Goal: Information Seeking & Learning: Learn about a topic

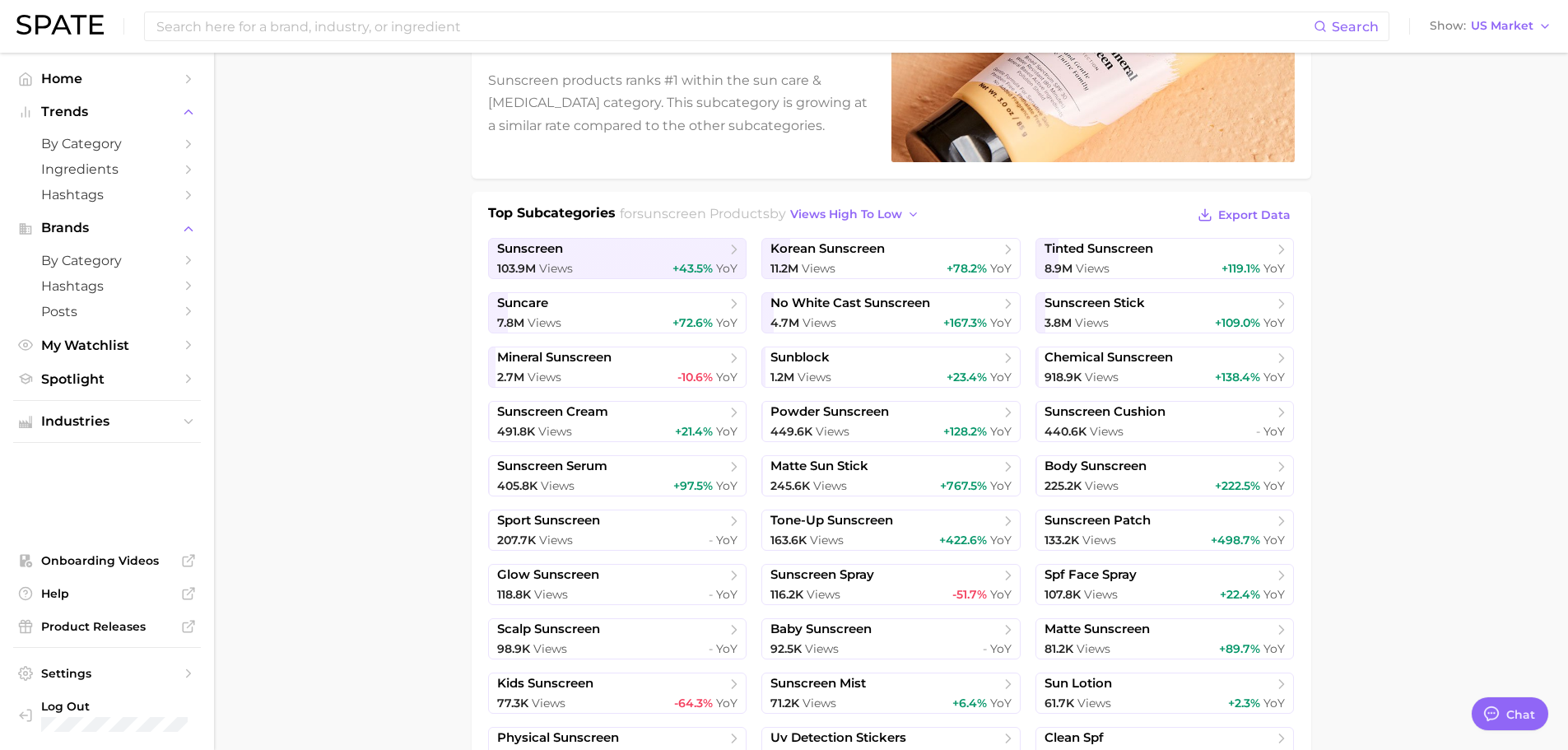
drag, startPoint x: 460, startPoint y: 31, endPoint x: 681, endPoint y: 2, distance: 222.9
click at [459, 31] on input at bounding box center [734, 27] width 1159 height 28
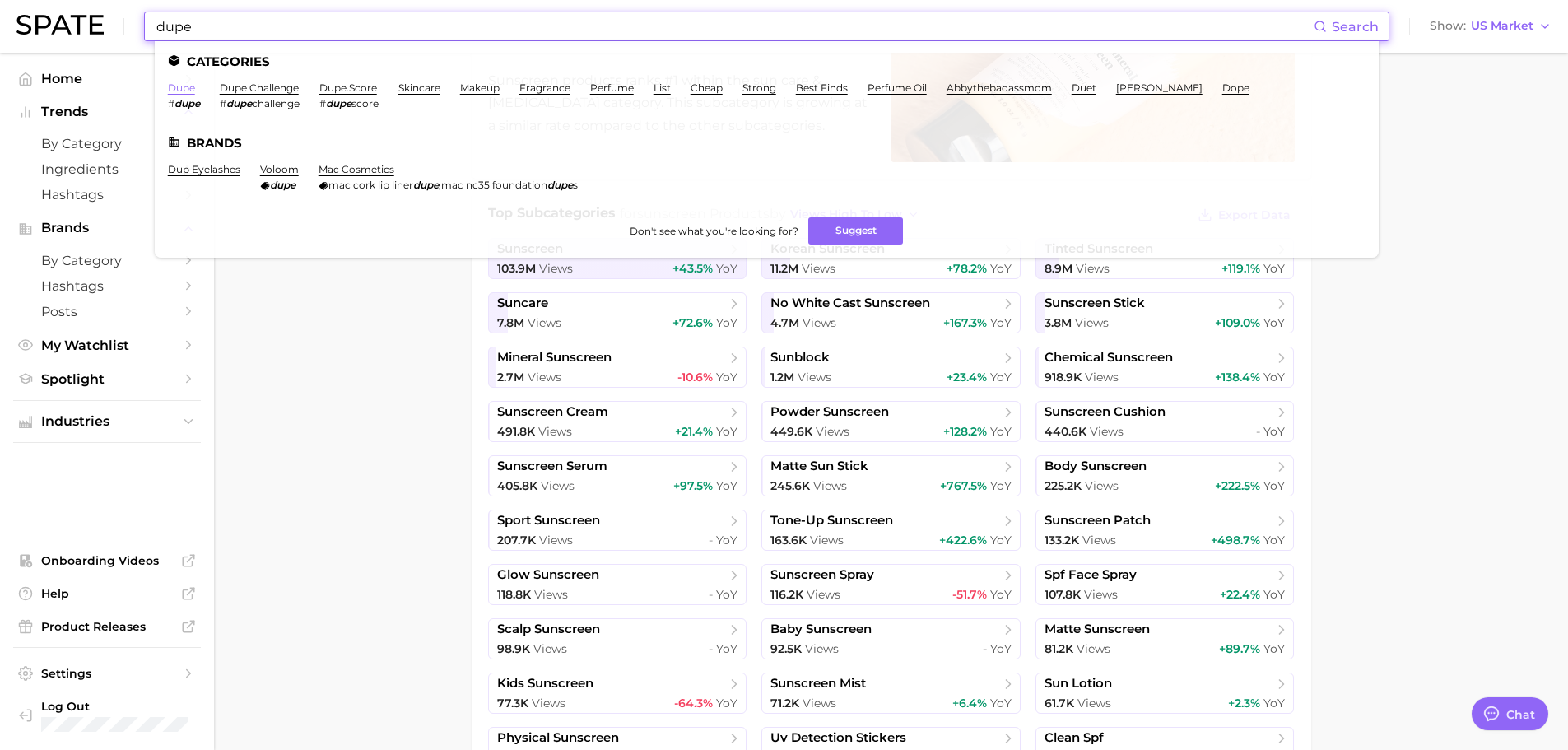
type input "dupe"
click at [184, 88] on link "dupe" at bounding box center [182, 87] width 28 height 13
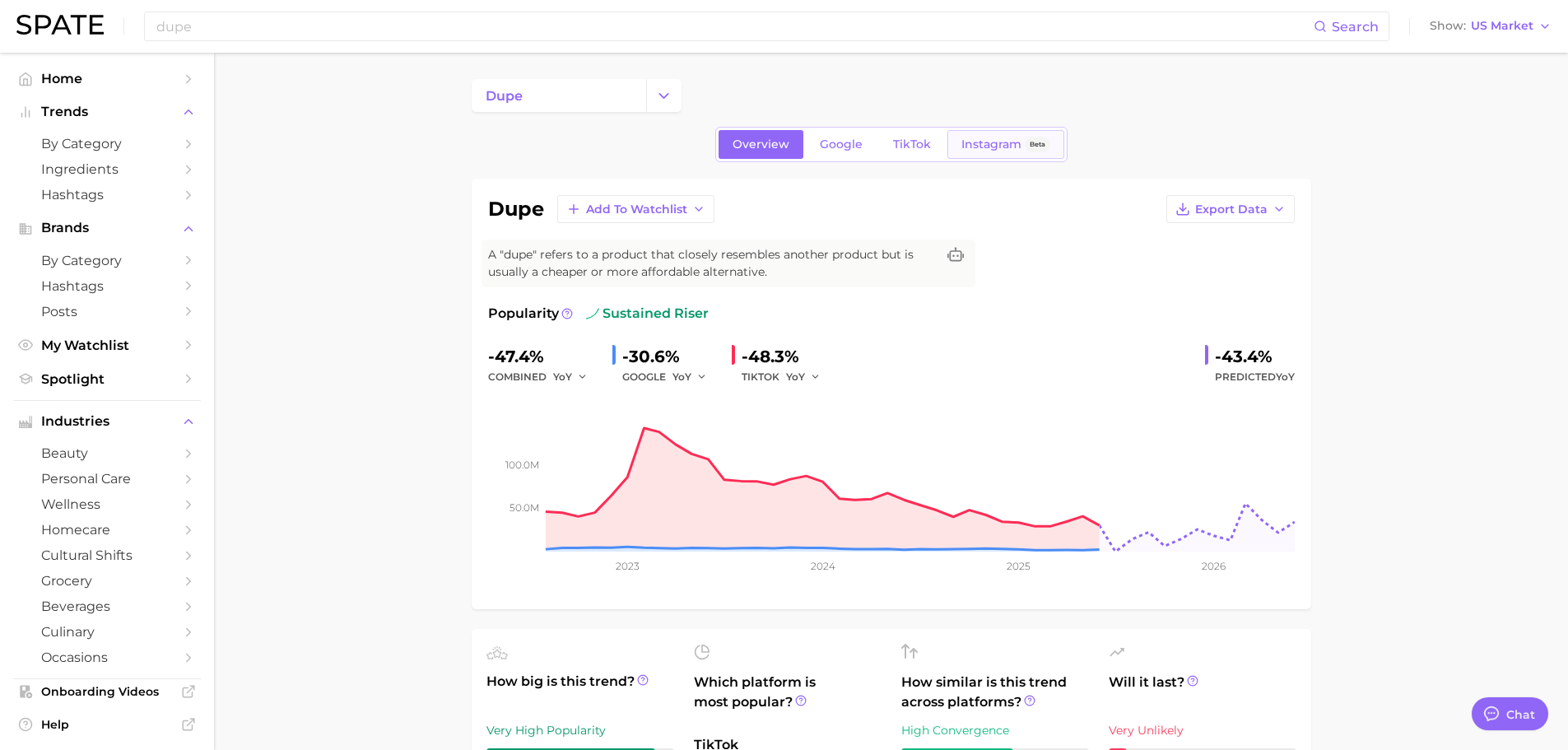
click at [980, 141] on span "Instagram" at bounding box center [991, 144] width 60 height 14
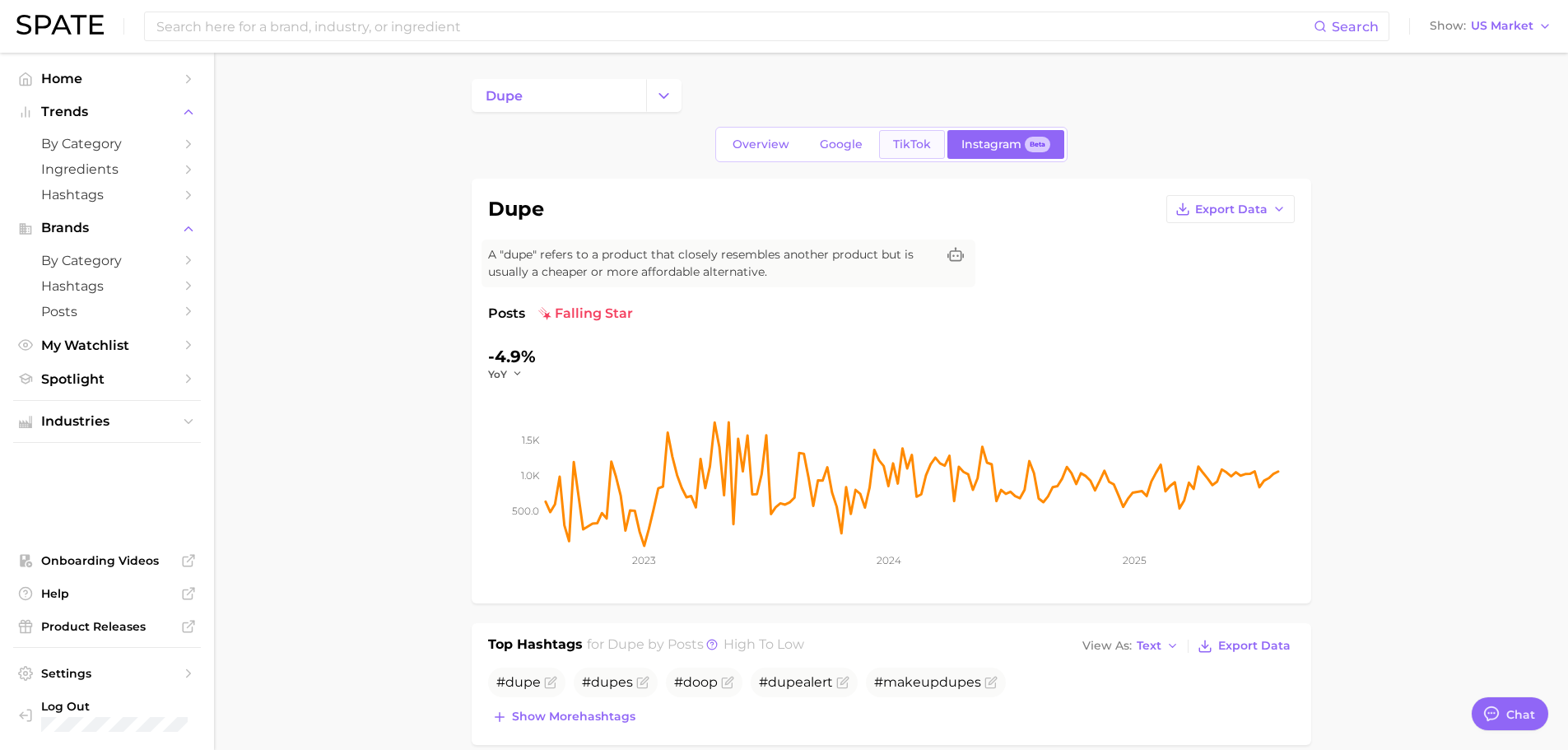
click at [907, 144] on span "TikTok" at bounding box center [912, 144] width 38 height 14
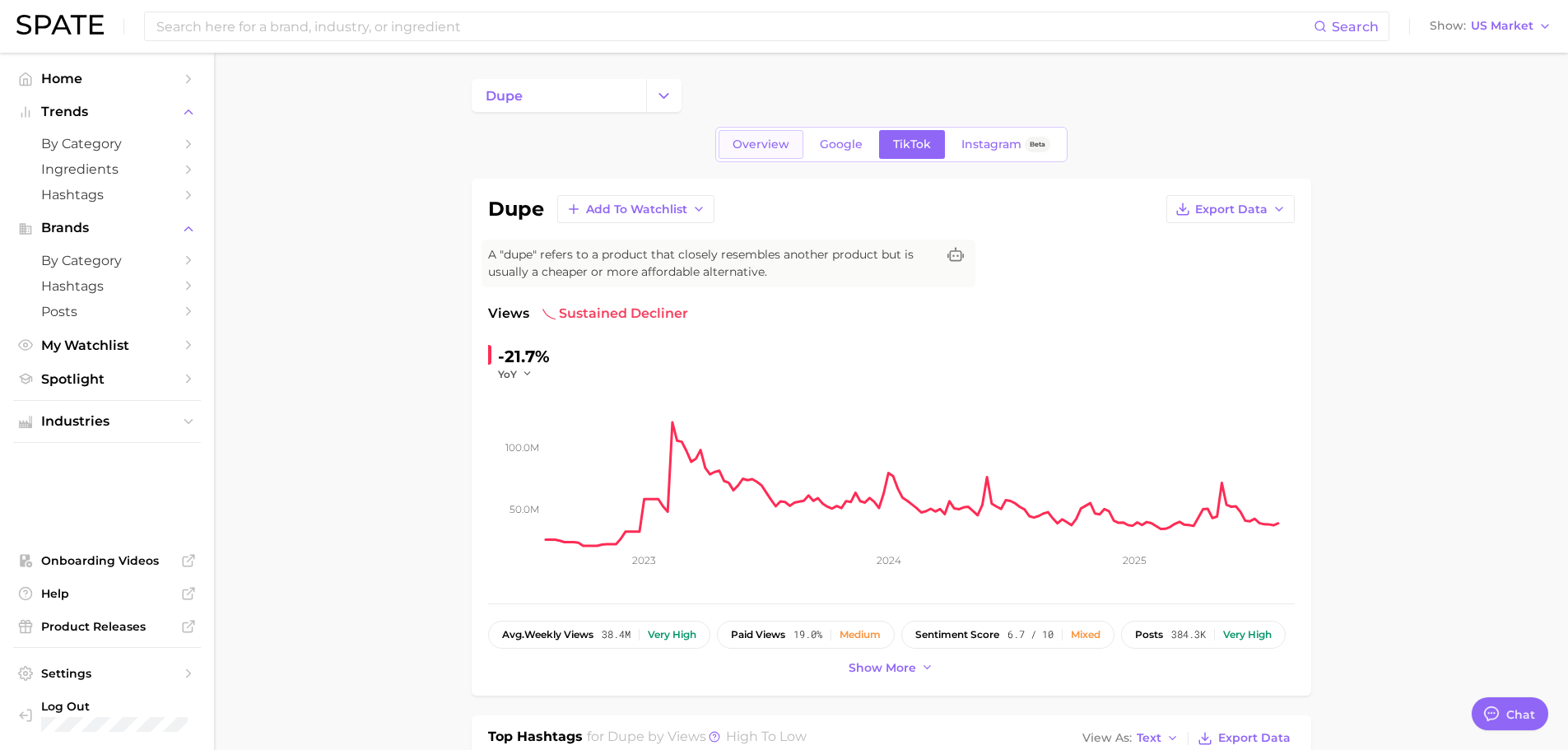
click at [783, 144] on span "Overview" at bounding box center [761, 144] width 57 height 14
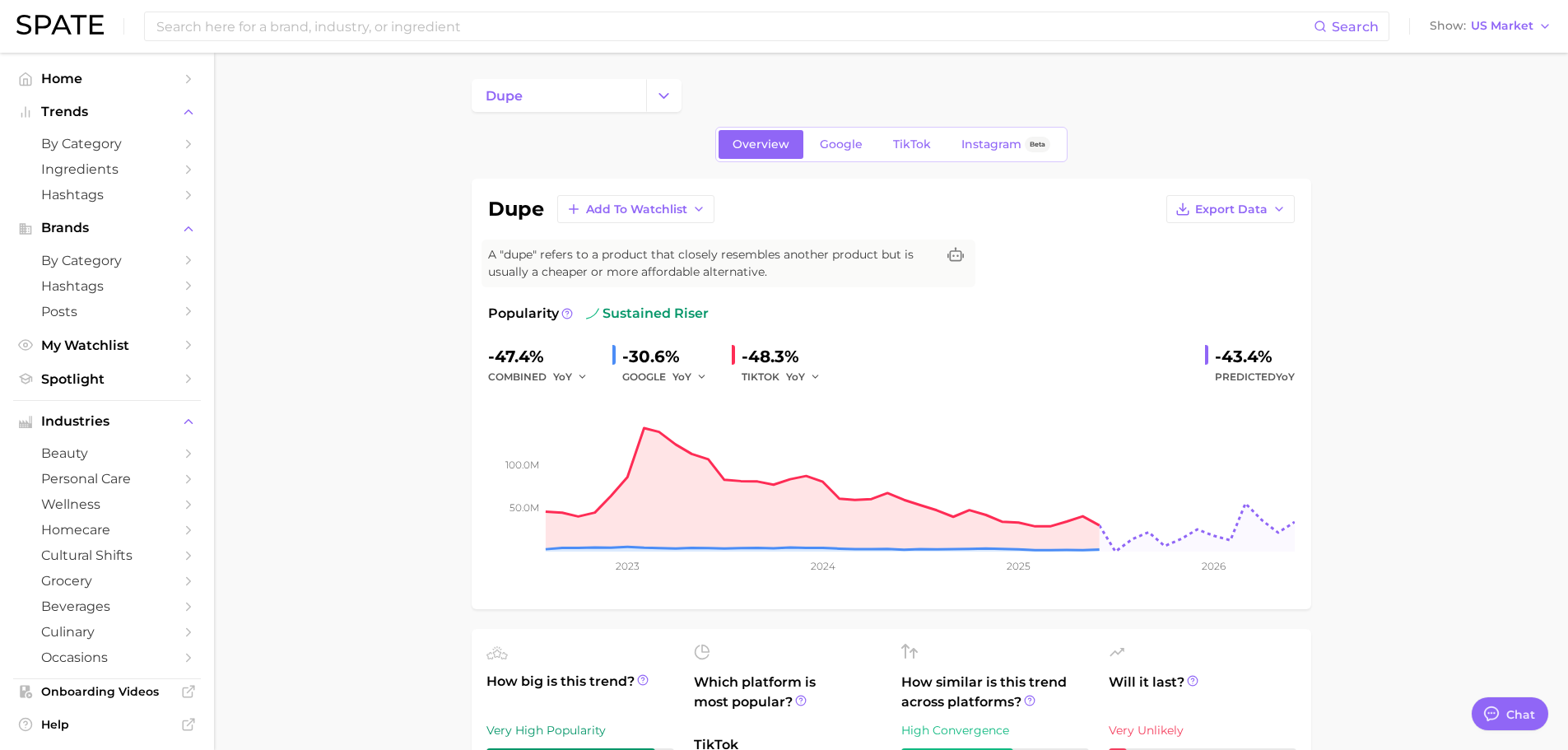
click at [834, 146] on span "Google" at bounding box center [841, 144] width 43 height 14
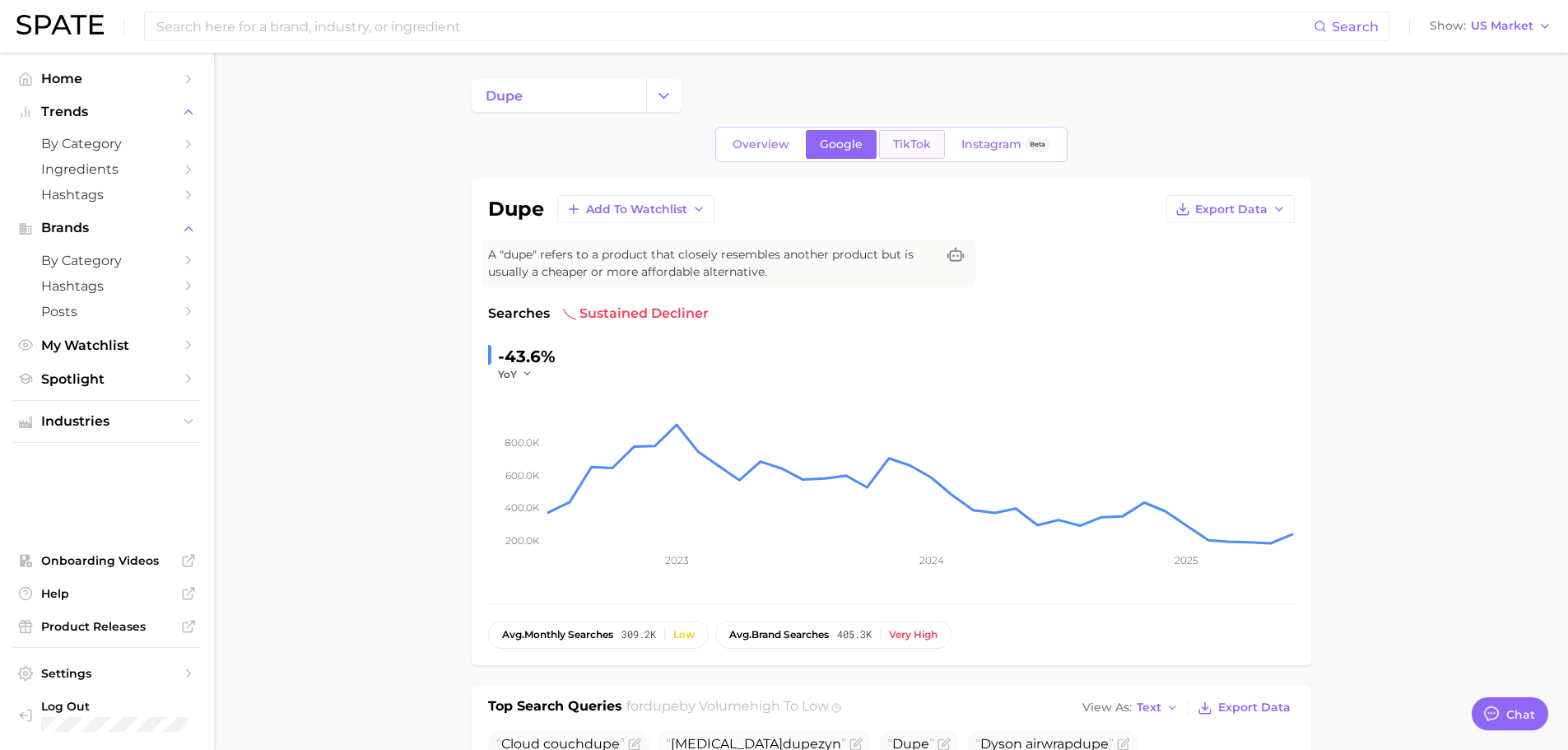
click at [913, 144] on span "TikTok" at bounding box center [912, 144] width 38 height 14
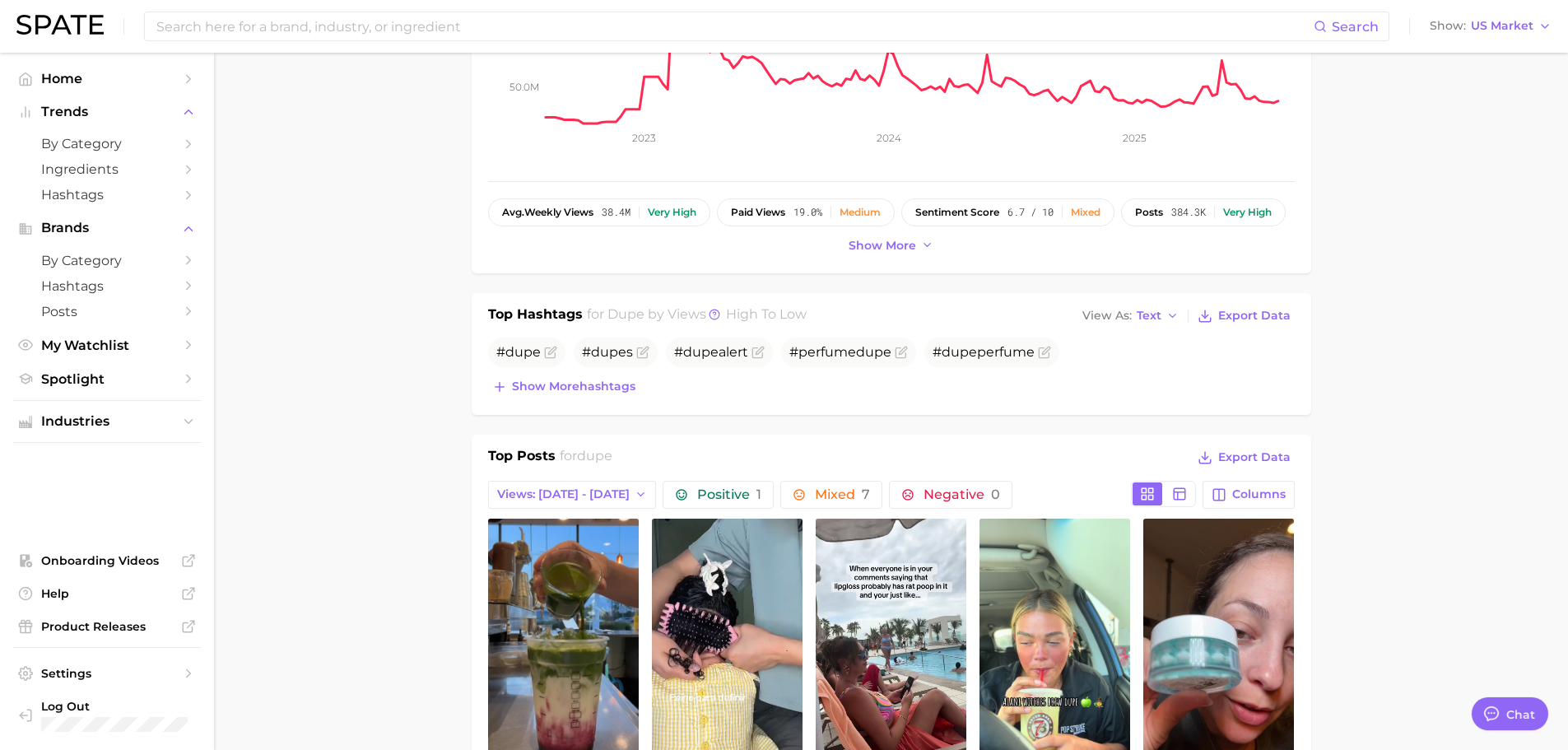
scroll to position [494, 0]
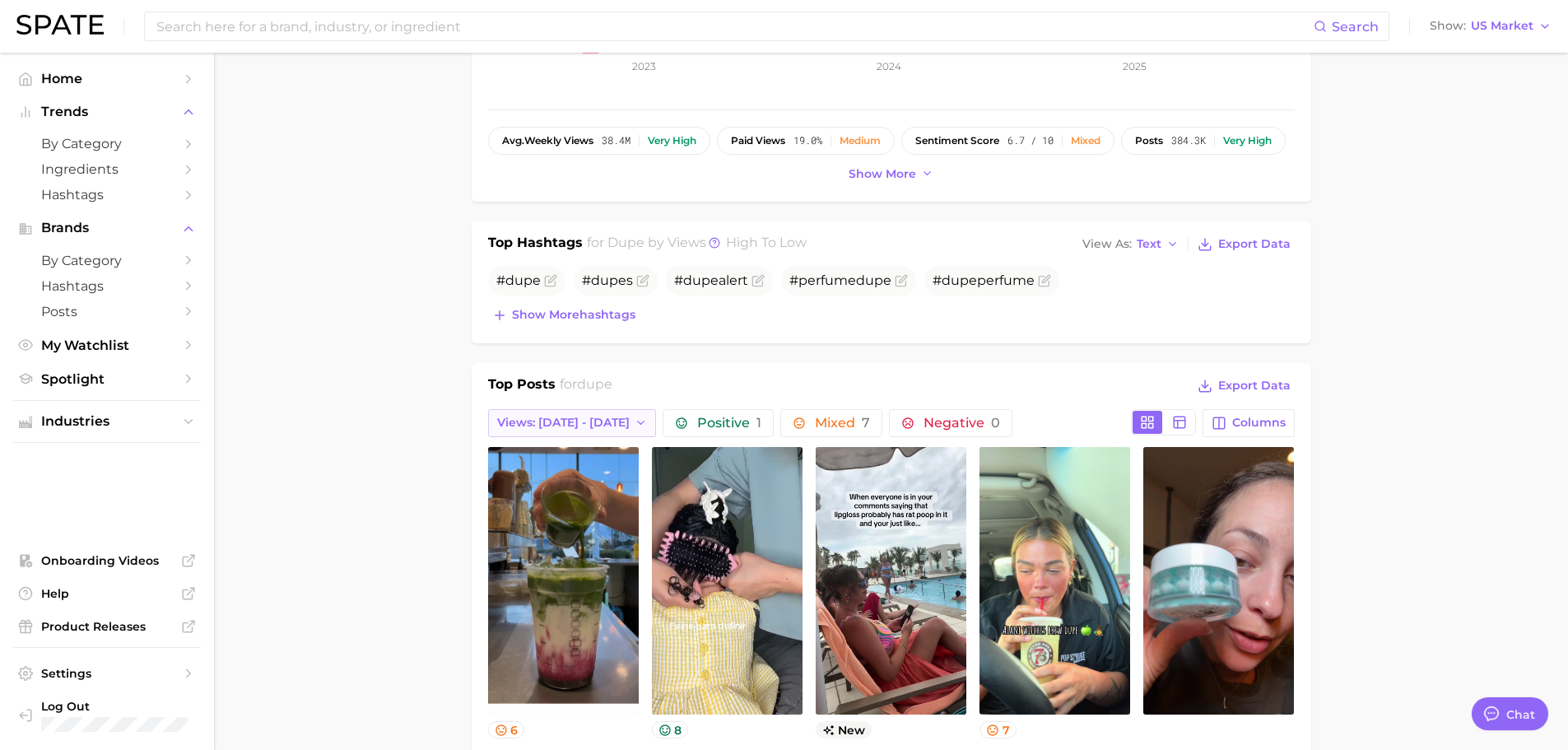
click at [576, 434] on button "Views: [DATE] - [DATE]" at bounding box center [573, 423] width 169 height 28
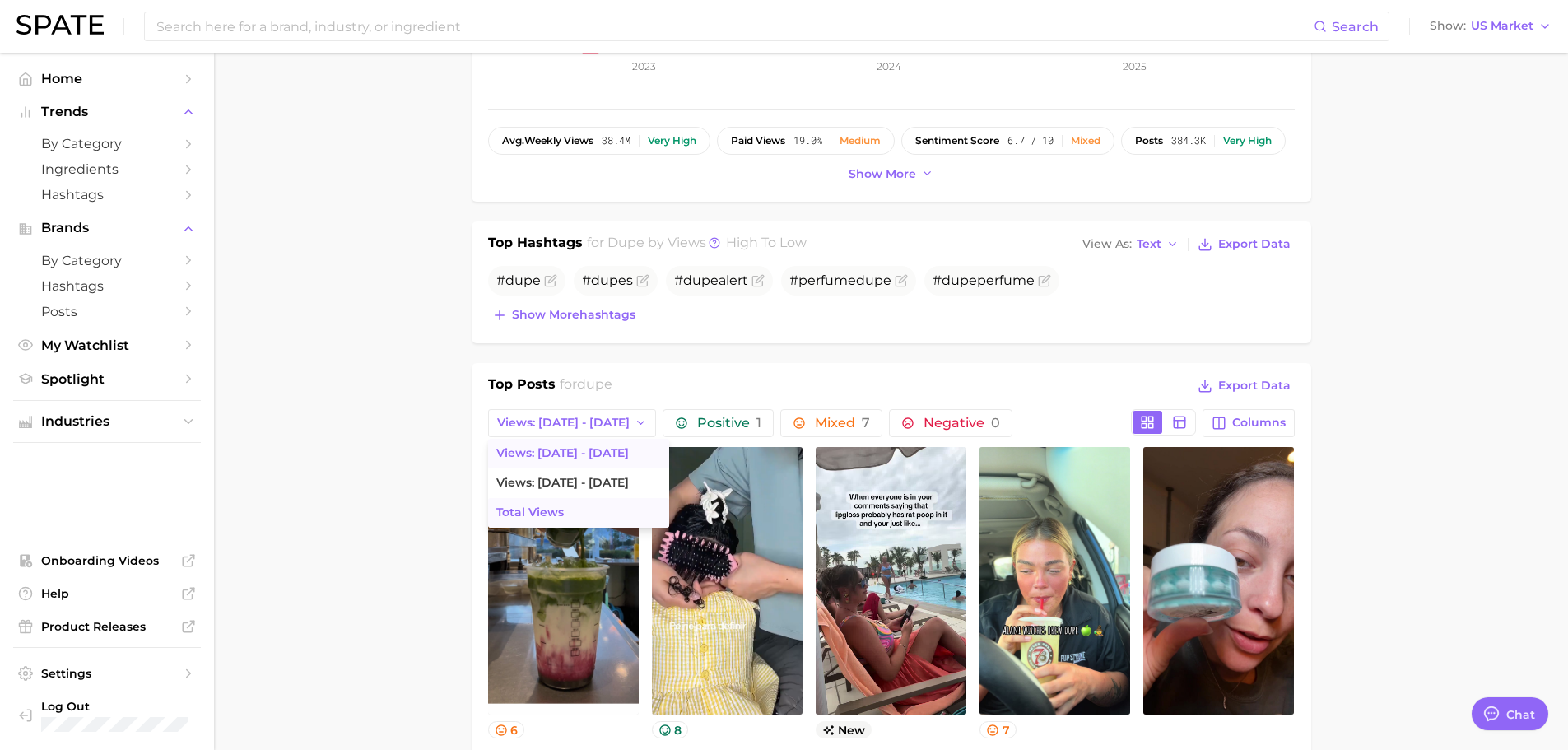
click at [569, 508] on button "Total Views" at bounding box center [579, 513] width 181 height 29
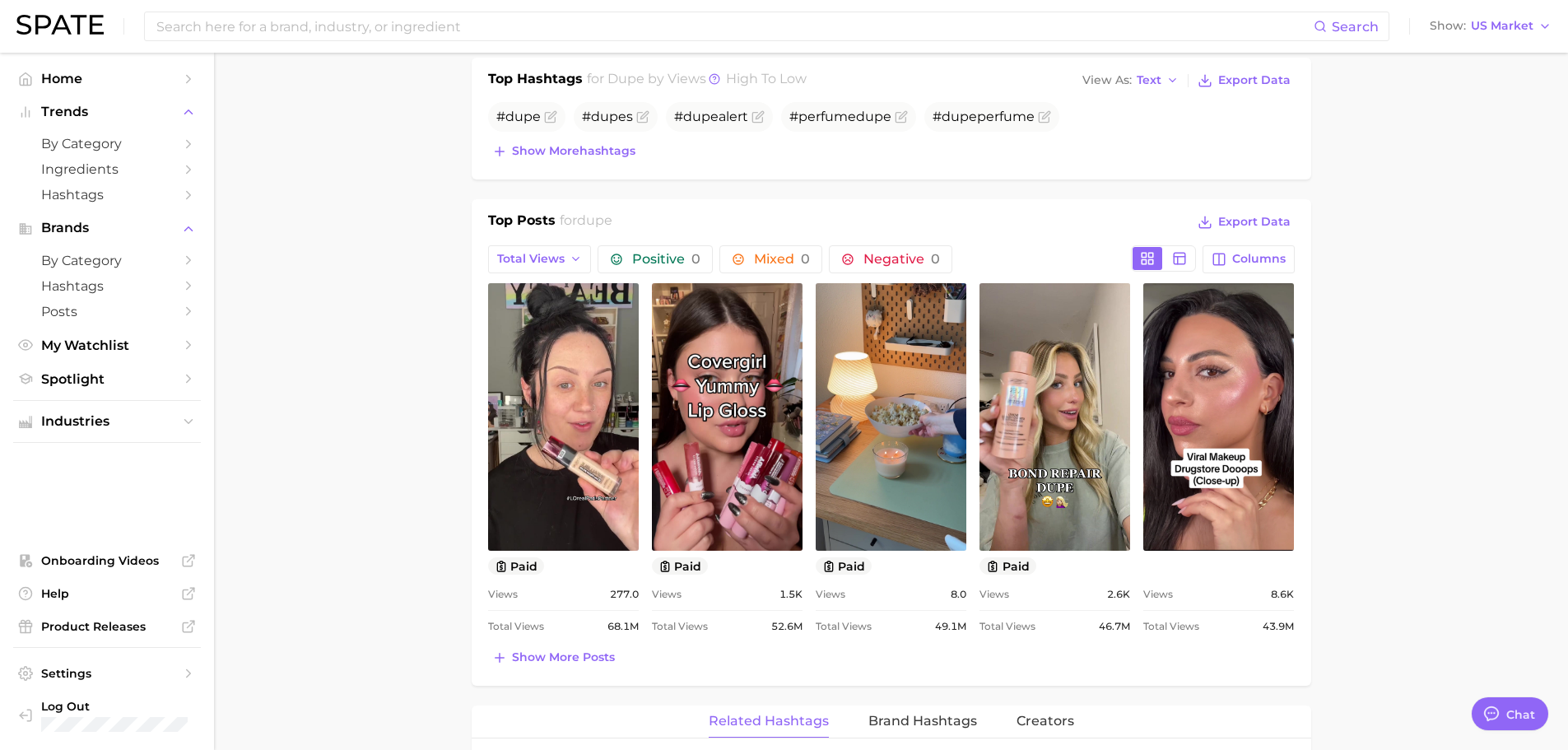
scroll to position [659, 0]
click at [566, 257] on button "Total Views" at bounding box center [540, 259] width 104 height 28
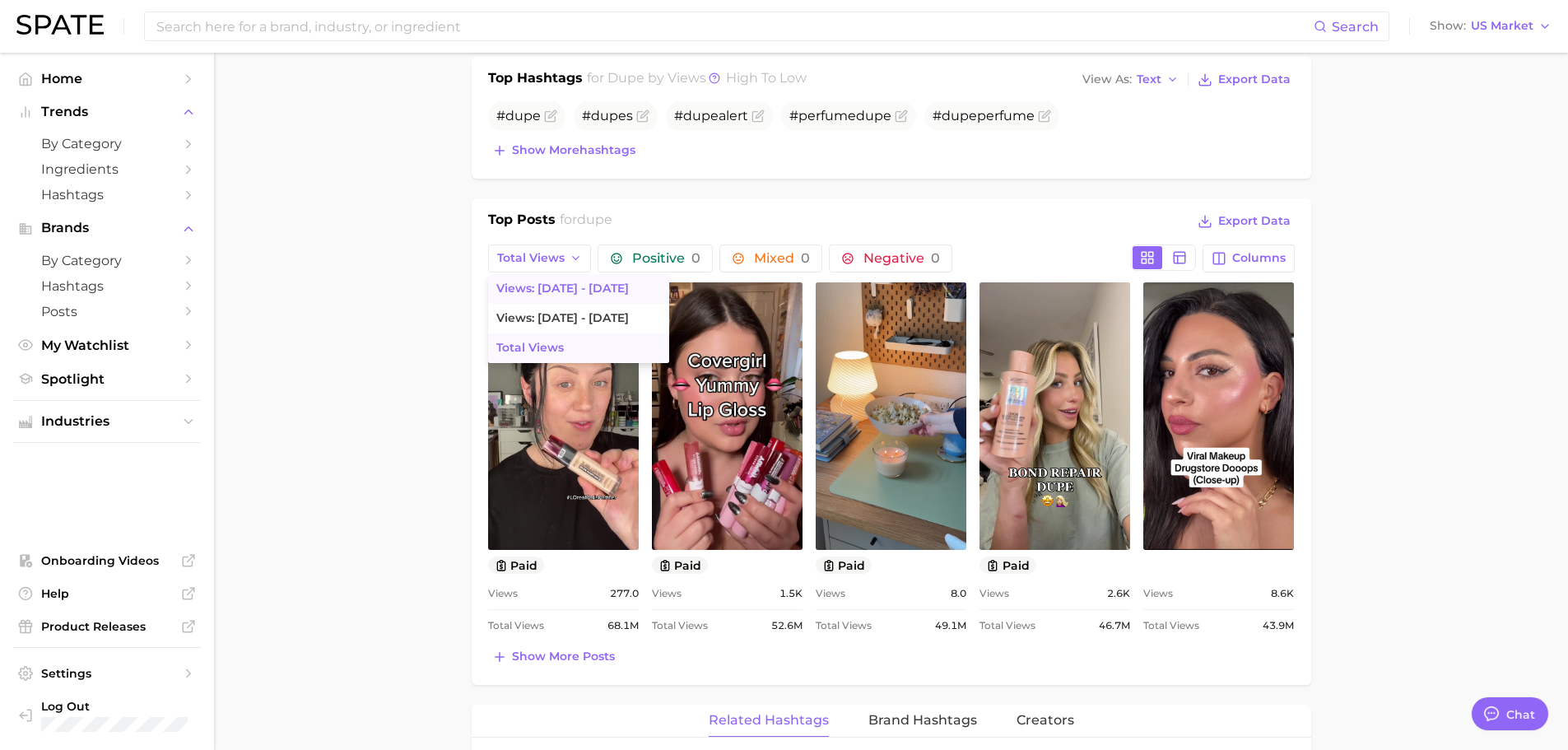
click at [562, 287] on span "Views: [DATE] - [DATE]" at bounding box center [562, 289] width 133 height 14
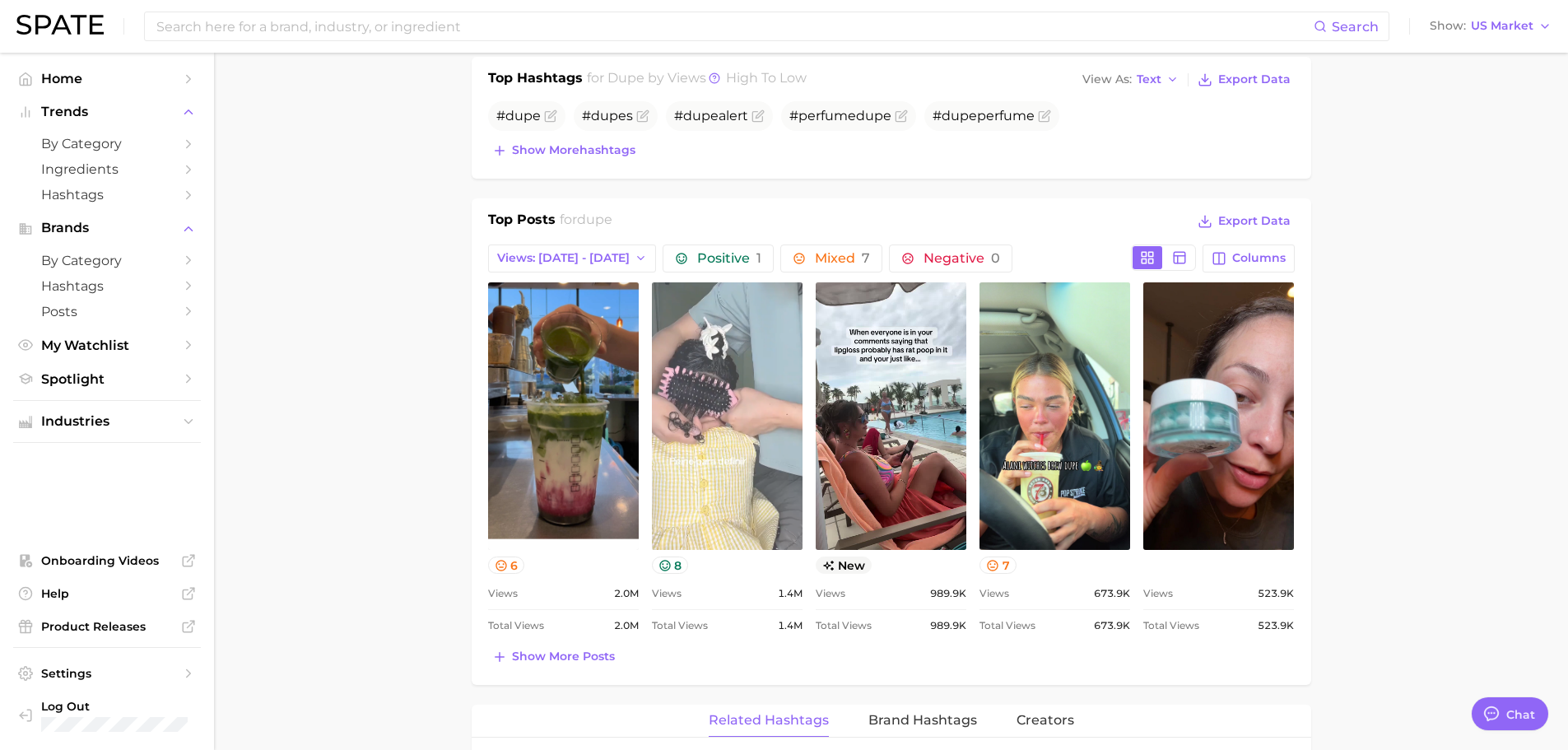
scroll to position [0, 0]
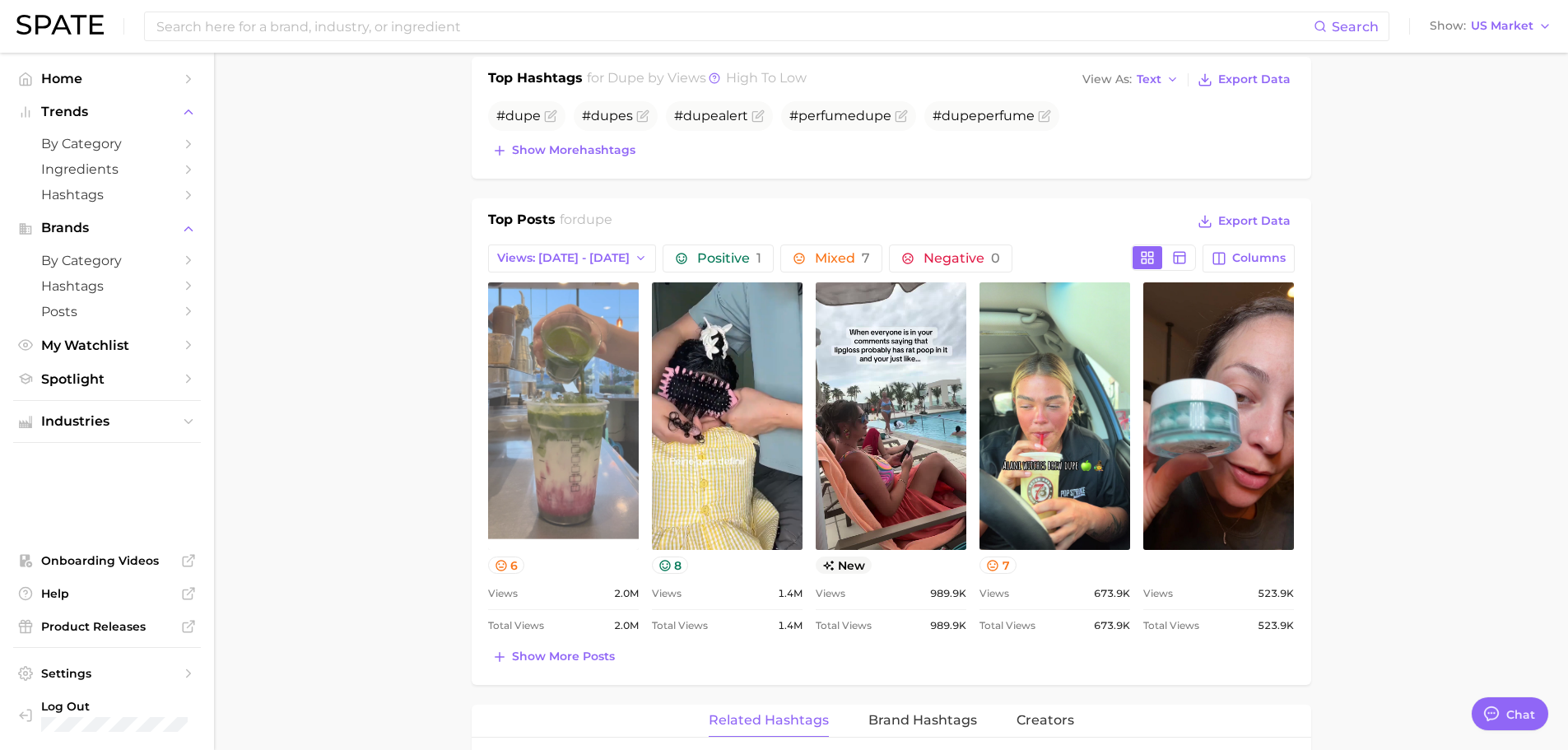
click at [561, 429] on link "view post on TikTok" at bounding box center [563, 416] width 150 height 267
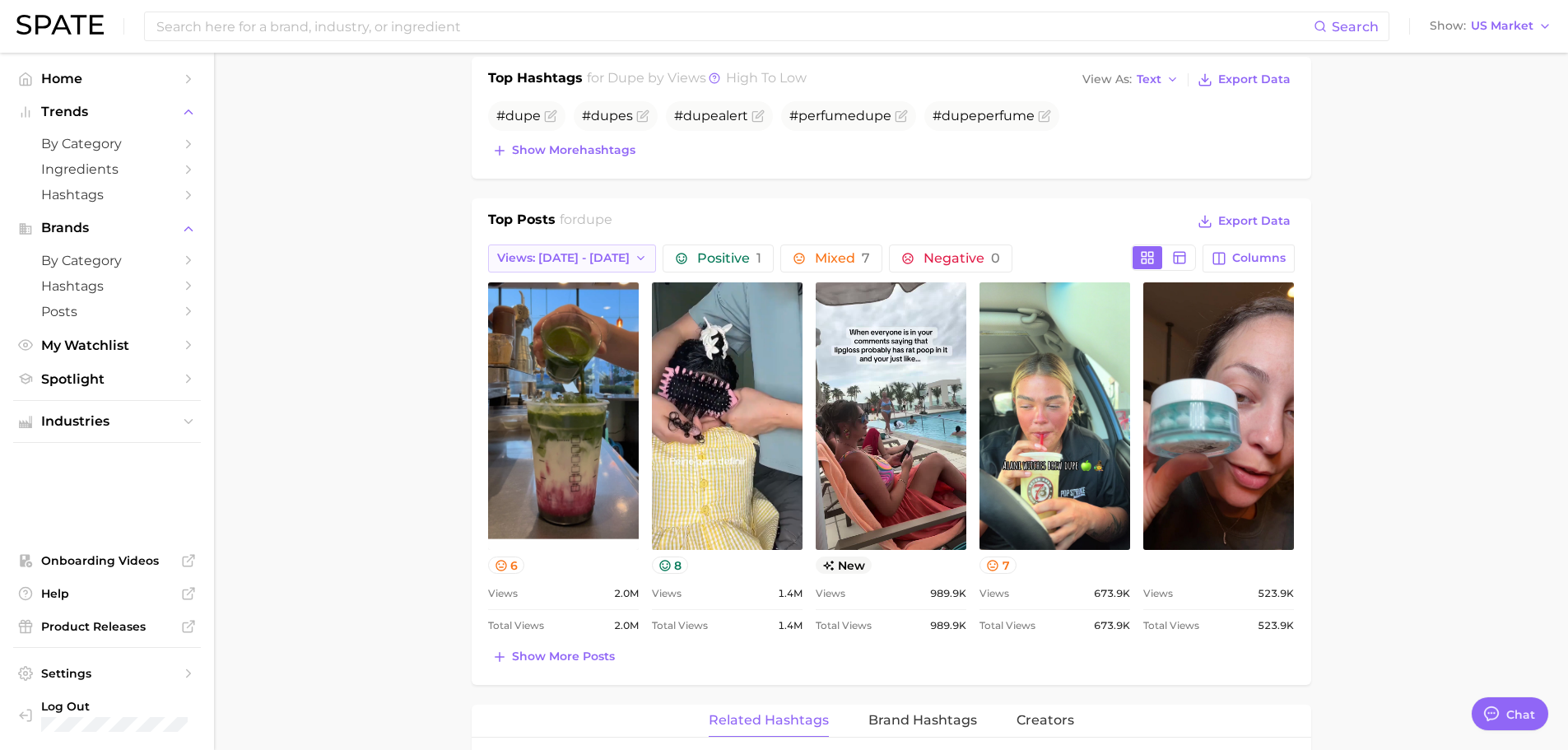
click at [554, 257] on span "Views: [DATE] - [DATE]" at bounding box center [563, 259] width 133 height 14
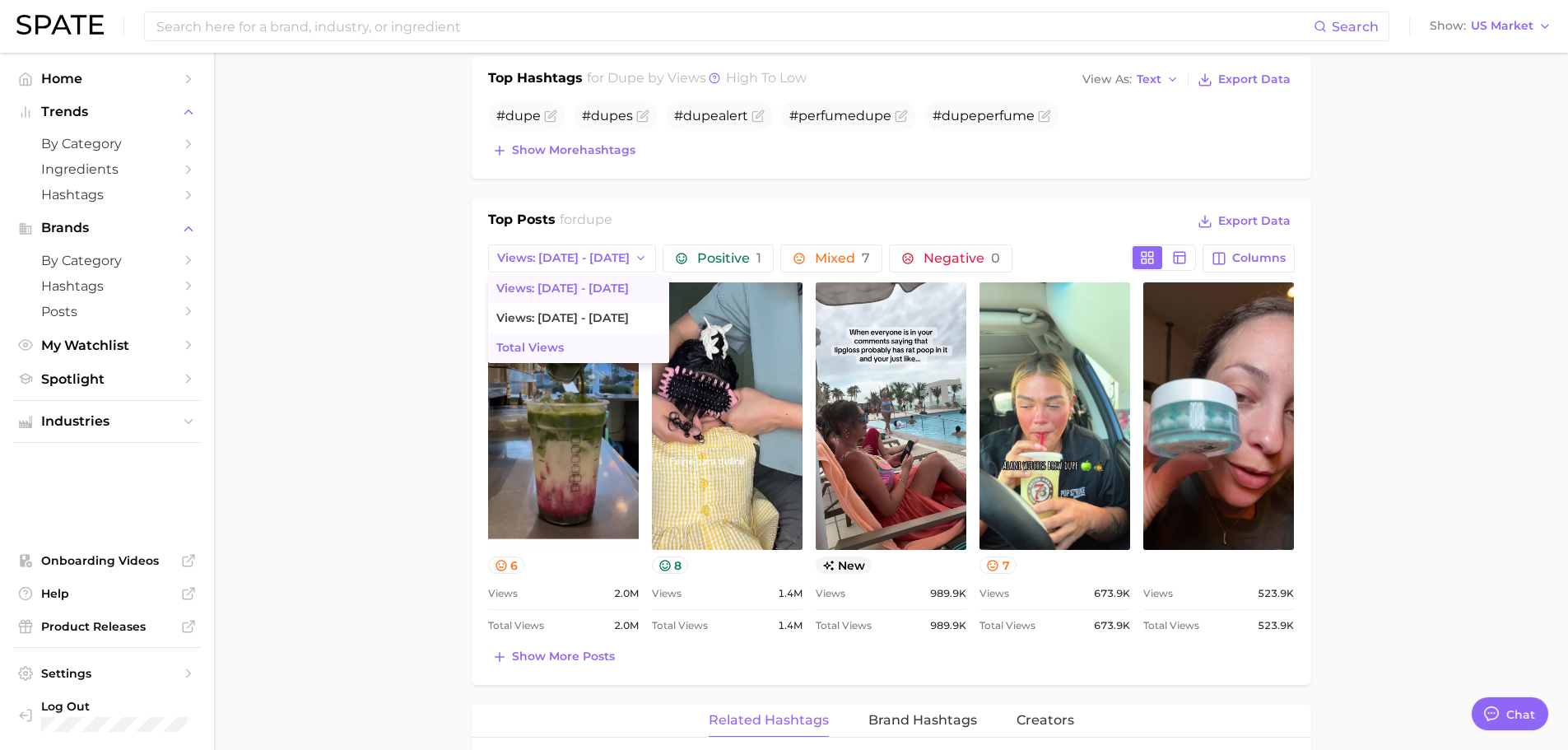
click at [585, 355] on button "Total Views" at bounding box center [579, 348] width 181 height 29
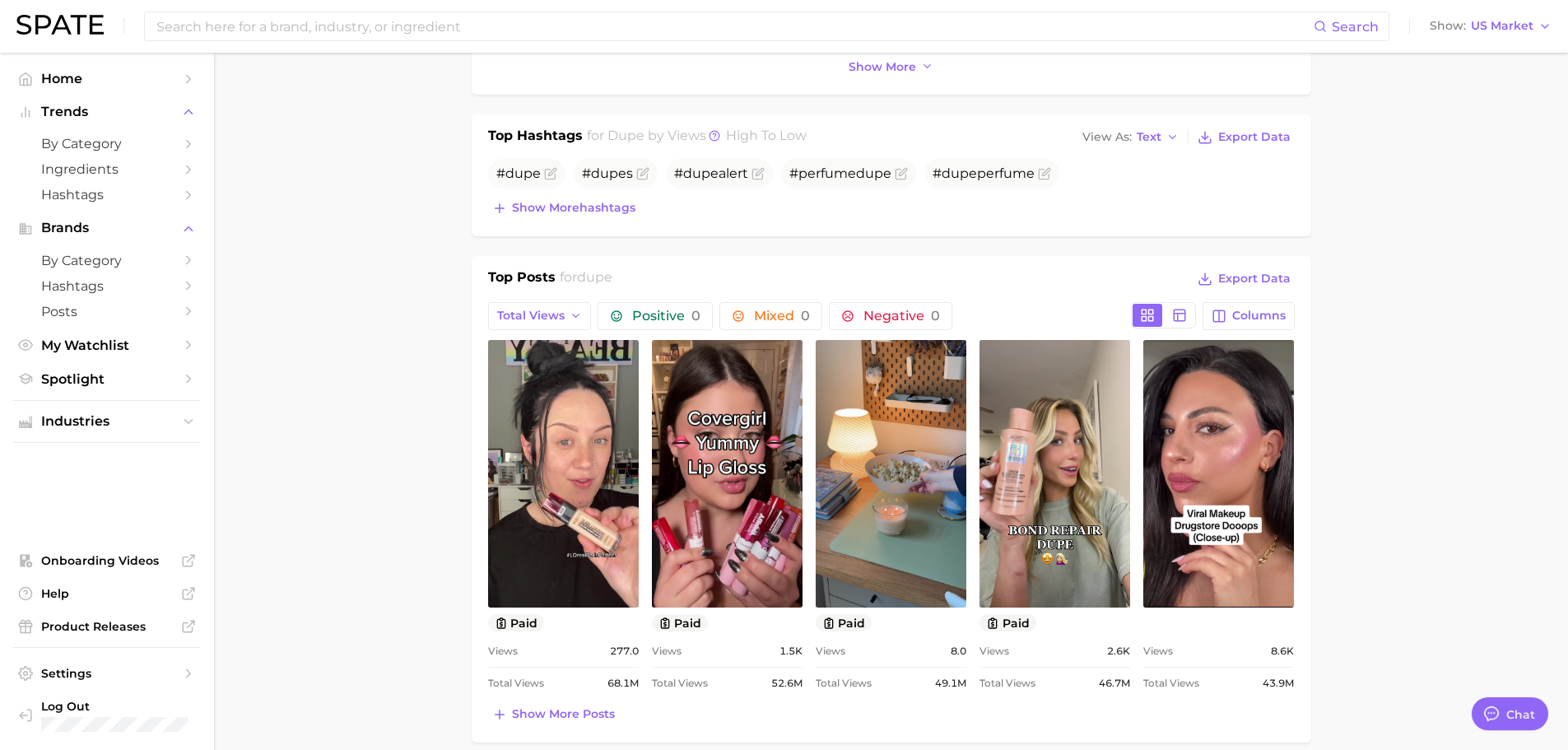
scroll to position [329, 0]
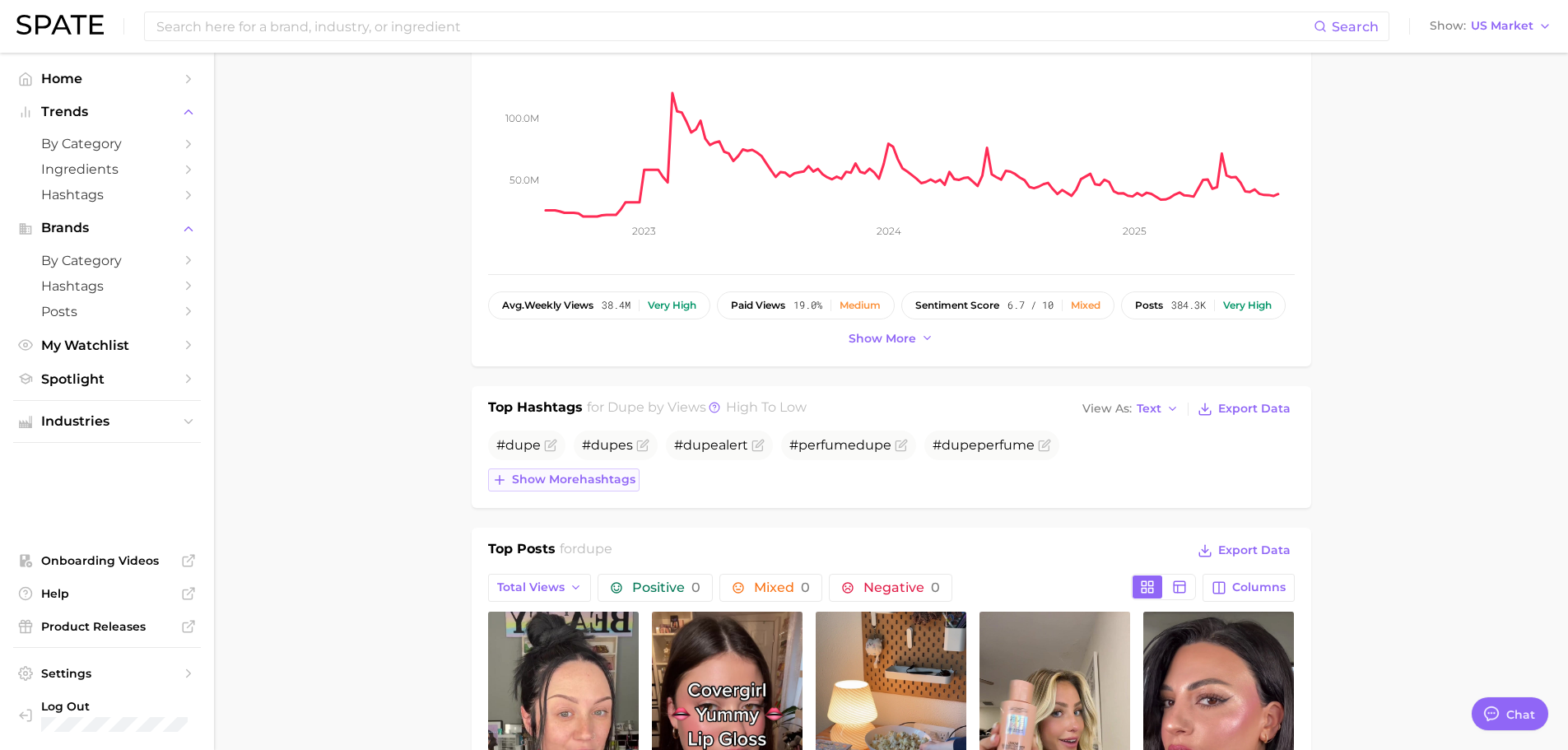
click at [586, 483] on span "Show more hashtags" at bounding box center [574, 480] width 124 height 14
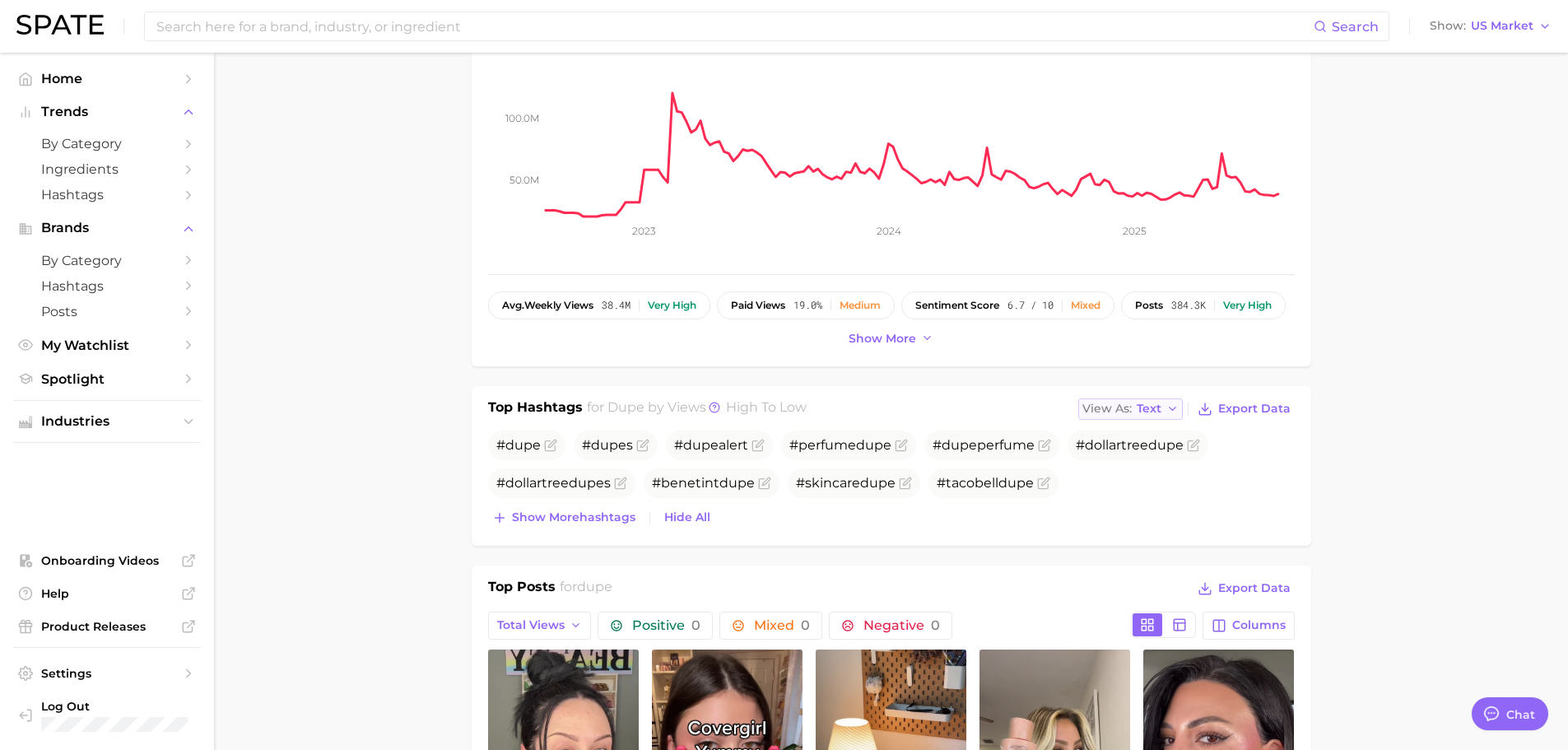
click at [1158, 409] on span "Text" at bounding box center [1148, 408] width 25 height 9
click at [1134, 459] on span "Table" at bounding box center [1122, 466] width 32 height 14
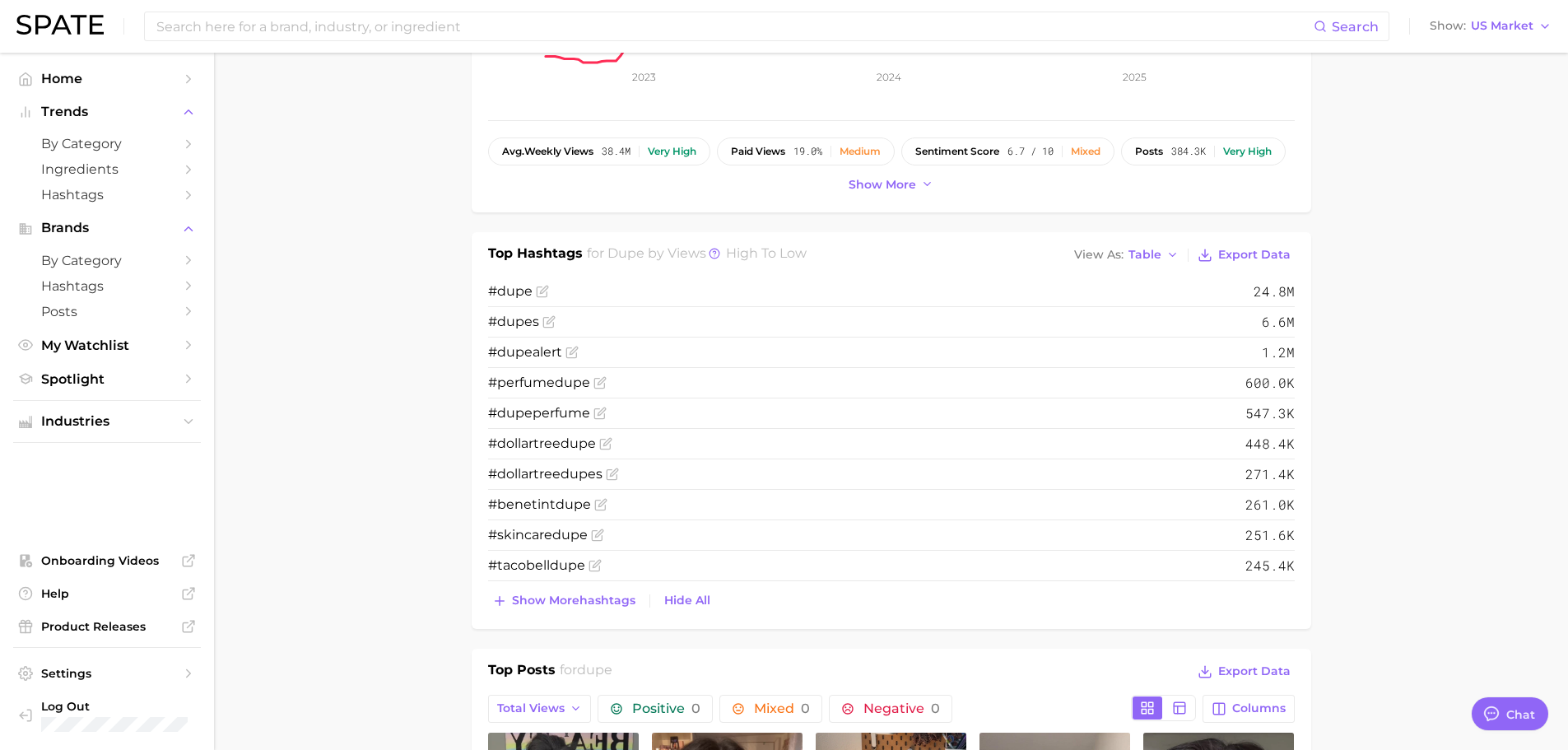
scroll to position [494, 0]
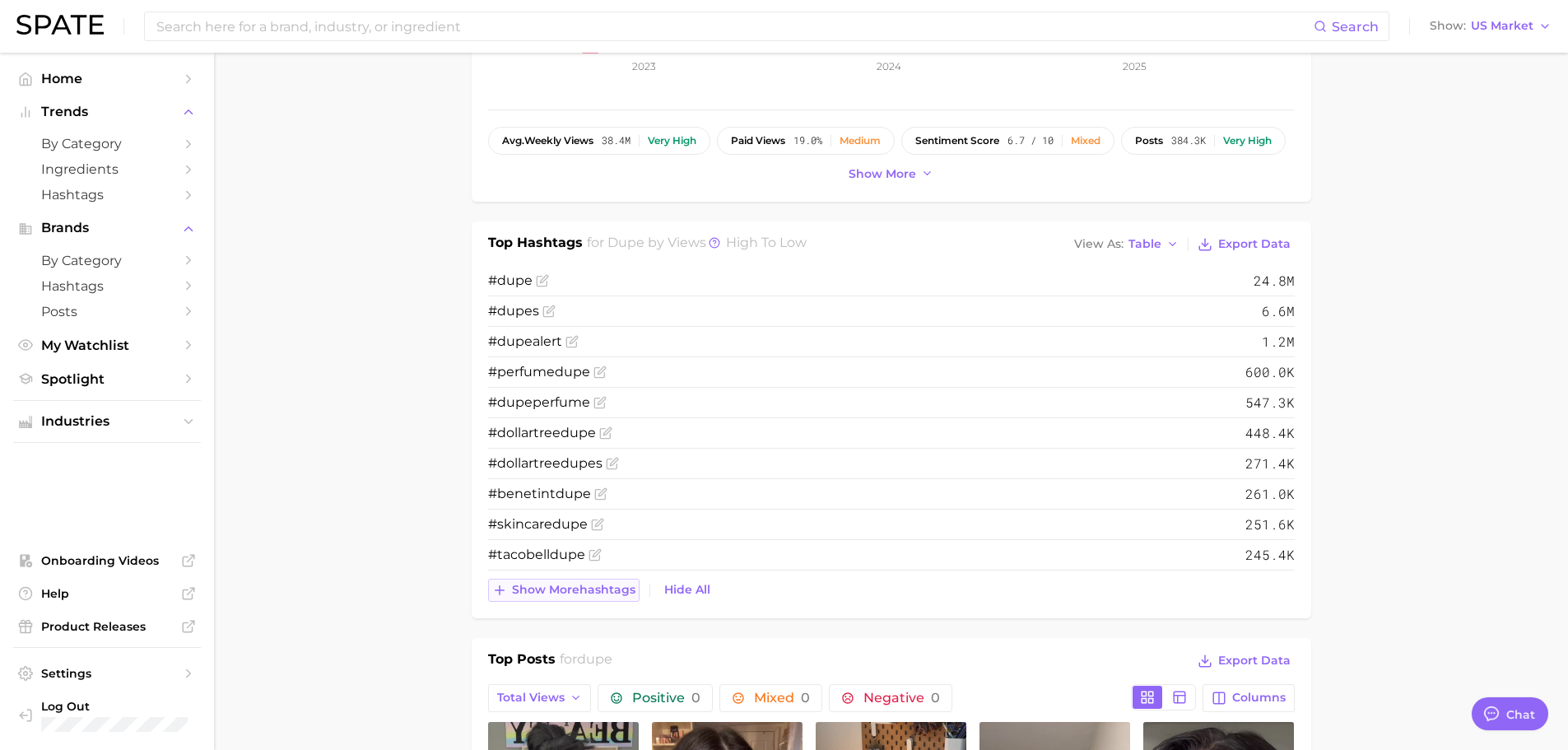
click at [575, 585] on span "Show more hashtags" at bounding box center [574, 590] width 124 height 14
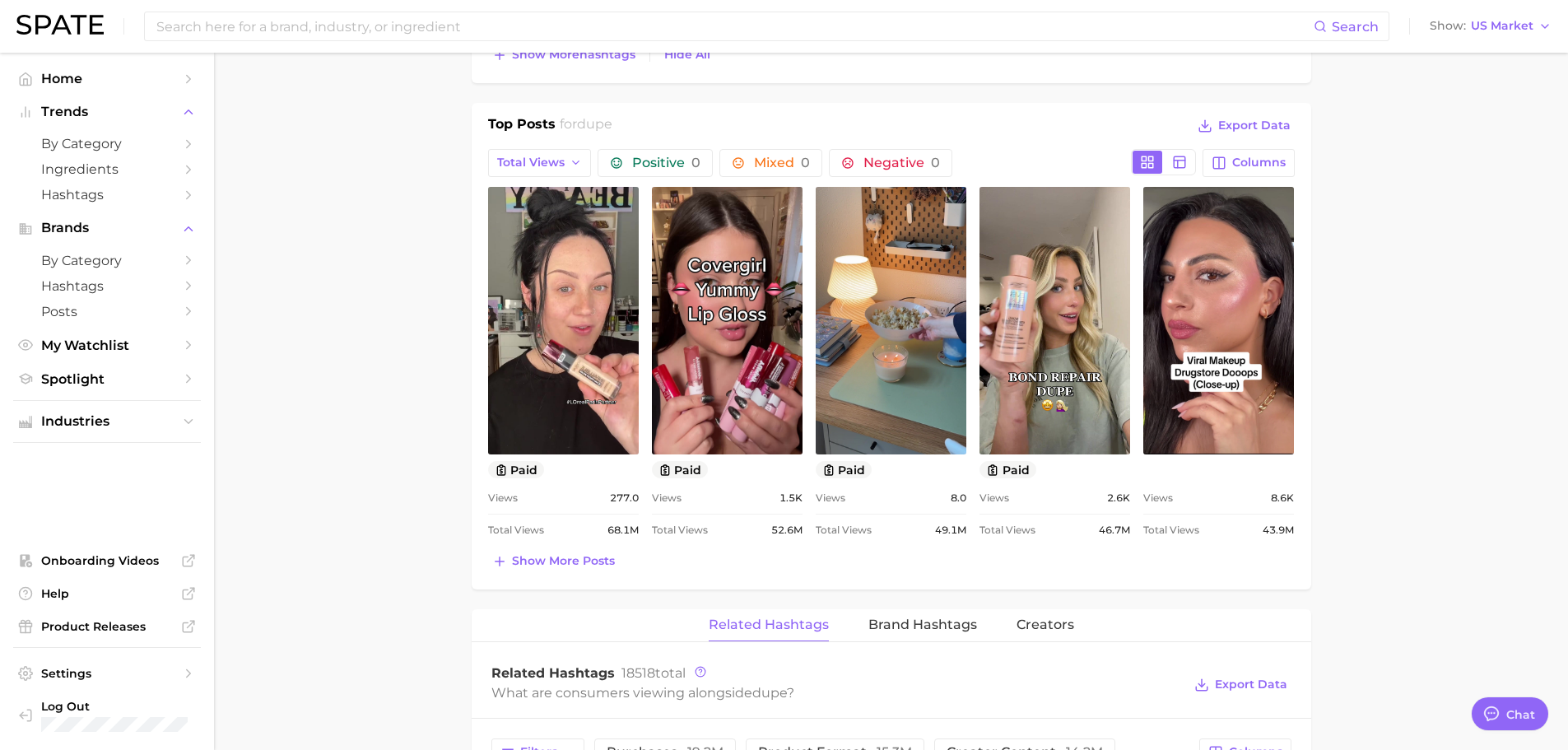
scroll to position [1153, 0]
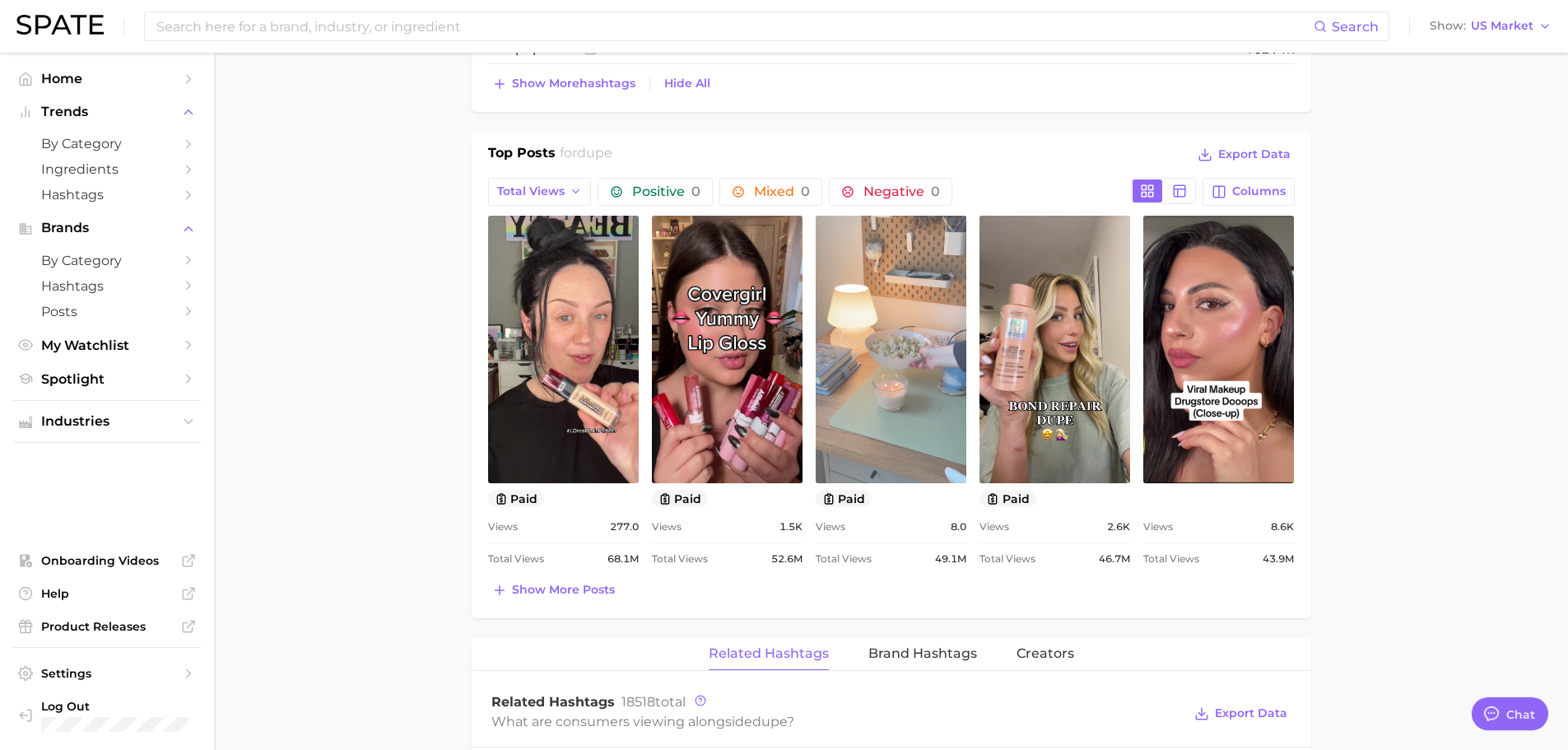
click at [893, 385] on link "view post on TikTok" at bounding box center [890, 349] width 150 height 267
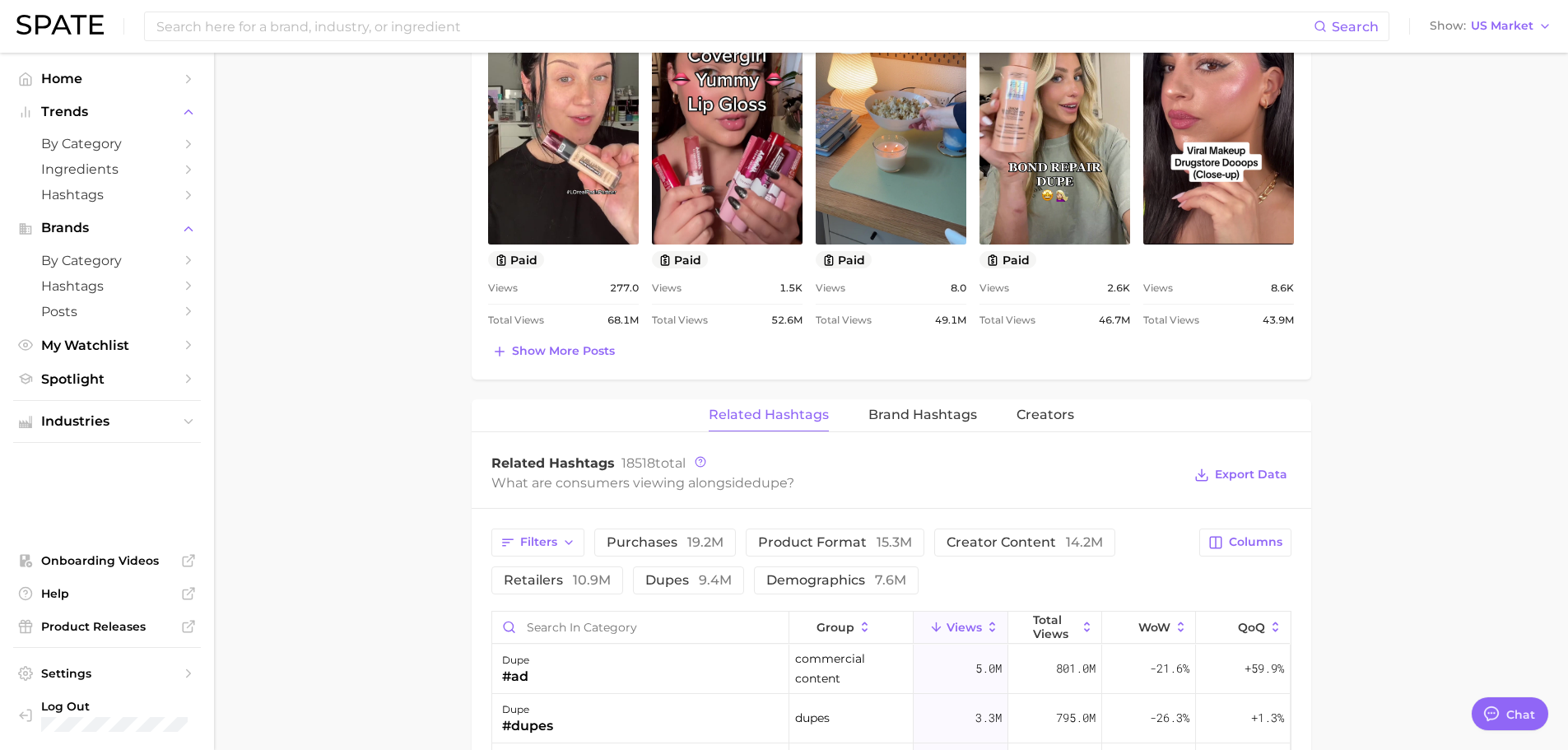
scroll to position [1400, 0]
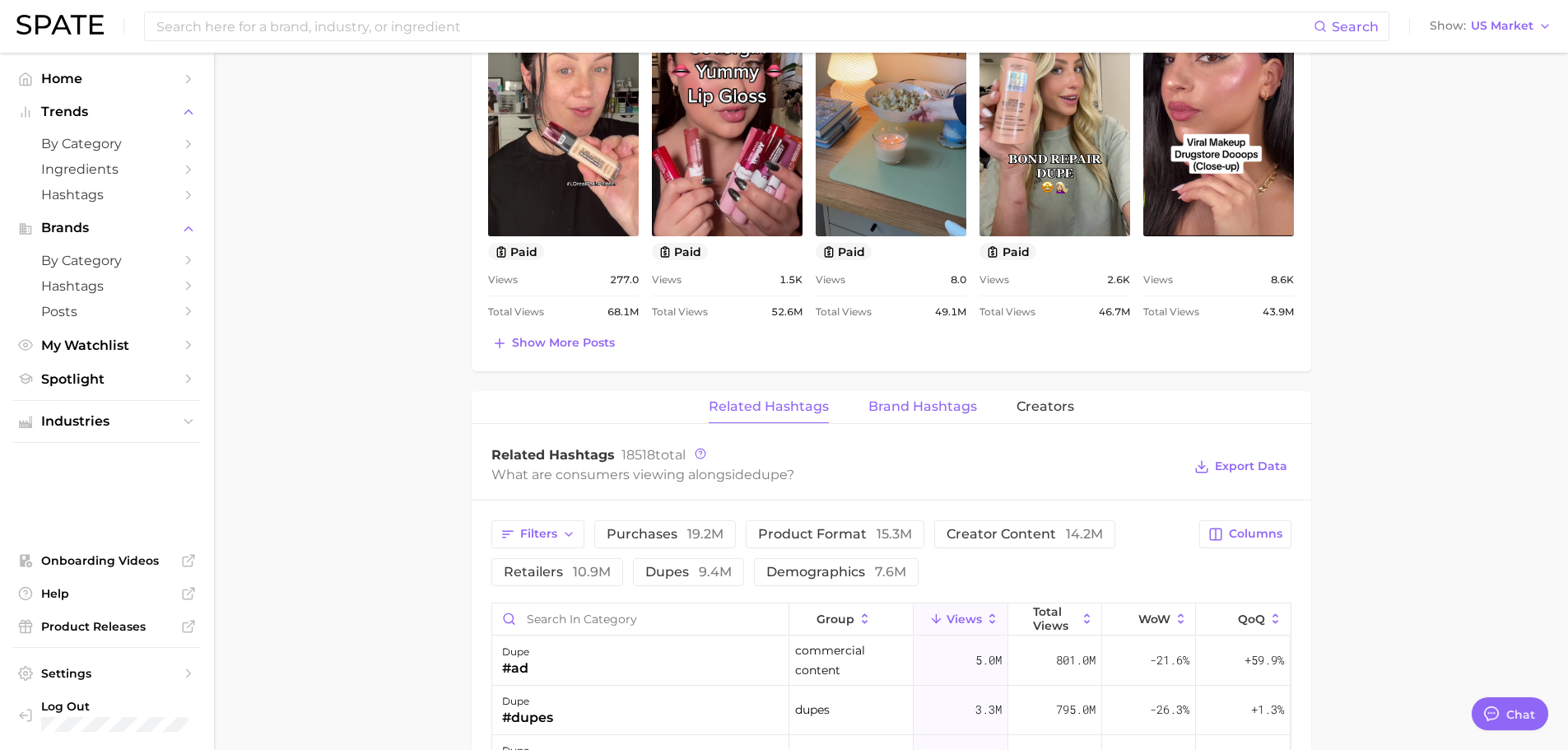
click at [909, 410] on span "Brand Hashtags" at bounding box center [923, 406] width 109 height 15
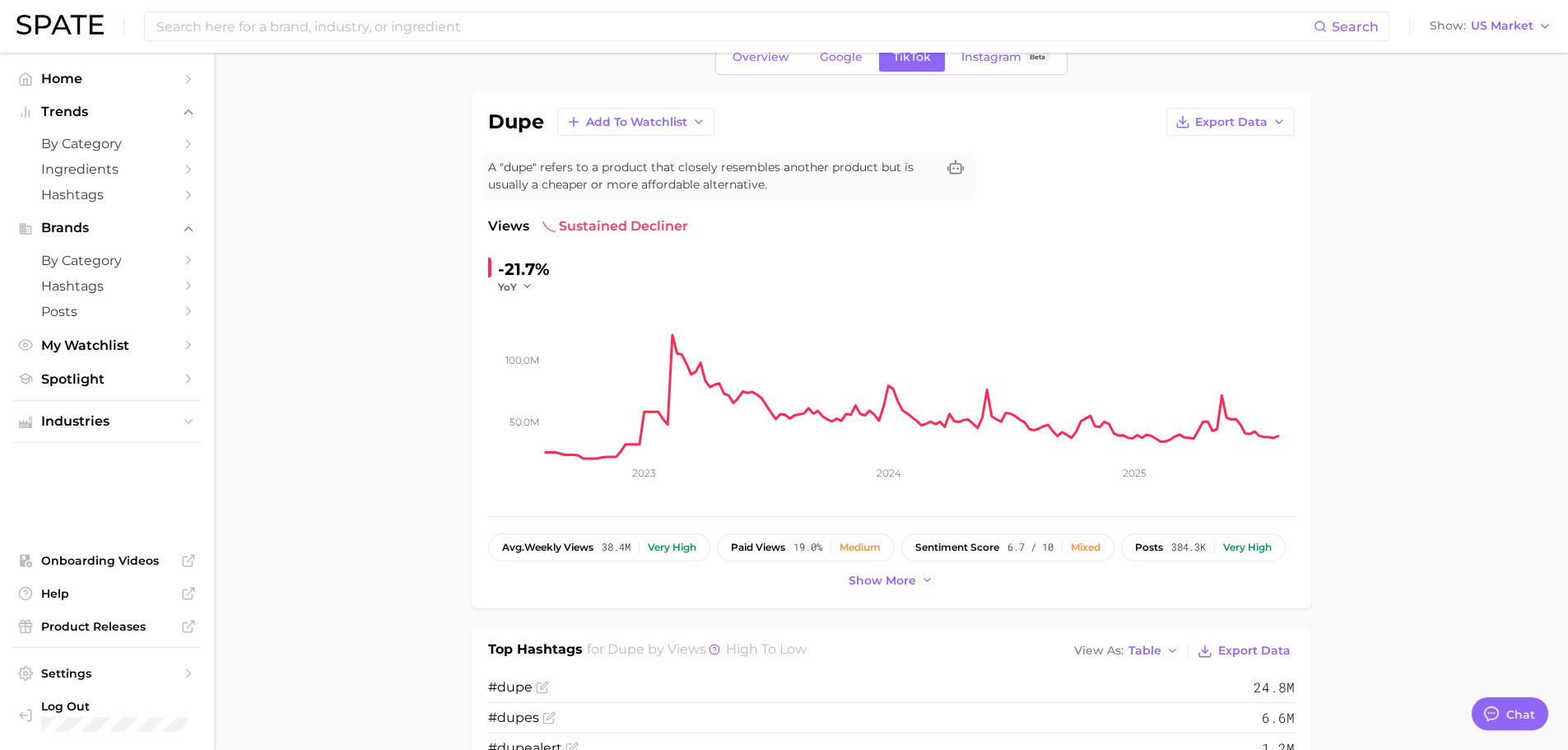
scroll to position [83, 0]
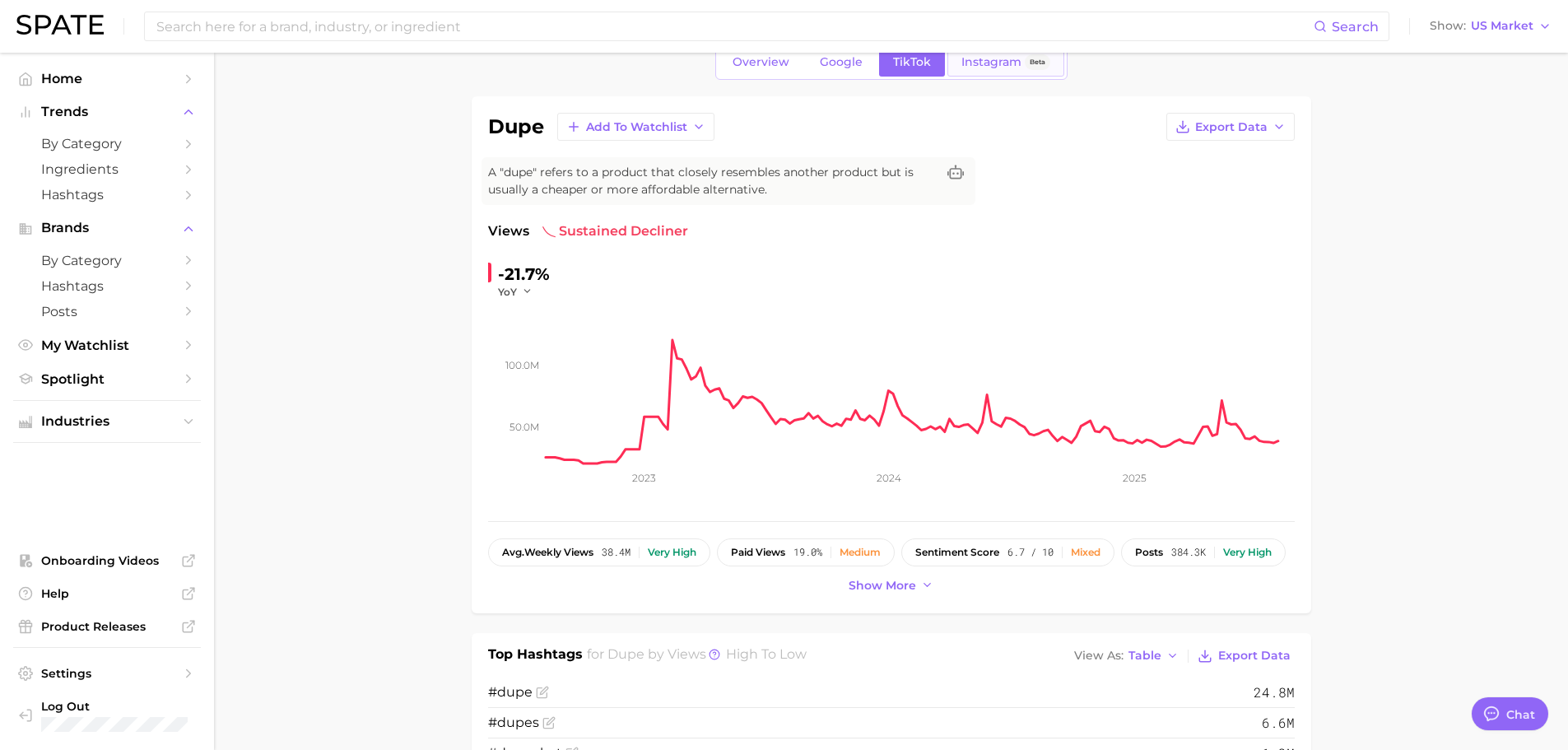
click at [994, 65] on span "Instagram" at bounding box center [991, 62] width 60 height 14
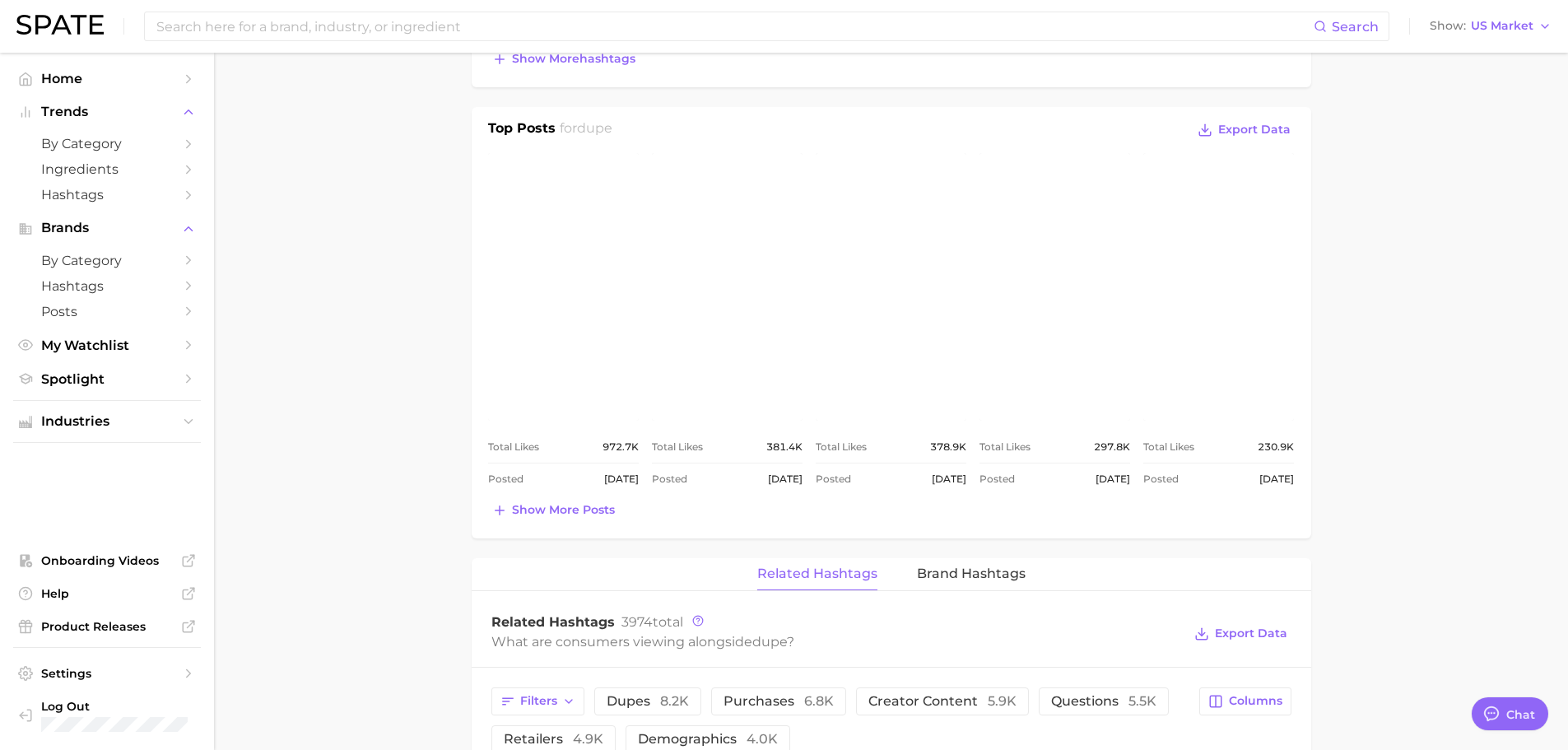
scroll to position [659, 0]
click at [586, 317] on link "view post on Instagram" at bounding box center [563, 286] width 150 height 267
click at [705, 315] on link "view post on Instagram" at bounding box center [727, 286] width 150 height 267
click at [590, 505] on span "Show more posts" at bounding box center [563, 509] width 103 height 14
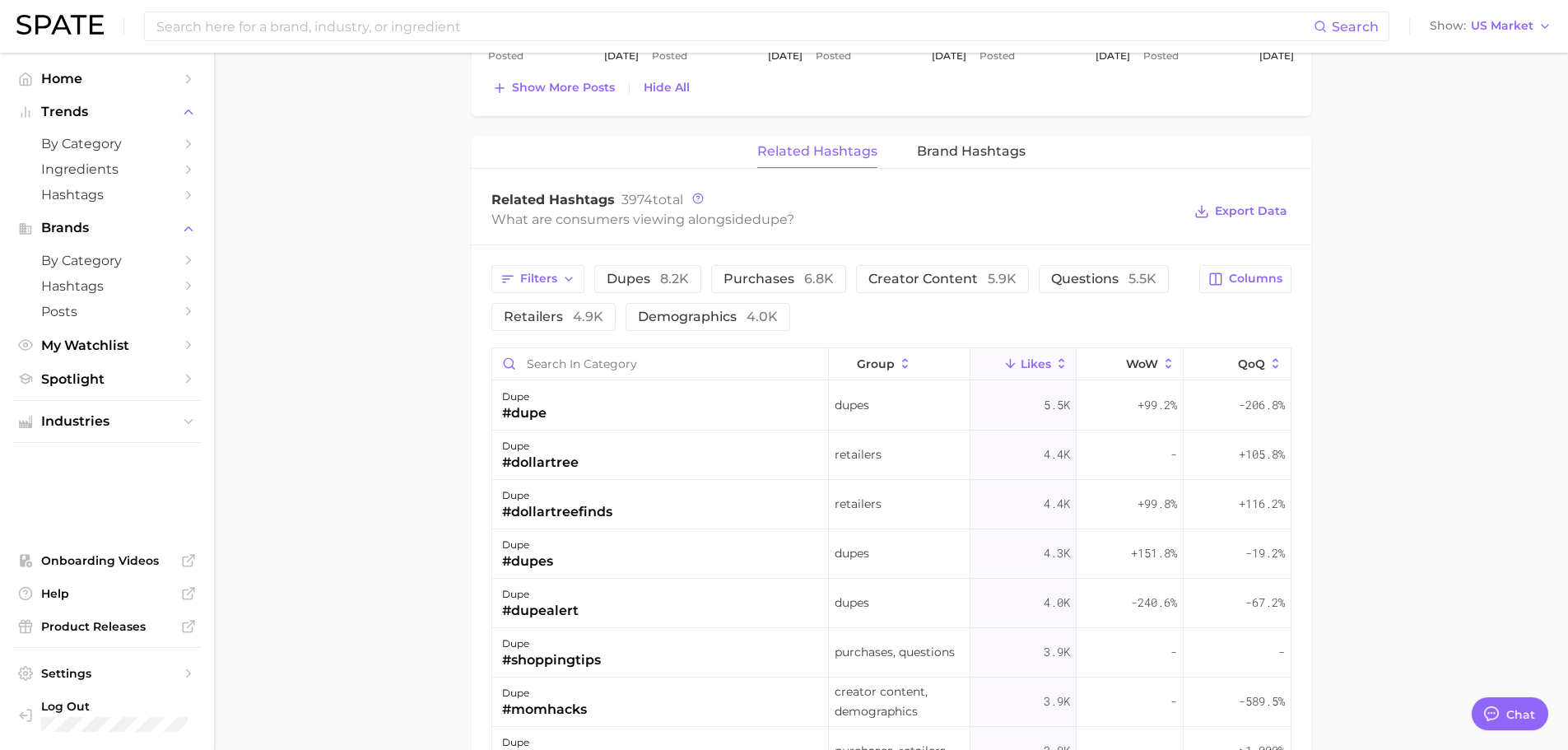
scroll to position [1313, 0]
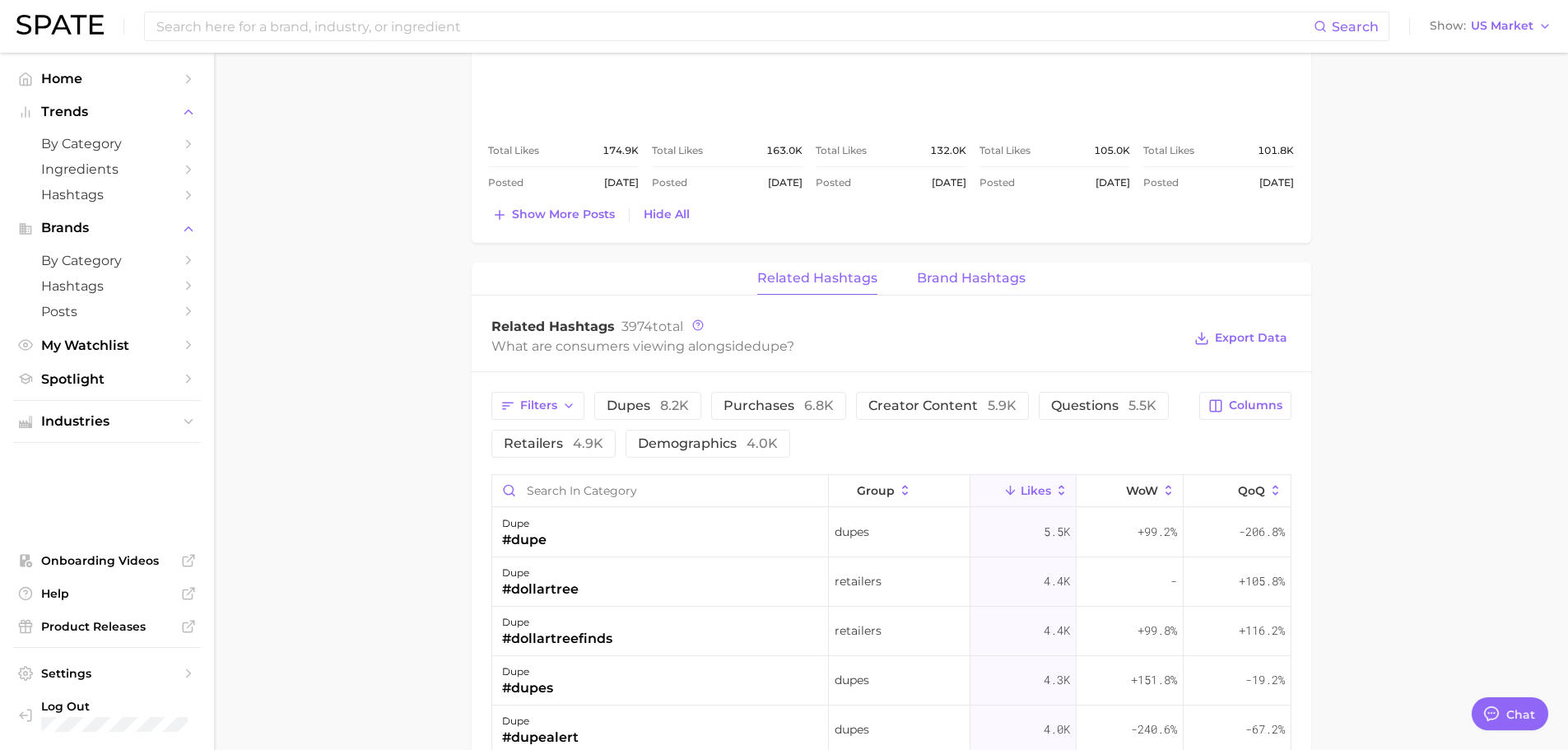
drag, startPoint x: 949, startPoint y: 284, endPoint x: 946, endPoint y: 271, distance: 13.3
click at [949, 284] on span "Brand Hashtags" at bounding box center [971, 278] width 109 height 15
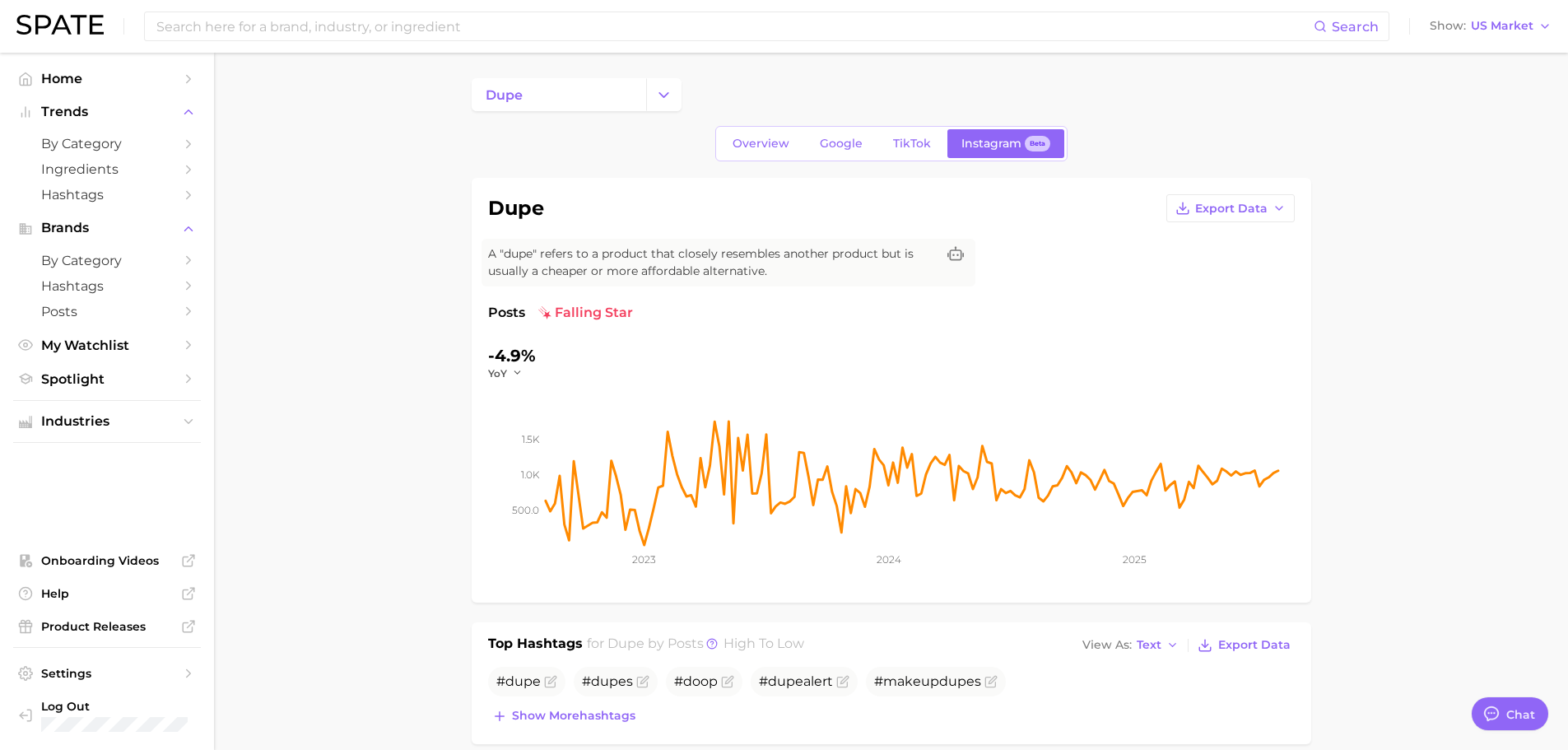
scroll to position [0, 0]
click at [763, 136] on link "Overview" at bounding box center [760, 144] width 84 height 29
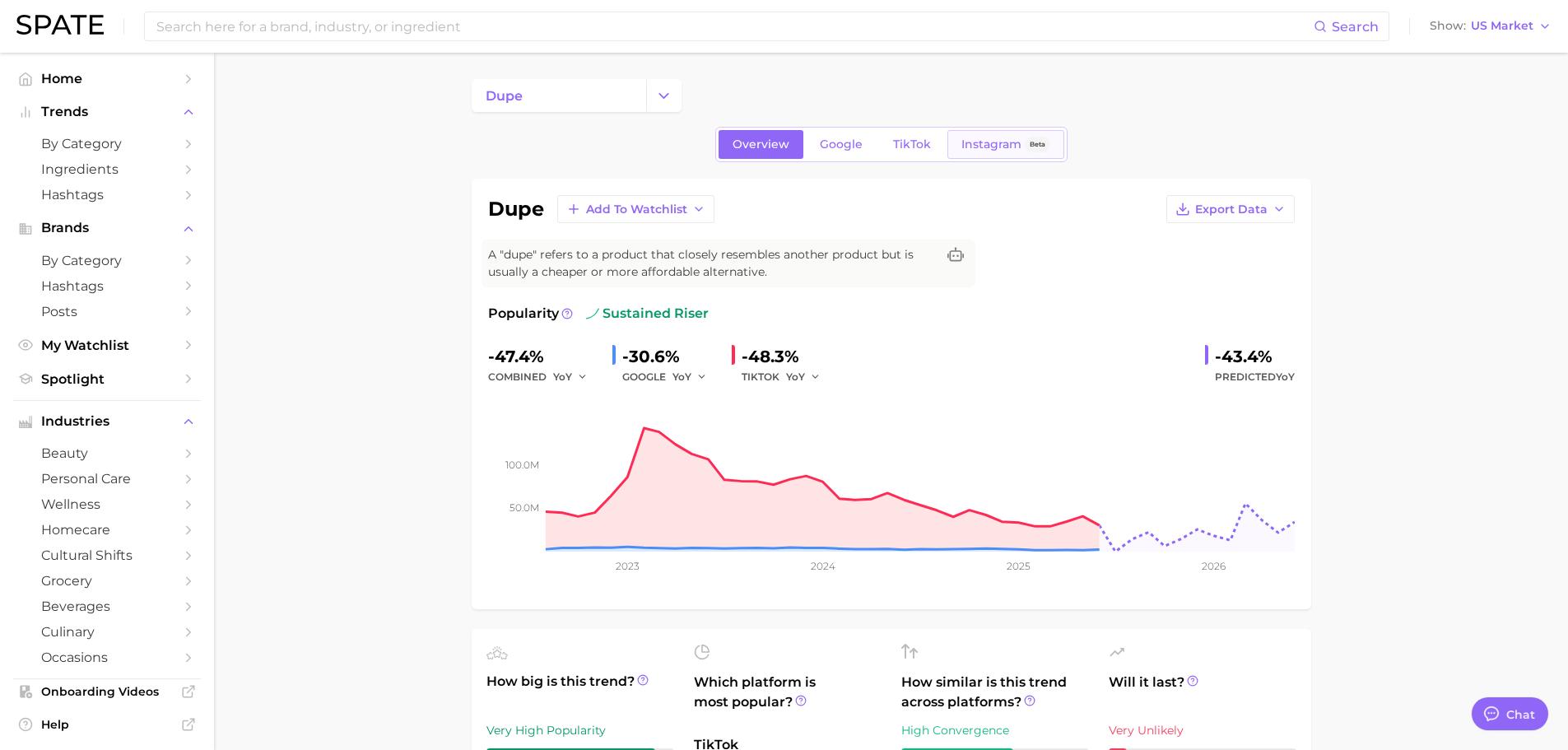
click at [995, 149] on span "Instagram" at bounding box center [991, 144] width 60 height 14
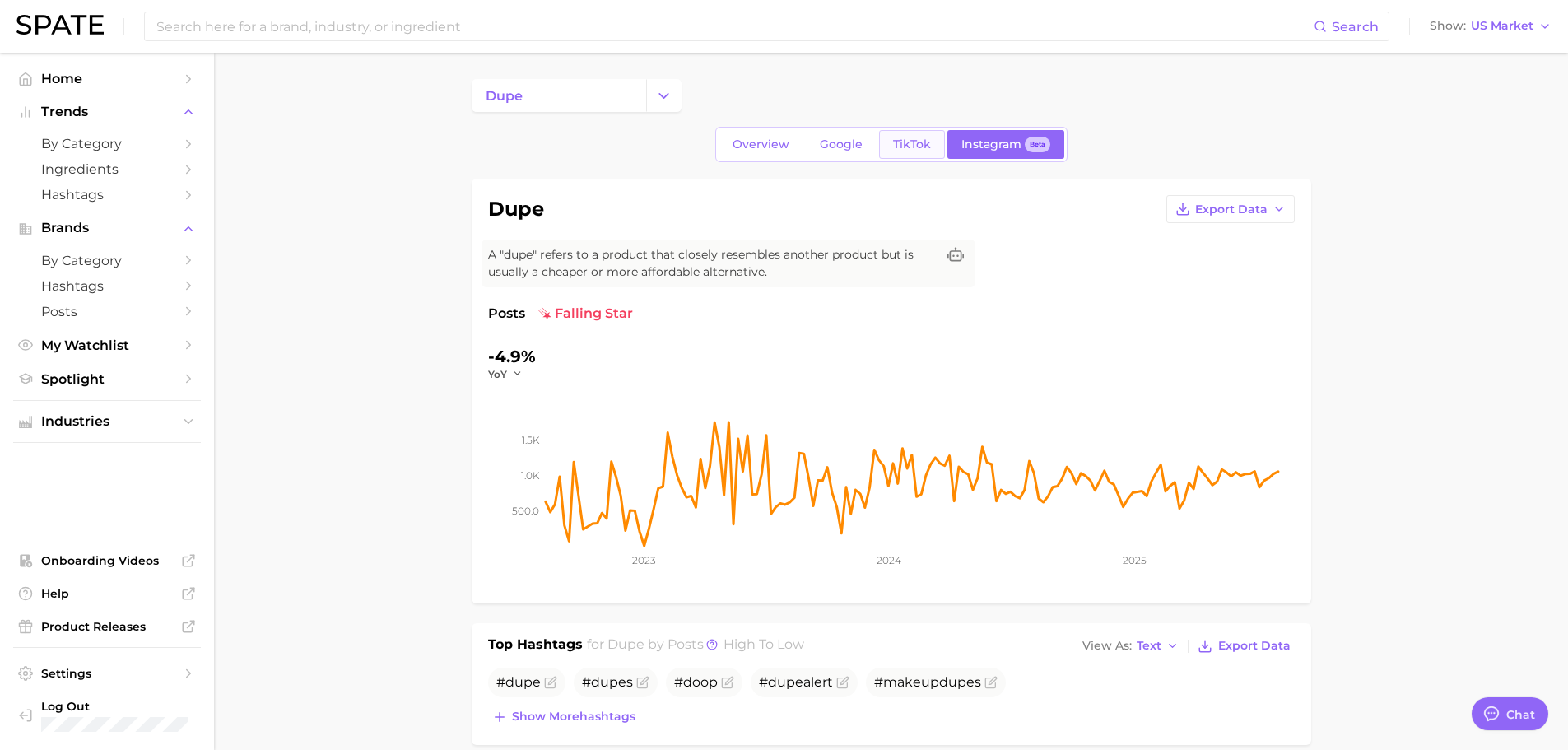
click at [921, 144] on span "TikTok" at bounding box center [912, 144] width 38 height 14
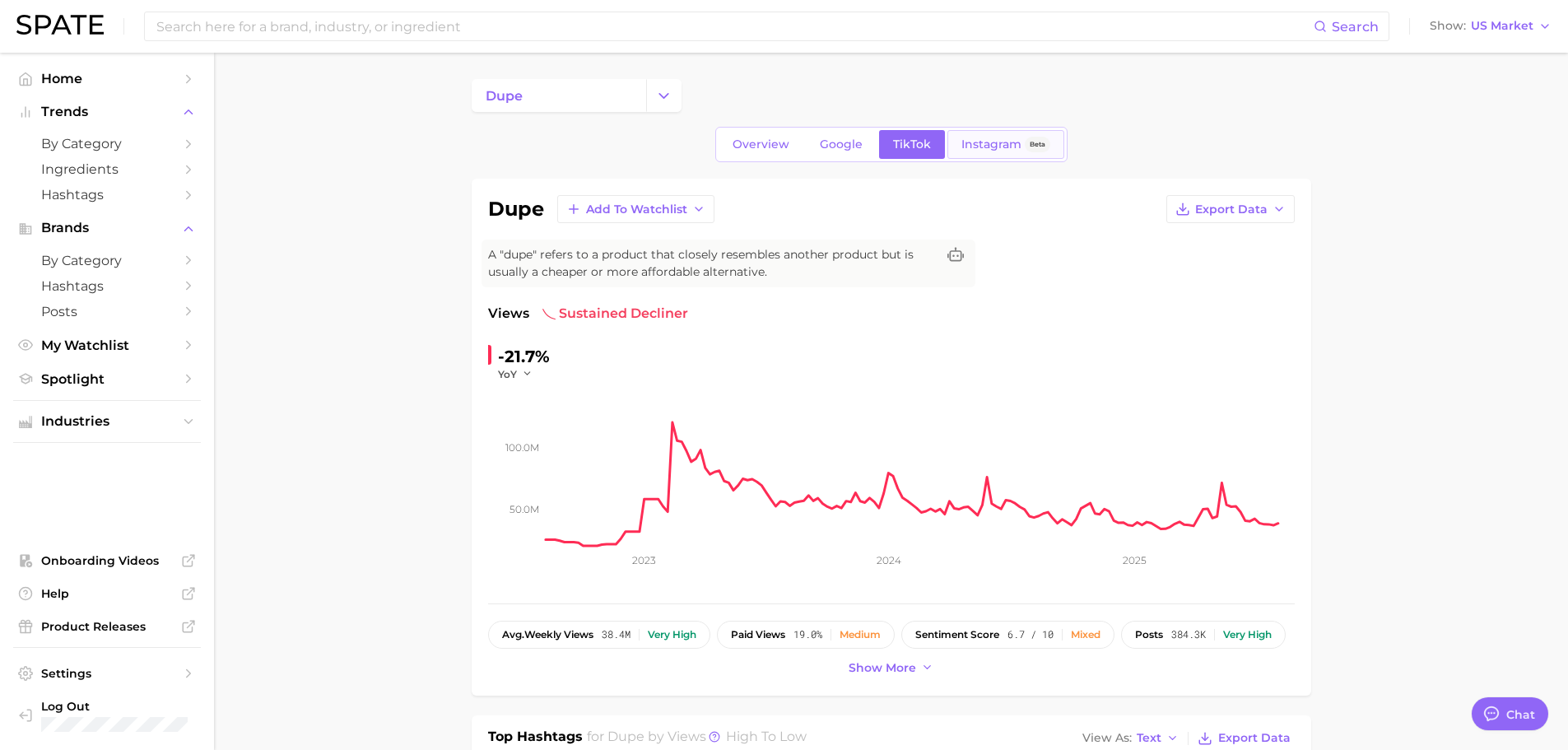
click at [993, 133] on link "Instagram Beta" at bounding box center [1005, 144] width 117 height 29
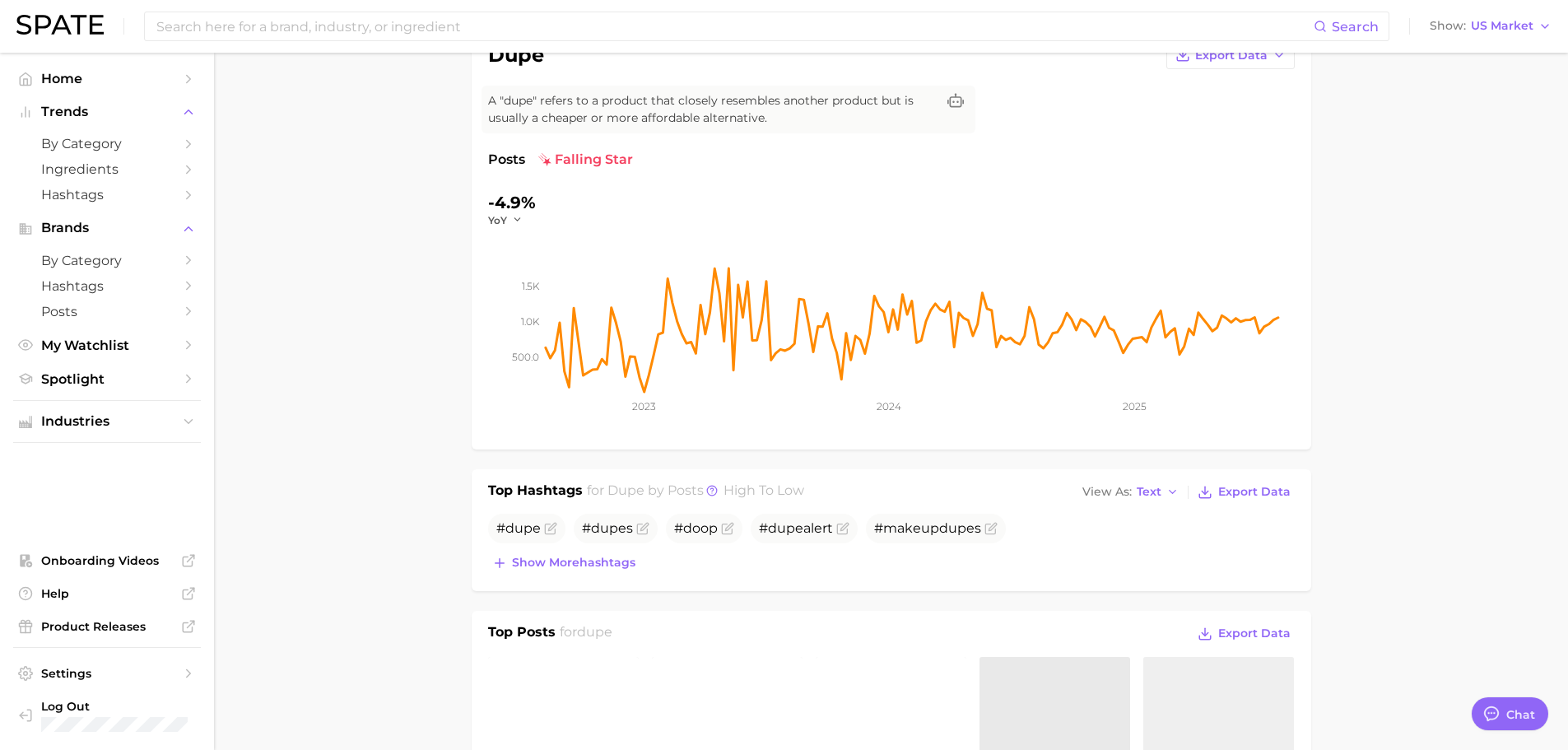
scroll to position [576, 0]
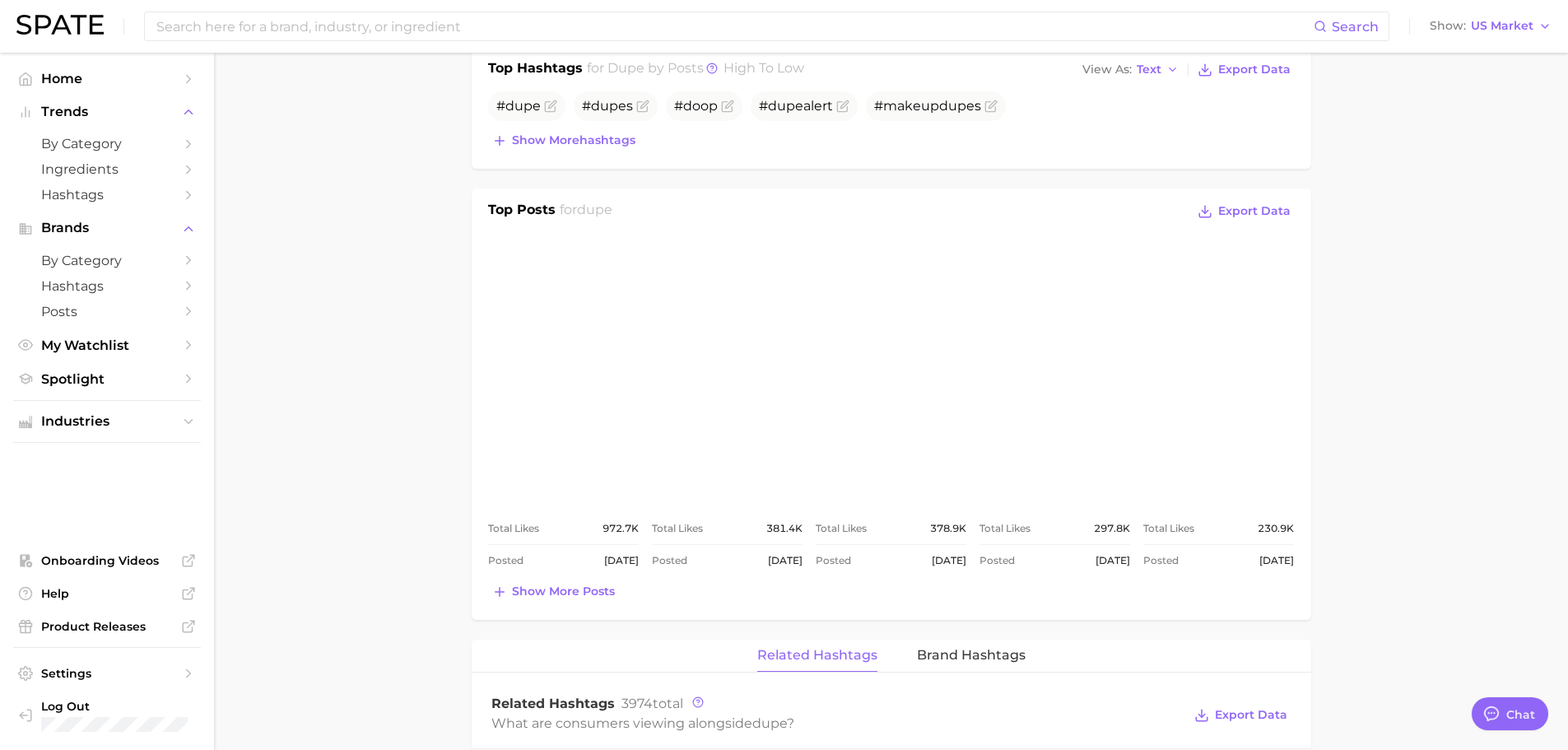
drag, startPoint x: 561, startPoint y: 595, endPoint x: 615, endPoint y: 539, distance: 77.8
click at [561, 595] on span "Show more posts" at bounding box center [563, 592] width 103 height 14
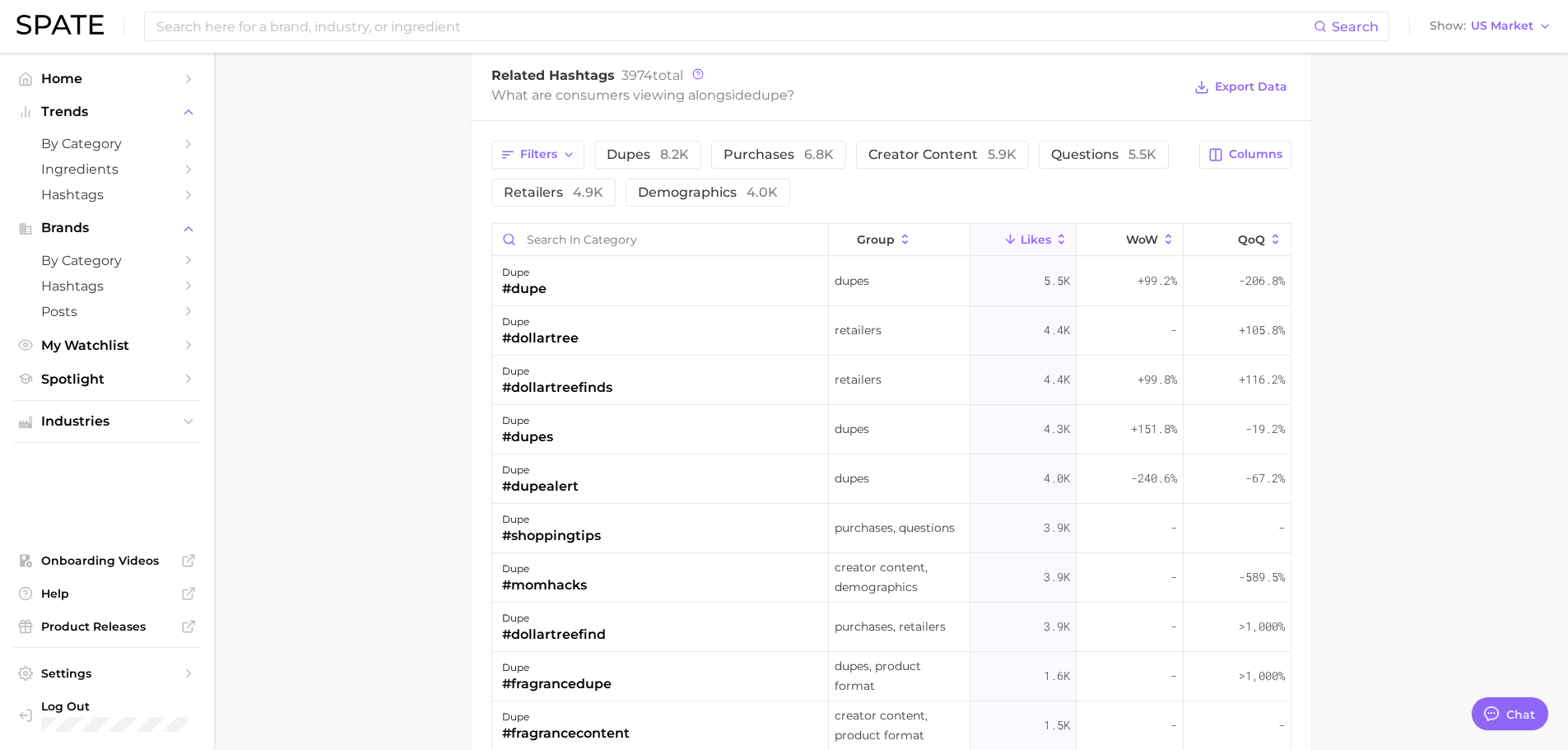
scroll to position [1317, 0]
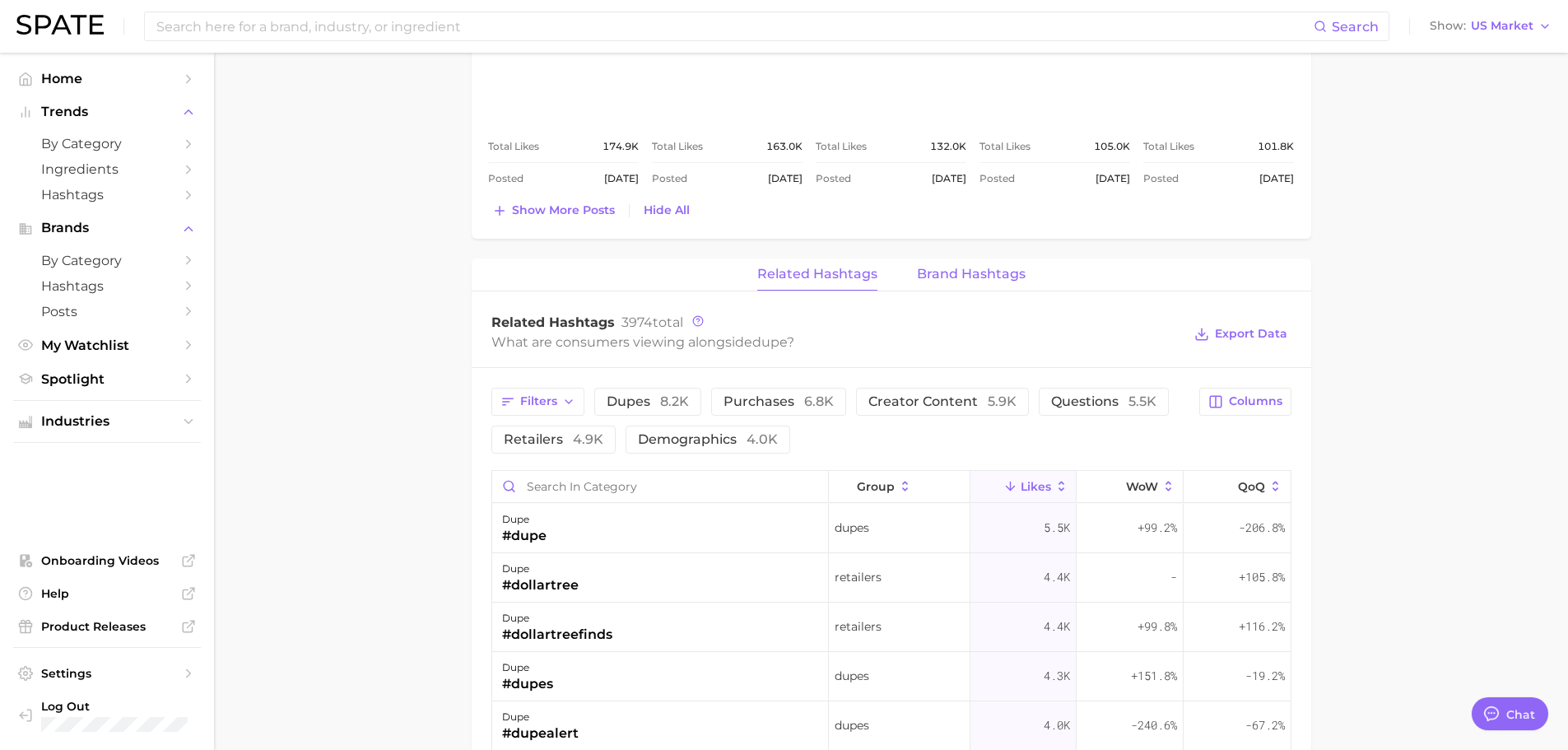
click at [948, 287] on button "Brand Hashtags" at bounding box center [971, 274] width 109 height 32
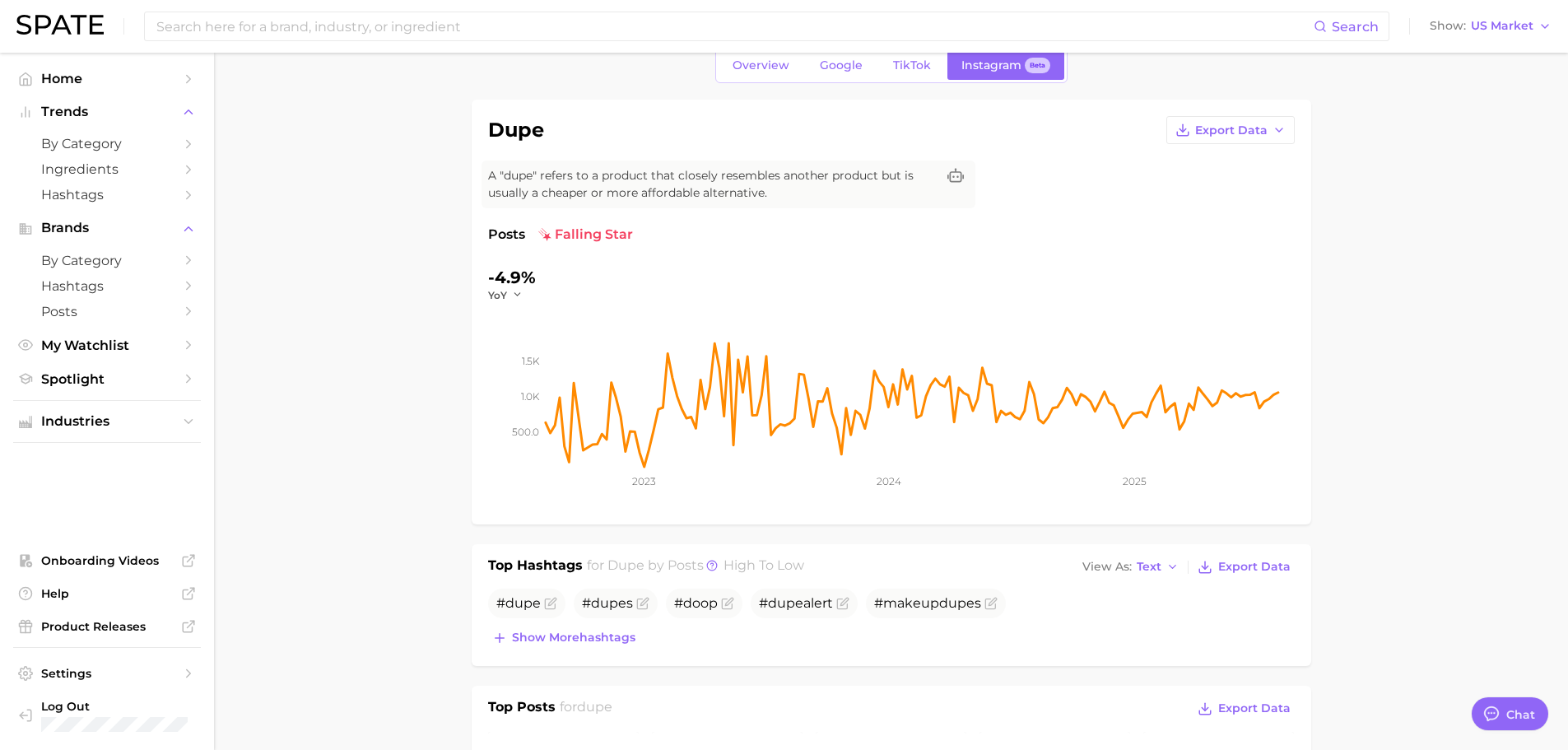
scroll to position [0, 0]
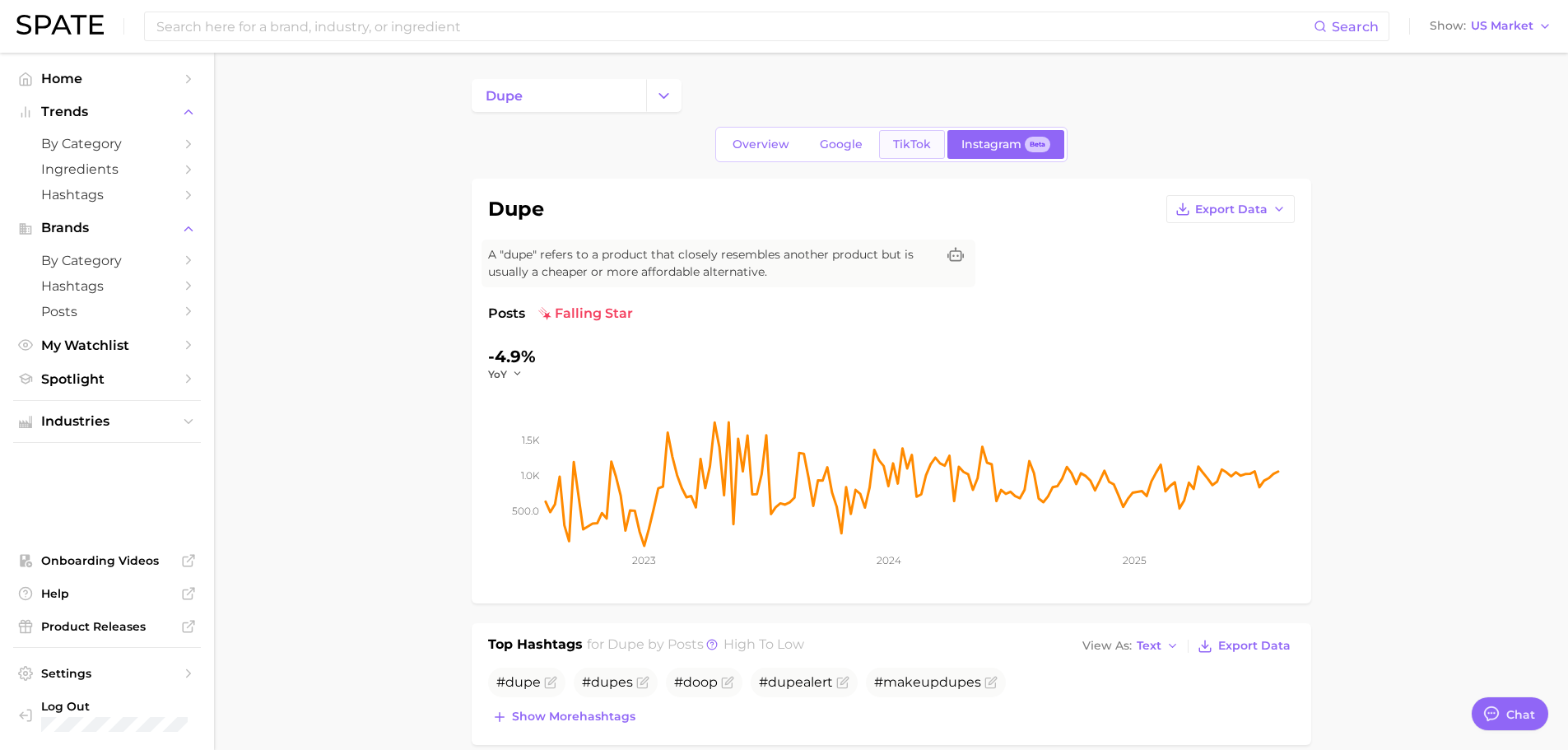
click at [895, 144] on span "TikTok" at bounding box center [912, 144] width 38 height 14
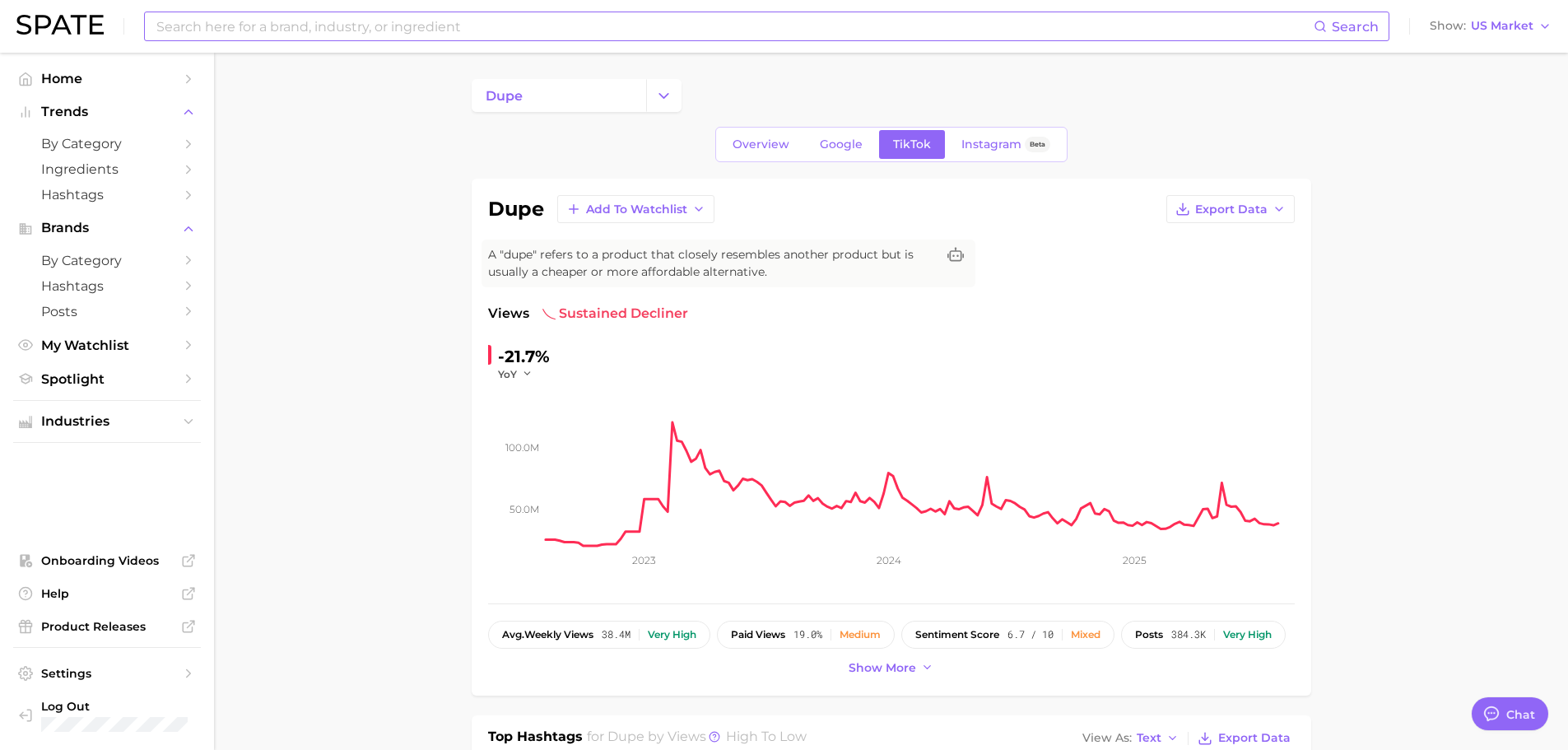
drag, startPoint x: 720, startPoint y: 30, endPoint x: 794, endPoint y: 0, distance: 79.8
click at [720, 30] on input at bounding box center [734, 27] width 1159 height 28
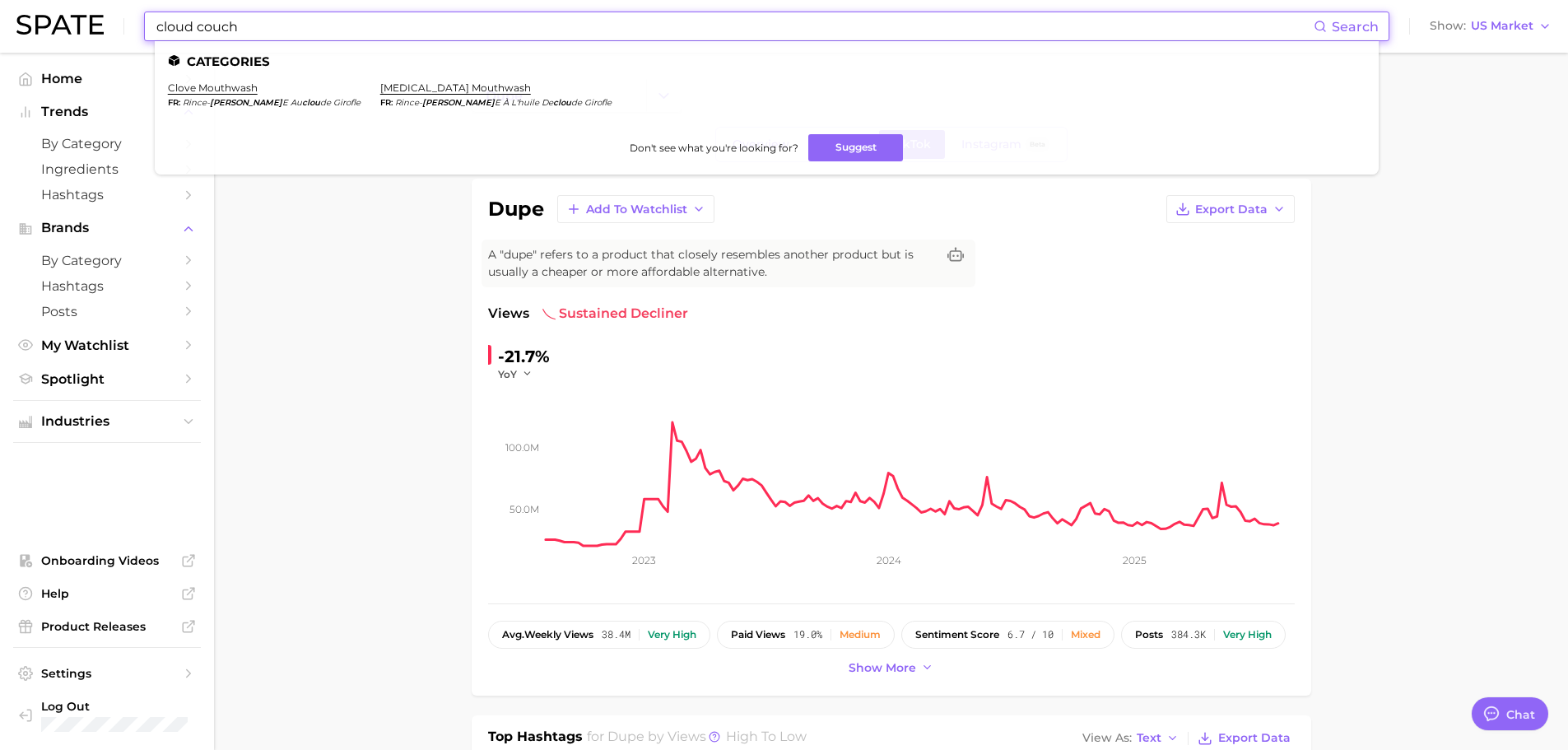
drag, startPoint x: 302, startPoint y: 29, endPoint x: -28, endPoint y: 25, distance: 330.0
click at [0, 25] on html "cloud couch Search Categories clove mouthwash fr rince- [PERSON_NAME] e au clou…" at bounding box center [784, 375] width 1568 height 750
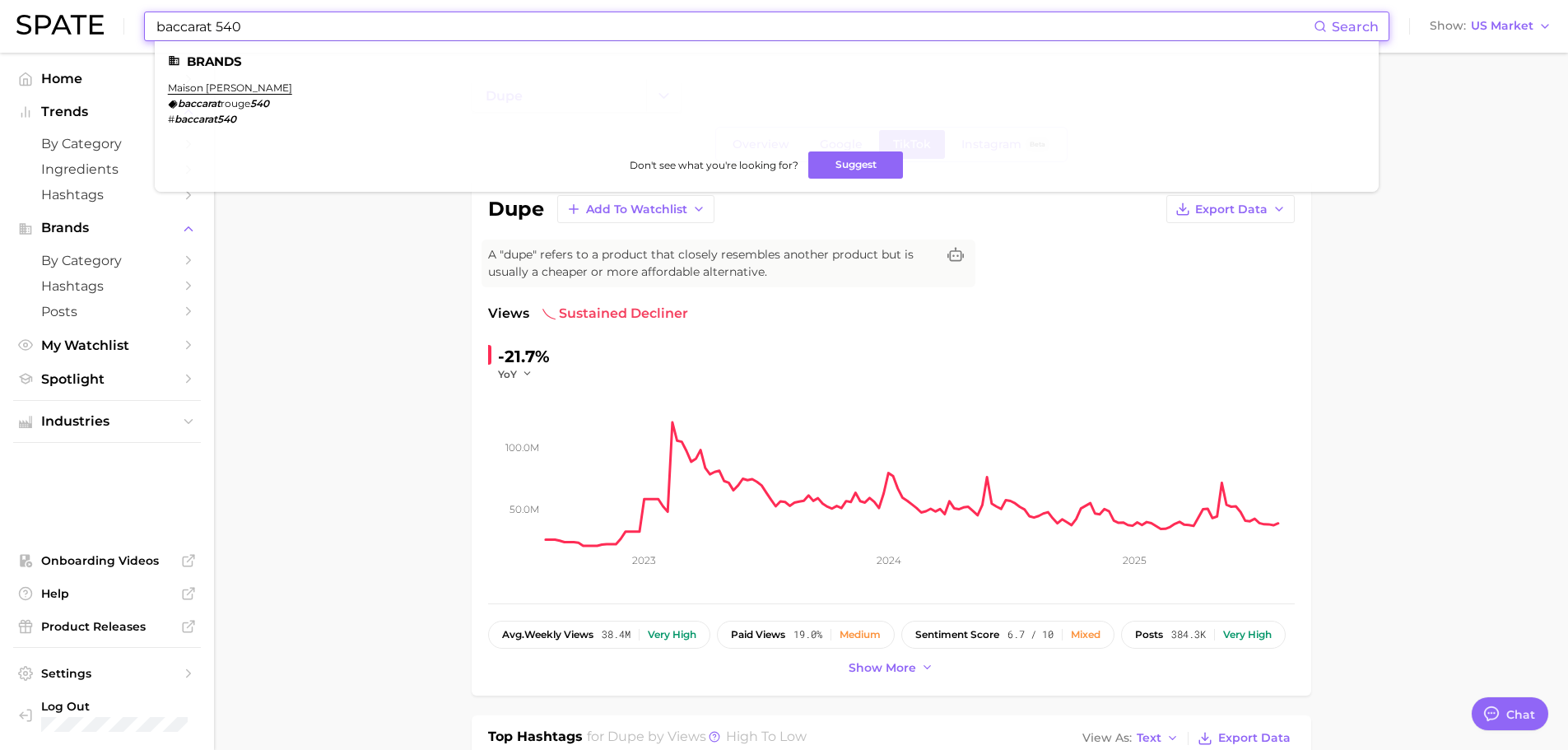
type input "baccarat 540"
click at [264, 80] on ul "Brands maison [PERSON_NAME] baccarat rouge 540 # baccarat540 Don't see what you…" at bounding box center [766, 116] width 1224 height 150
click at [272, 86] on link "maison [PERSON_NAME]" at bounding box center [230, 87] width 125 height 13
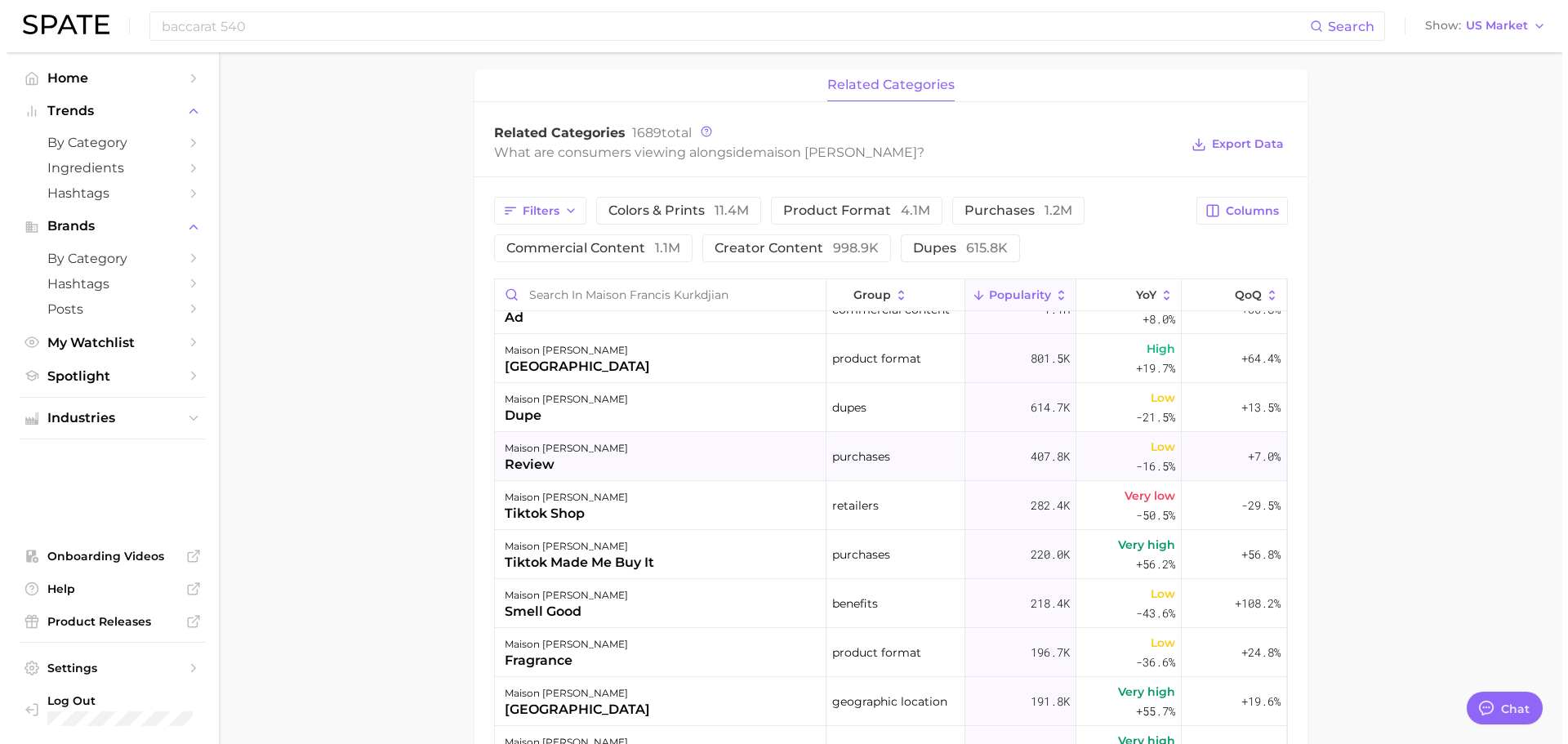
scroll to position [164, 0]
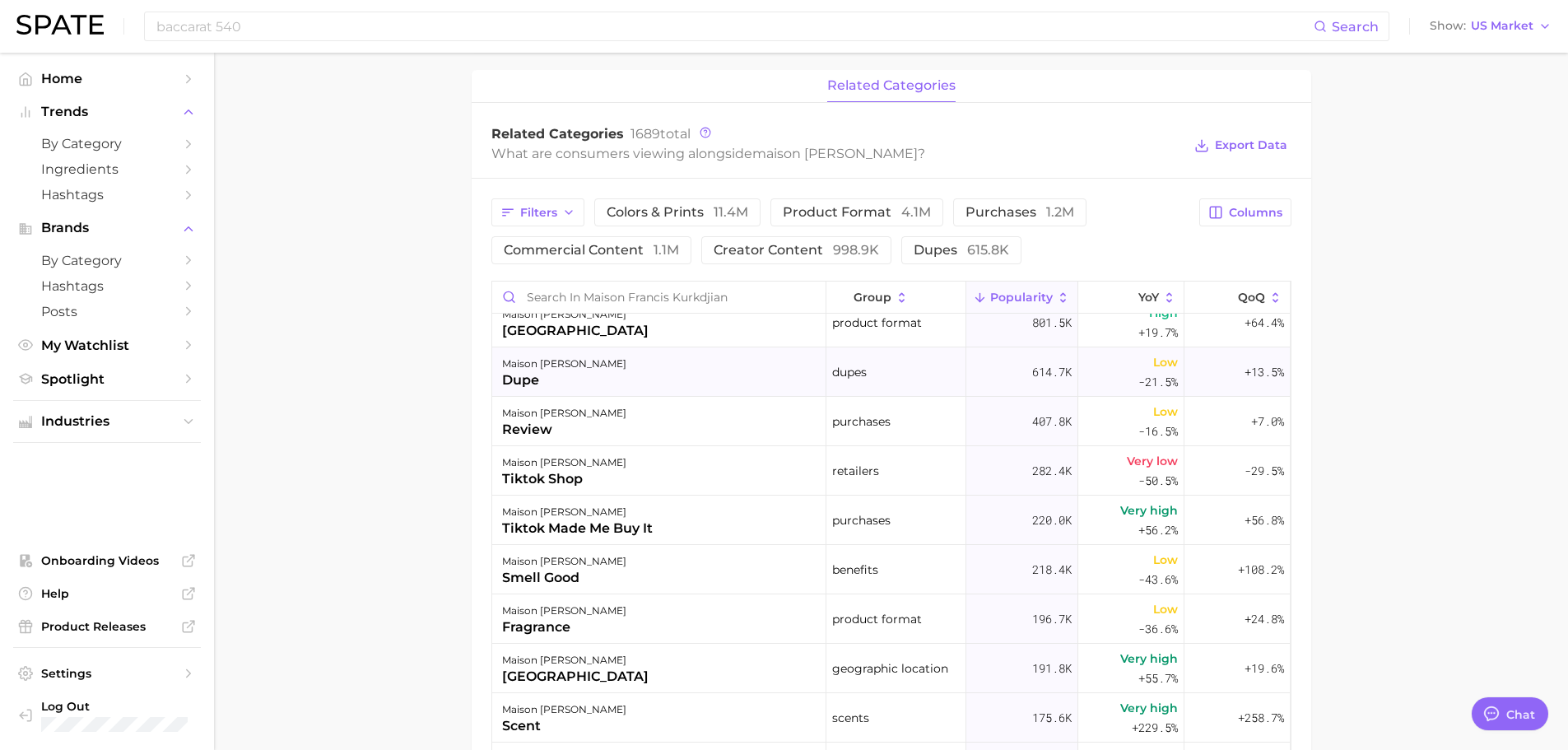
click at [593, 383] on div "dupe" at bounding box center [564, 380] width 125 height 20
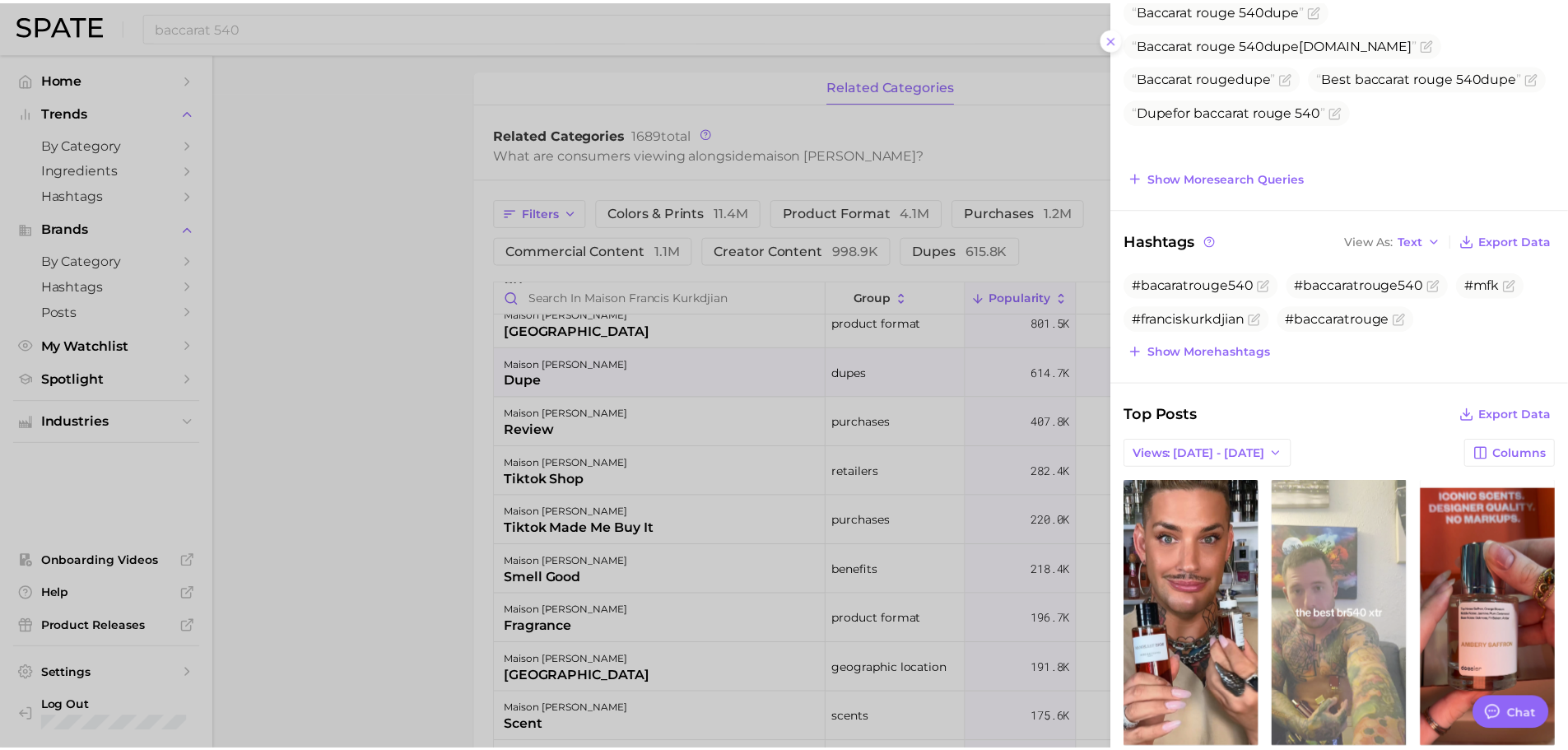
scroll to position [494, 0]
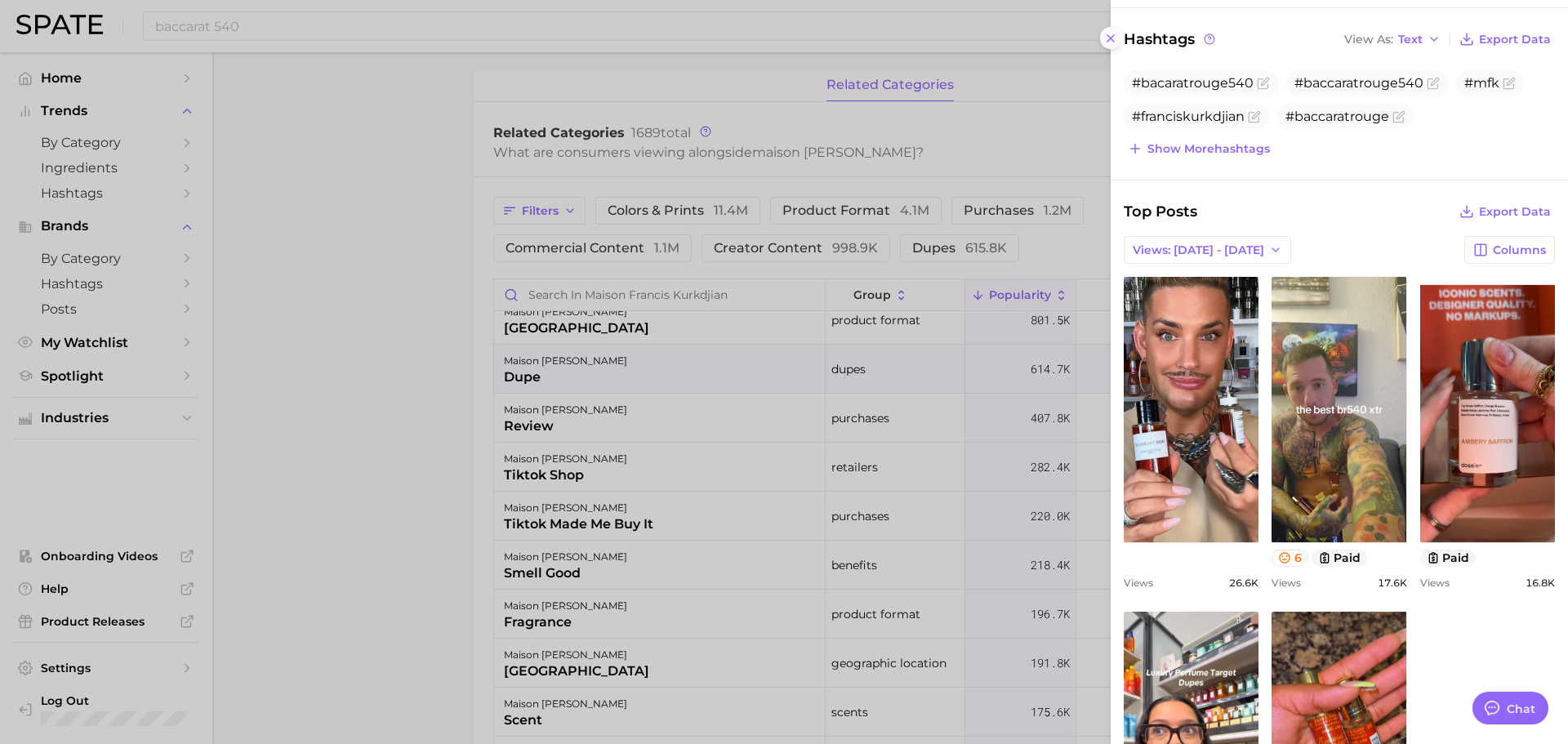
click at [1112, 36] on line at bounding box center [1110, 38] width 7 height 7
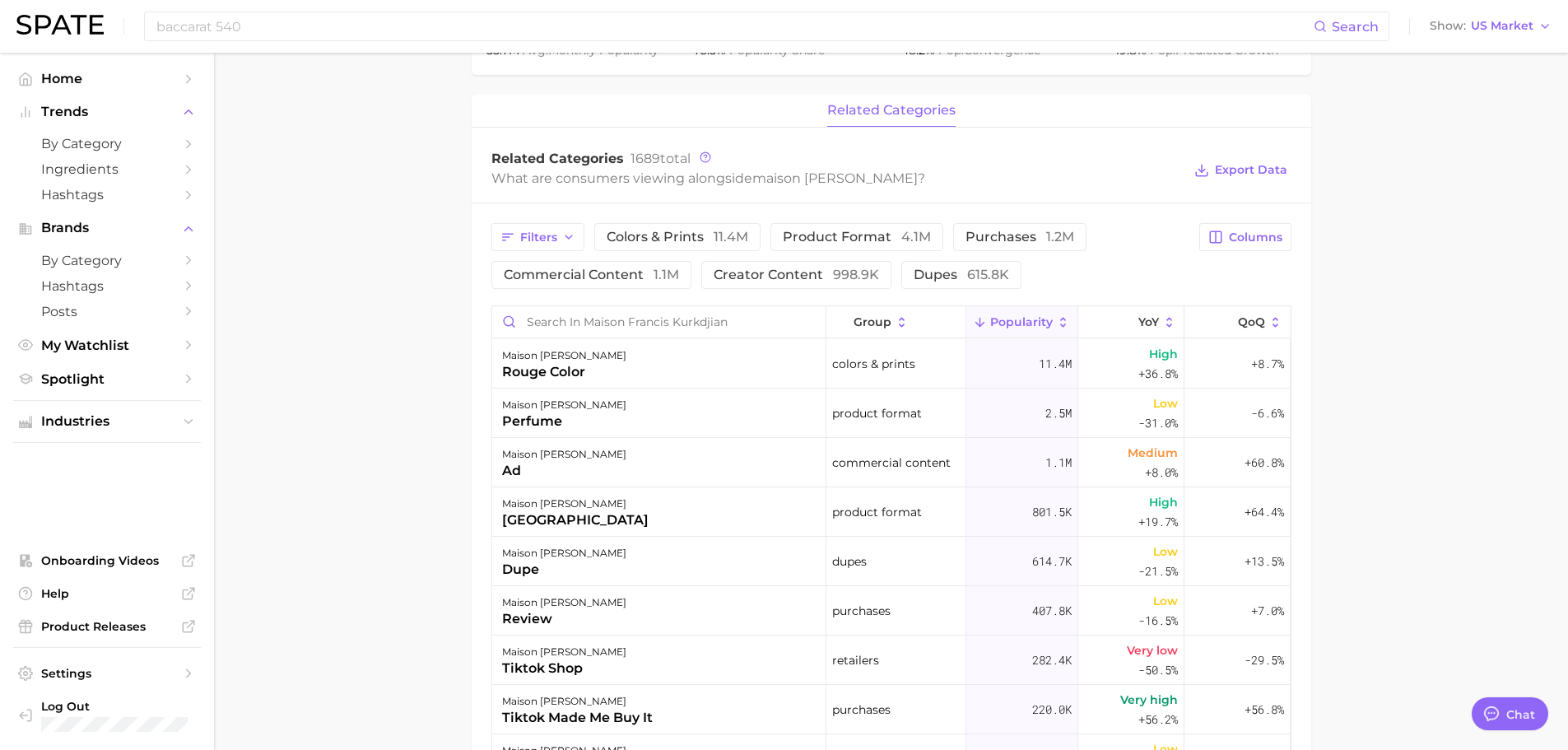
scroll to position [548, 0]
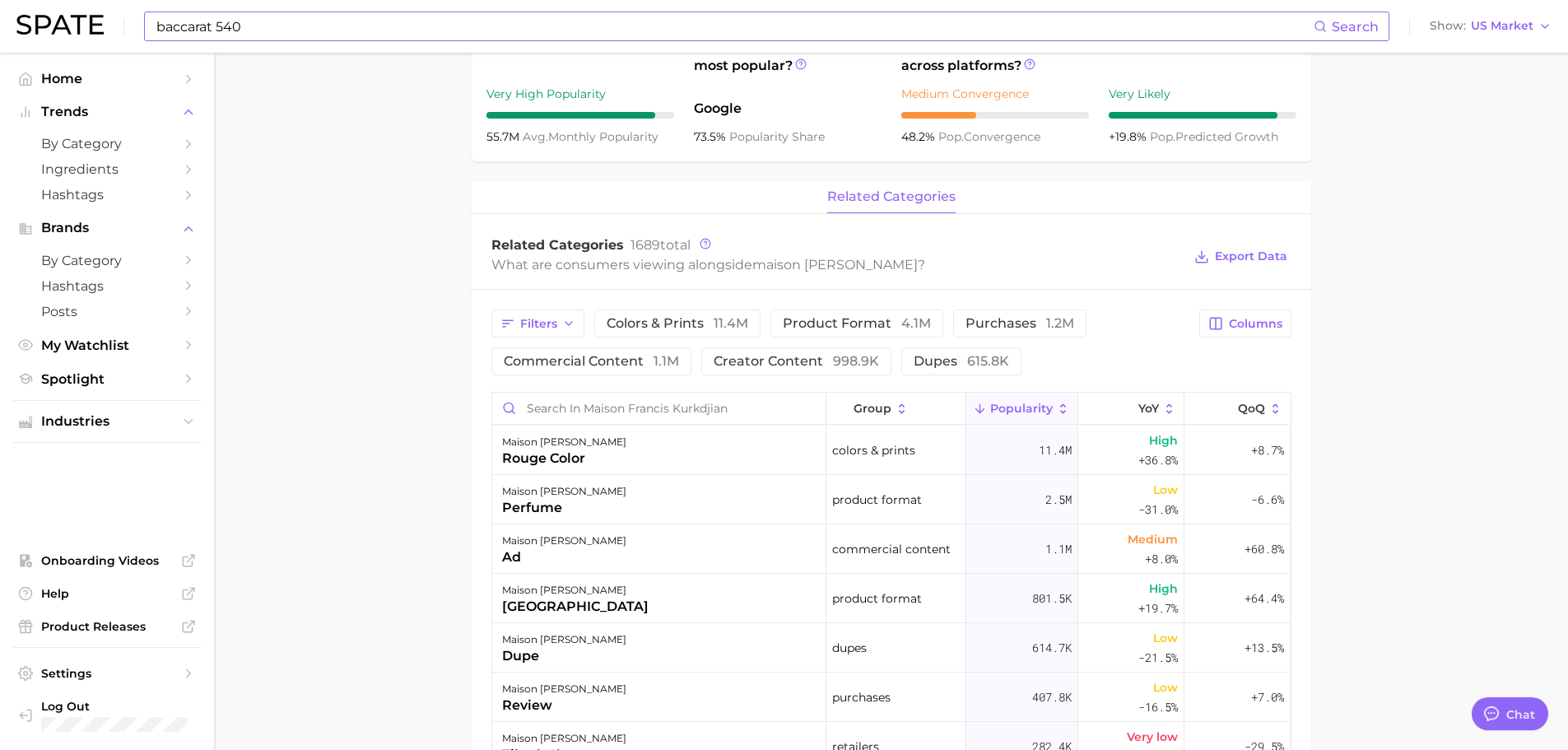
click at [261, 35] on input "baccarat 540" at bounding box center [734, 27] width 1159 height 28
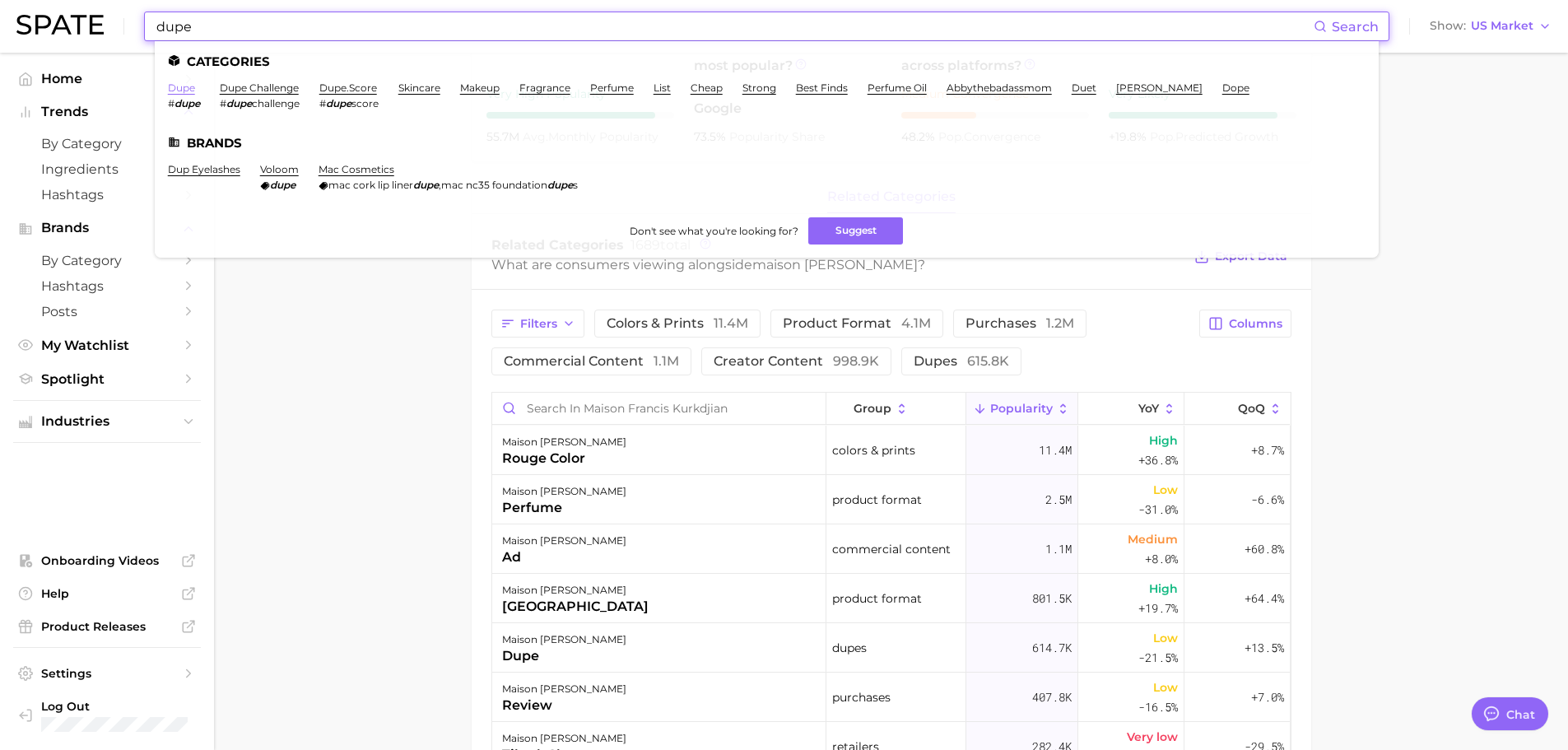
type input "dupe"
click at [178, 92] on link "dupe" at bounding box center [182, 87] width 28 height 13
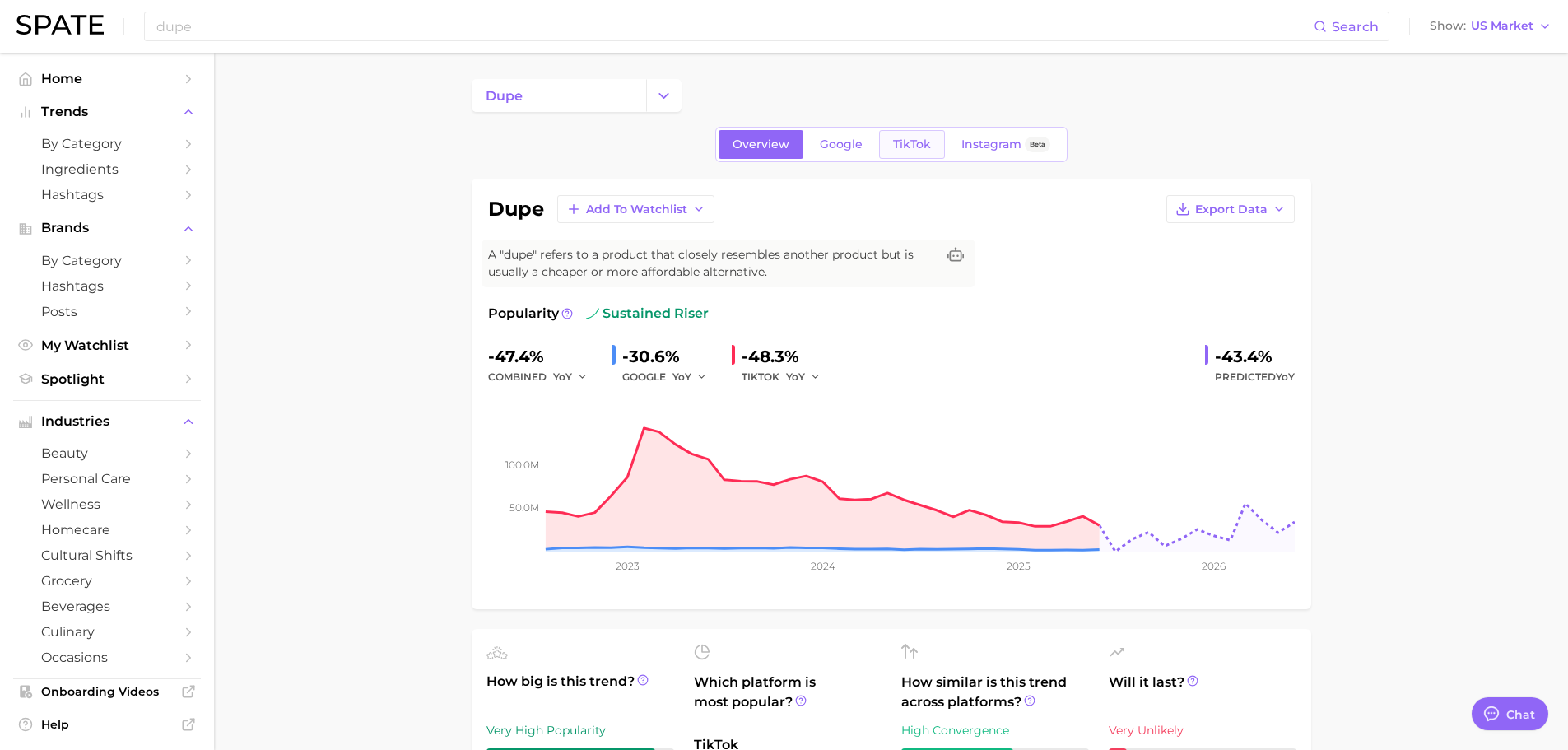
click at [897, 141] on span "TikTok" at bounding box center [912, 144] width 38 height 14
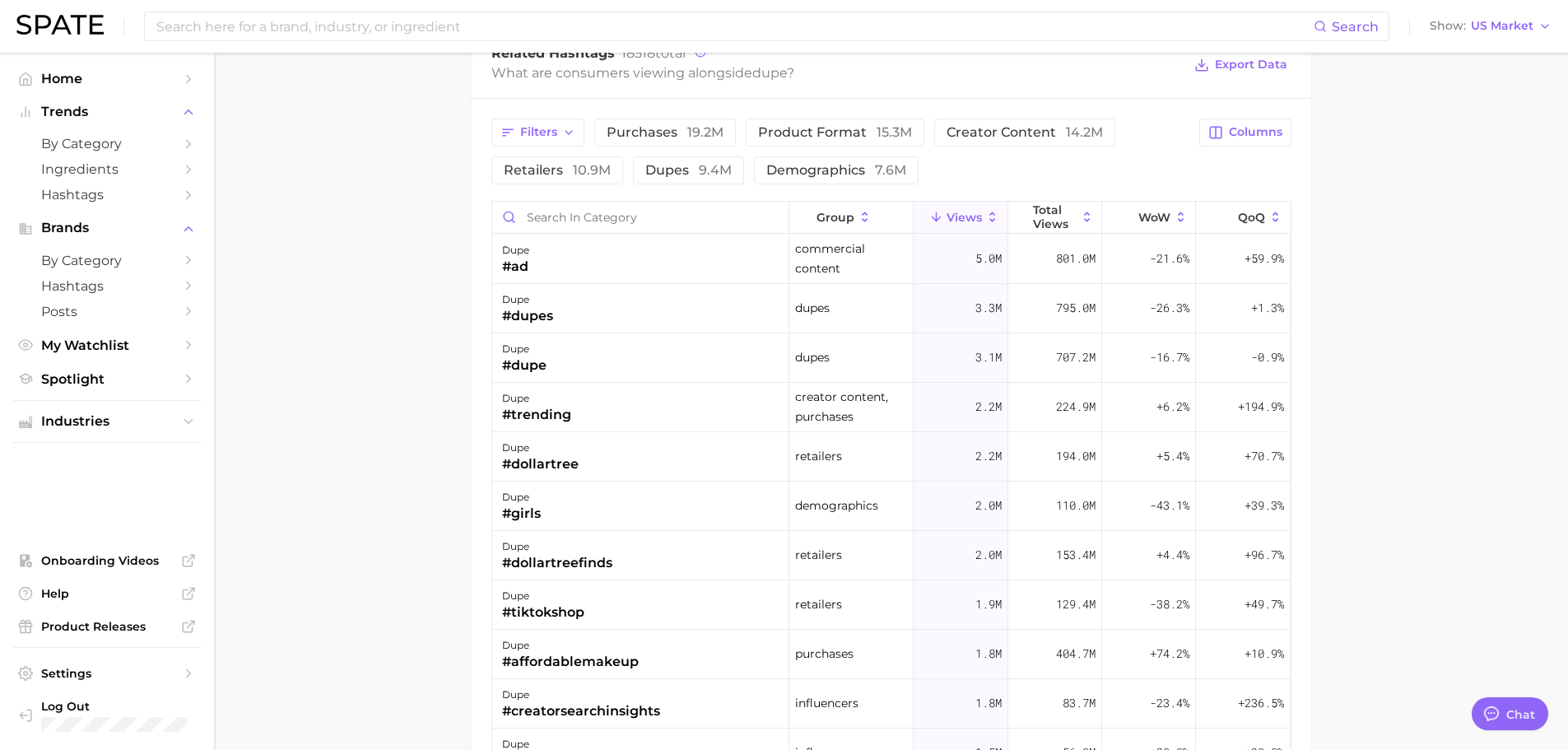
scroll to position [1153, 0]
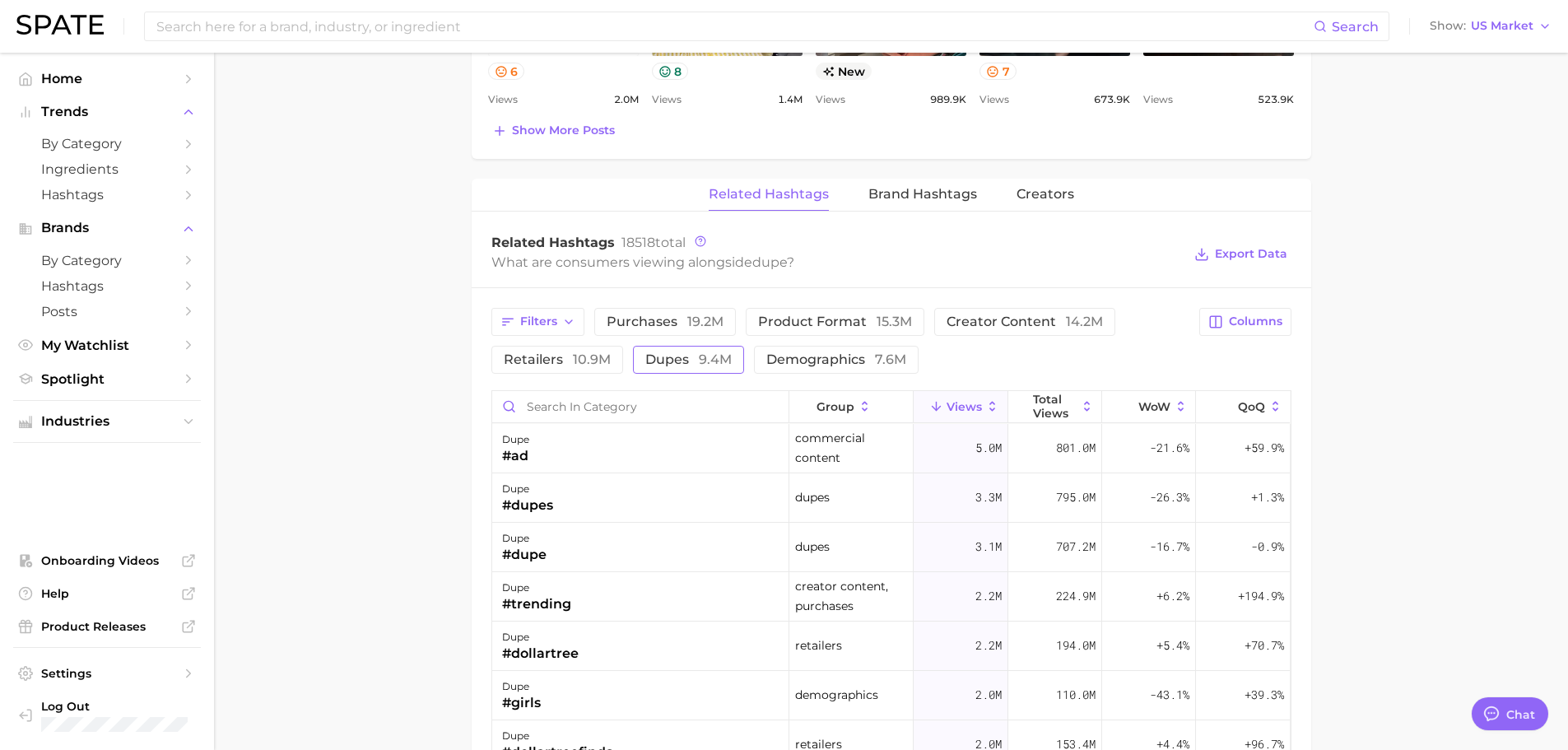
click at [697, 354] on span "dupes 9.4m" at bounding box center [689, 359] width 86 height 13
drag, startPoint x: 667, startPoint y: 363, endPoint x: 728, endPoint y: 313, distance: 78.9
click at [671, 358] on span "dupes 9.4m" at bounding box center [689, 359] width 86 height 13
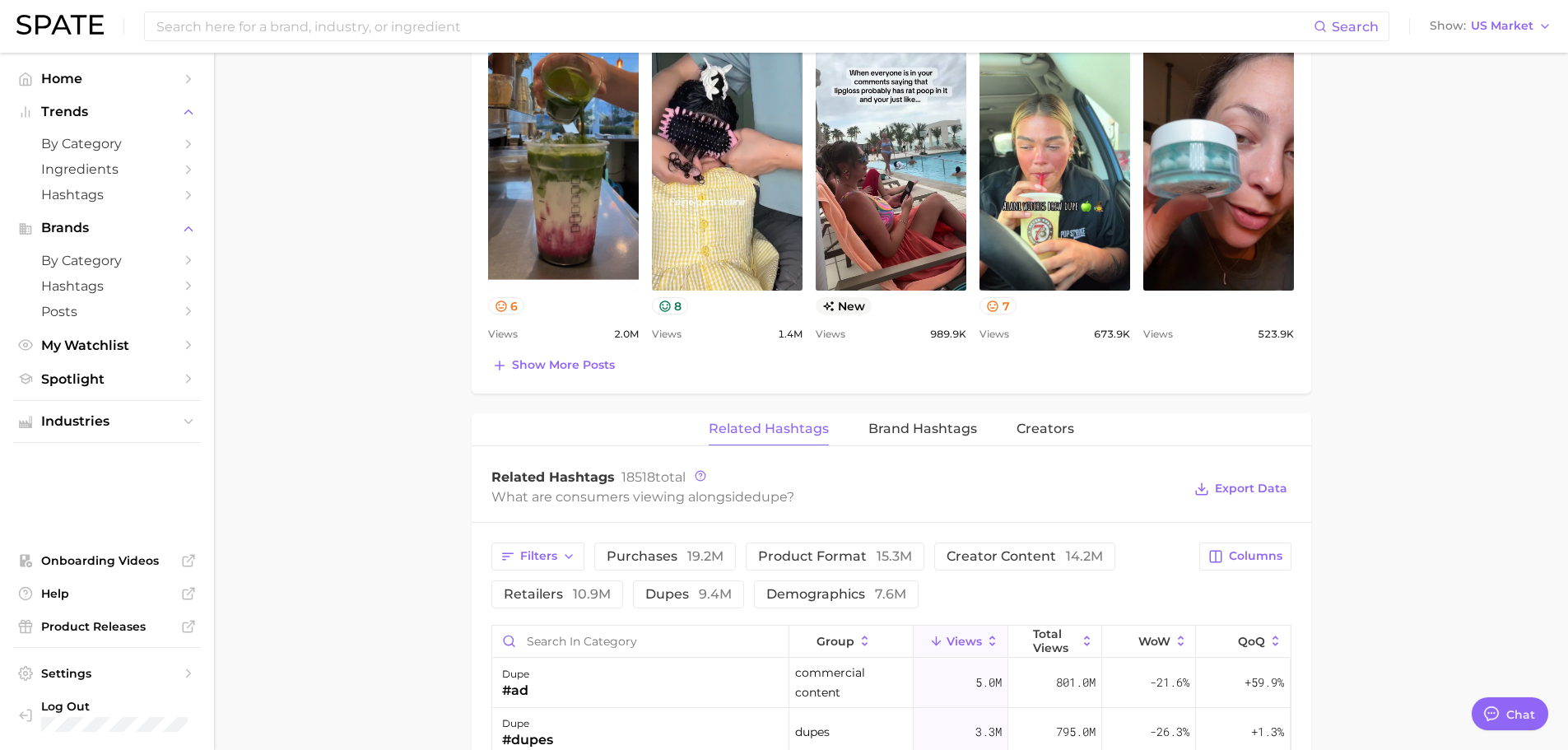
scroll to position [824, 0]
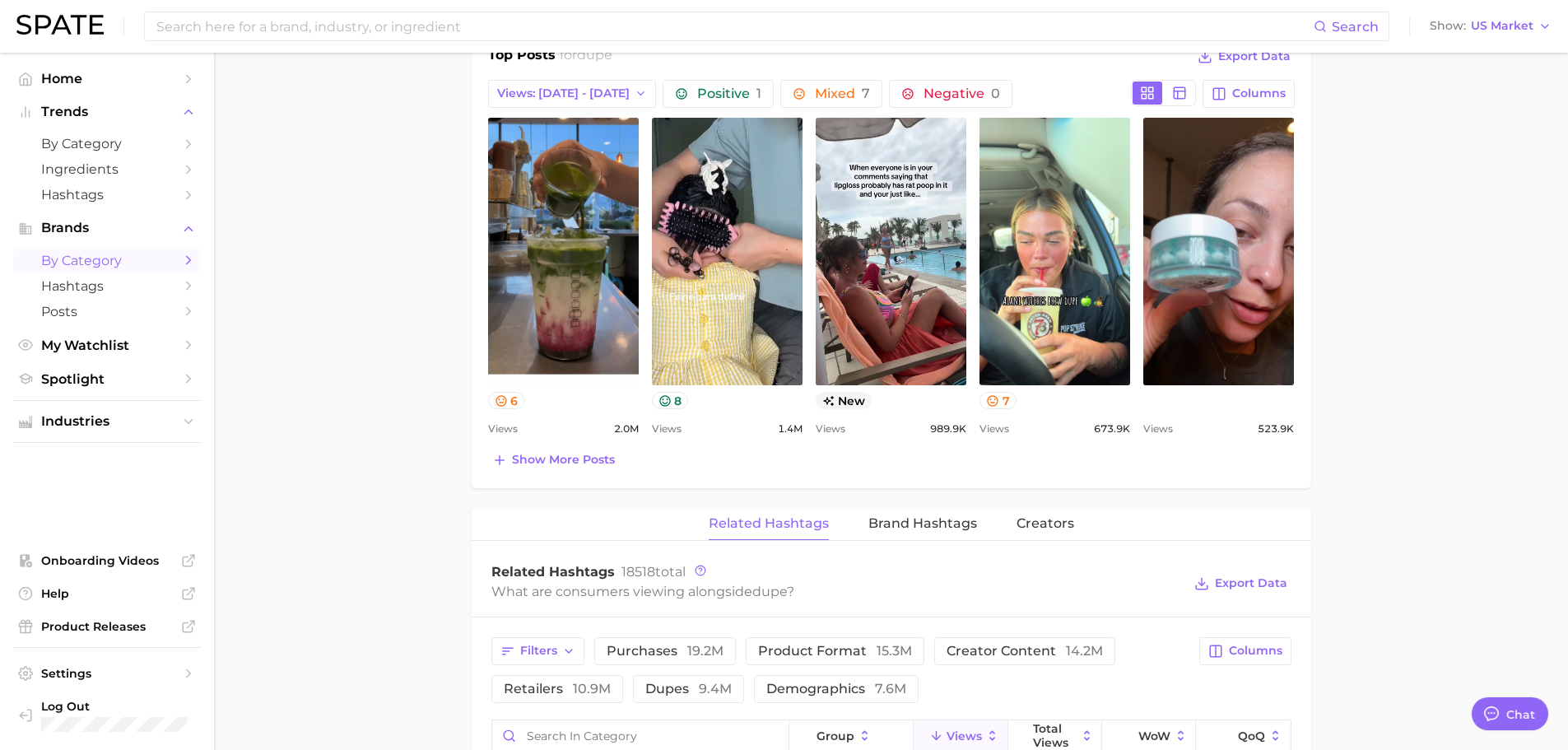
click at [111, 251] on link "by Category" at bounding box center [106, 260] width 188 height 26
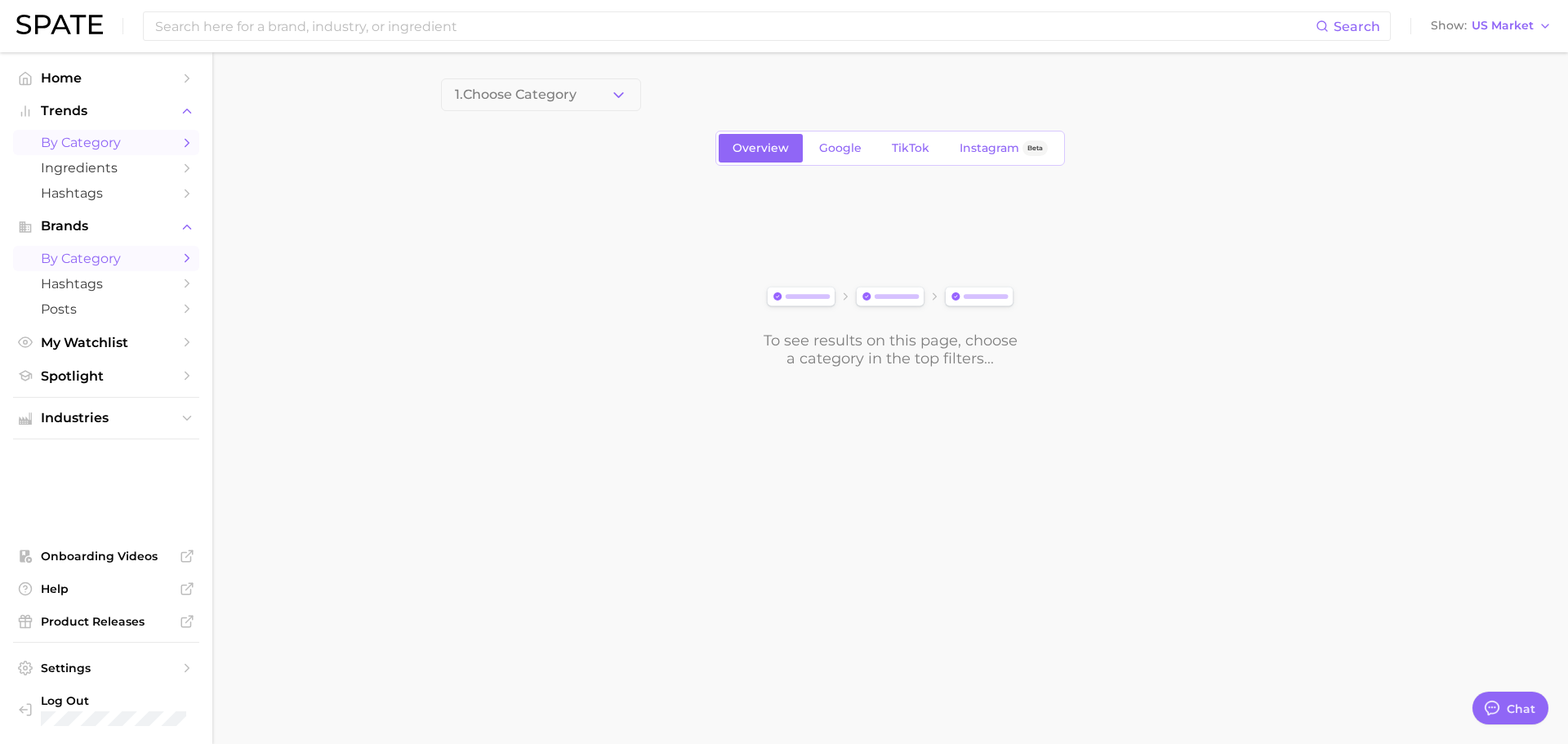
click at [103, 145] on span "by Category" at bounding box center [106, 142] width 131 height 16
drag, startPoint x: 592, startPoint y: 99, endPoint x: 620, endPoint y: 102, distance: 28.2
click at [594, 98] on button "1. Choose Category" at bounding box center [540, 95] width 200 height 33
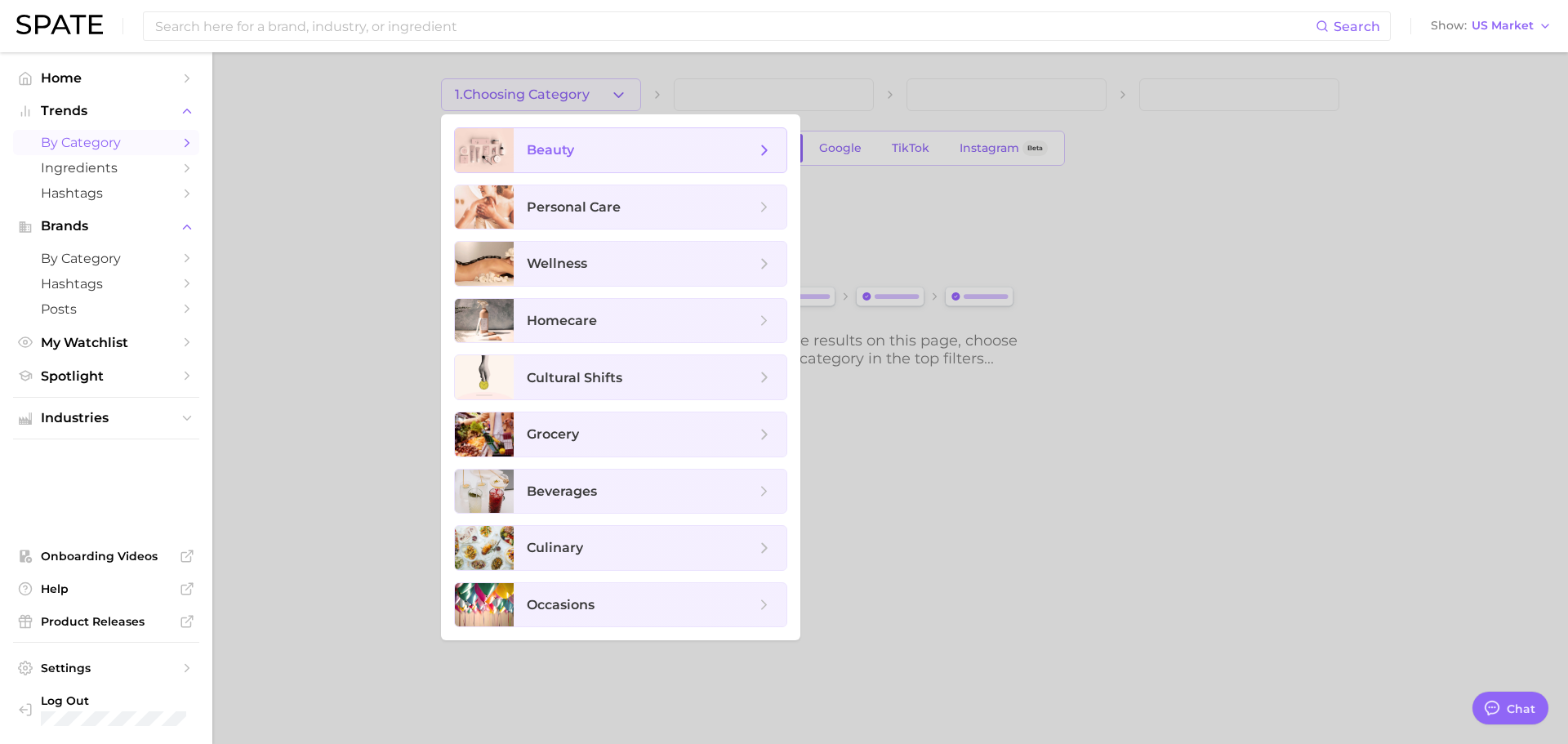
click at [581, 166] on span "beauty" at bounding box center [650, 150] width 273 height 44
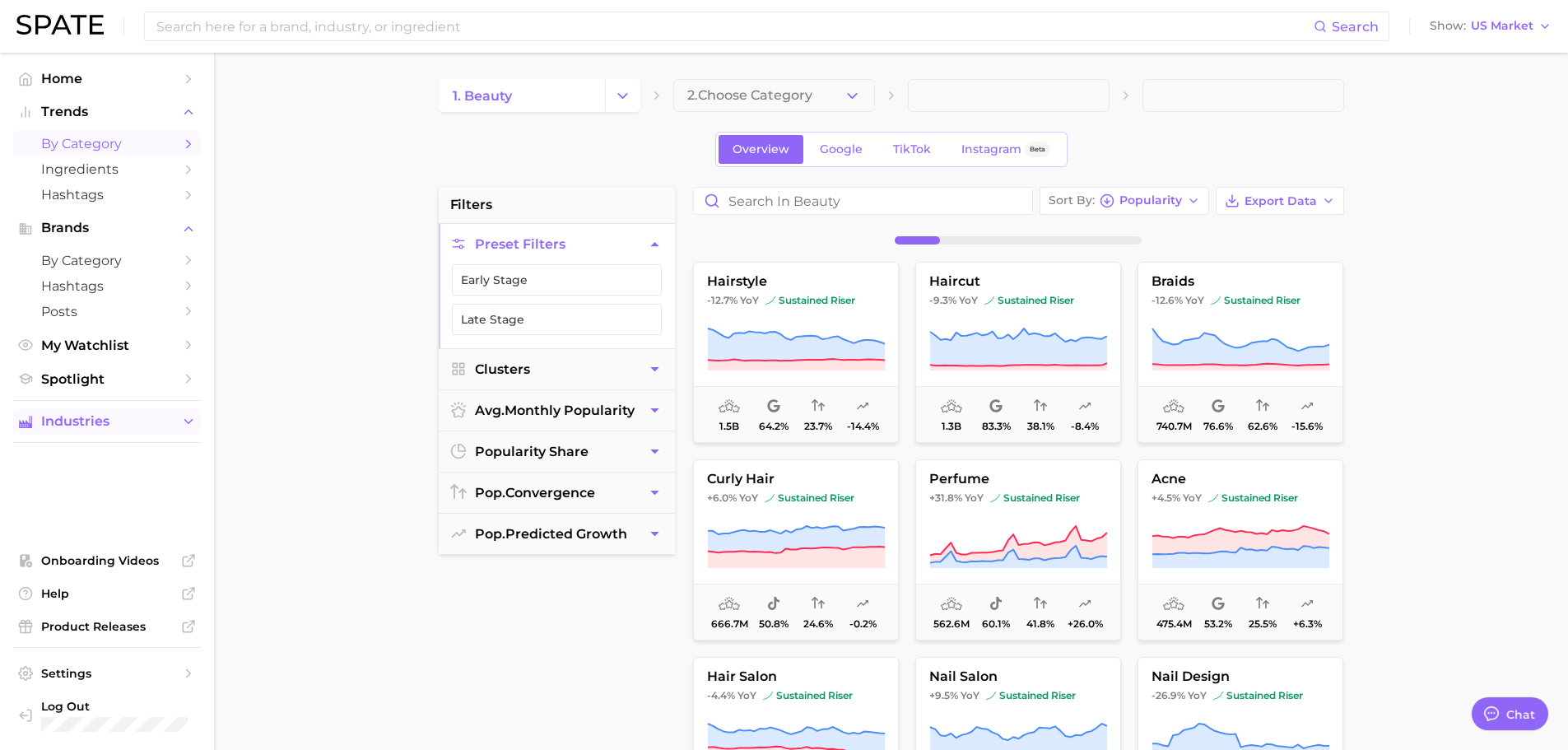
click at [119, 415] on span "Industries" at bounding box center [107, 421] width 132 height 15
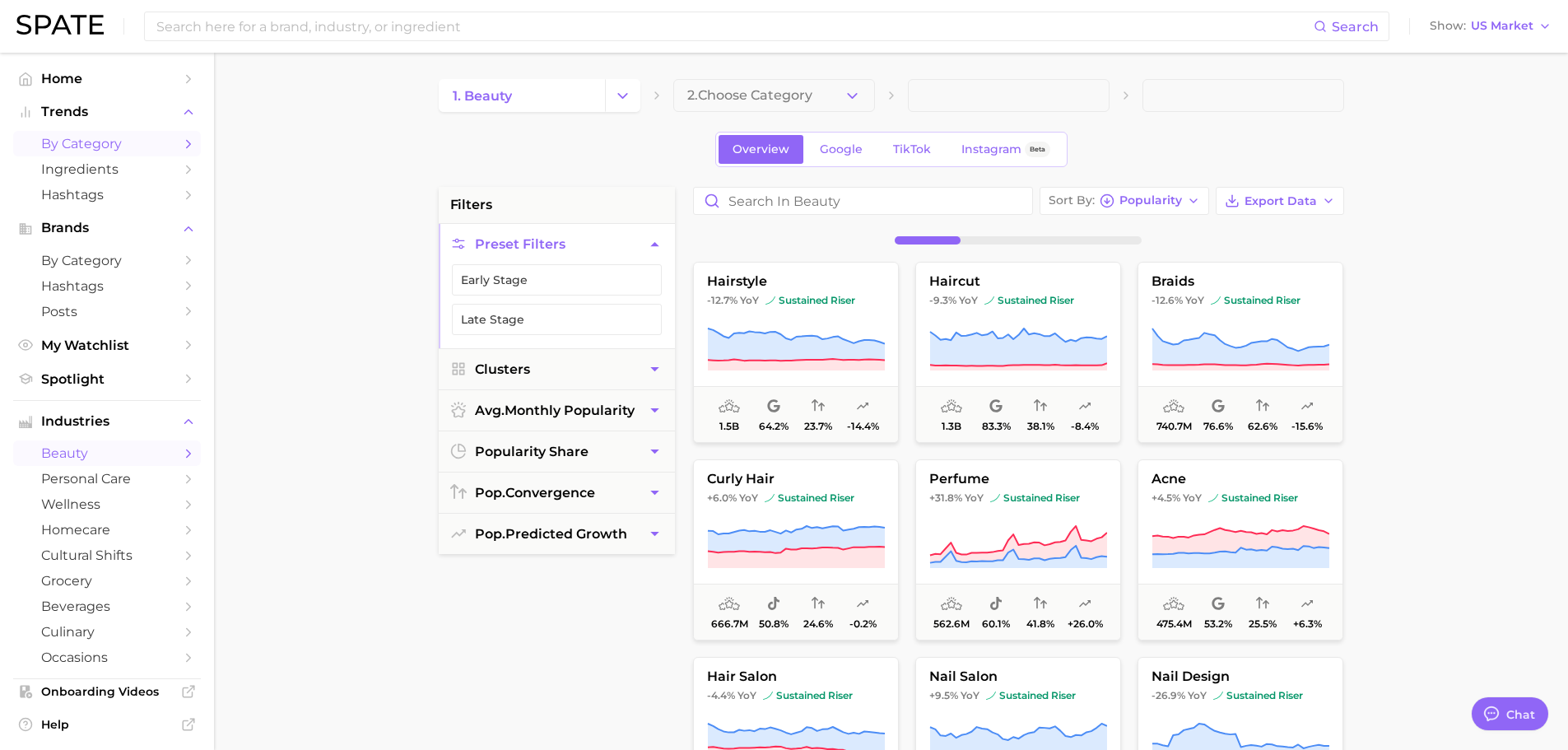
click at [90, 445] on span "beauty" at bounding box center [107, 453] width 132 height 16
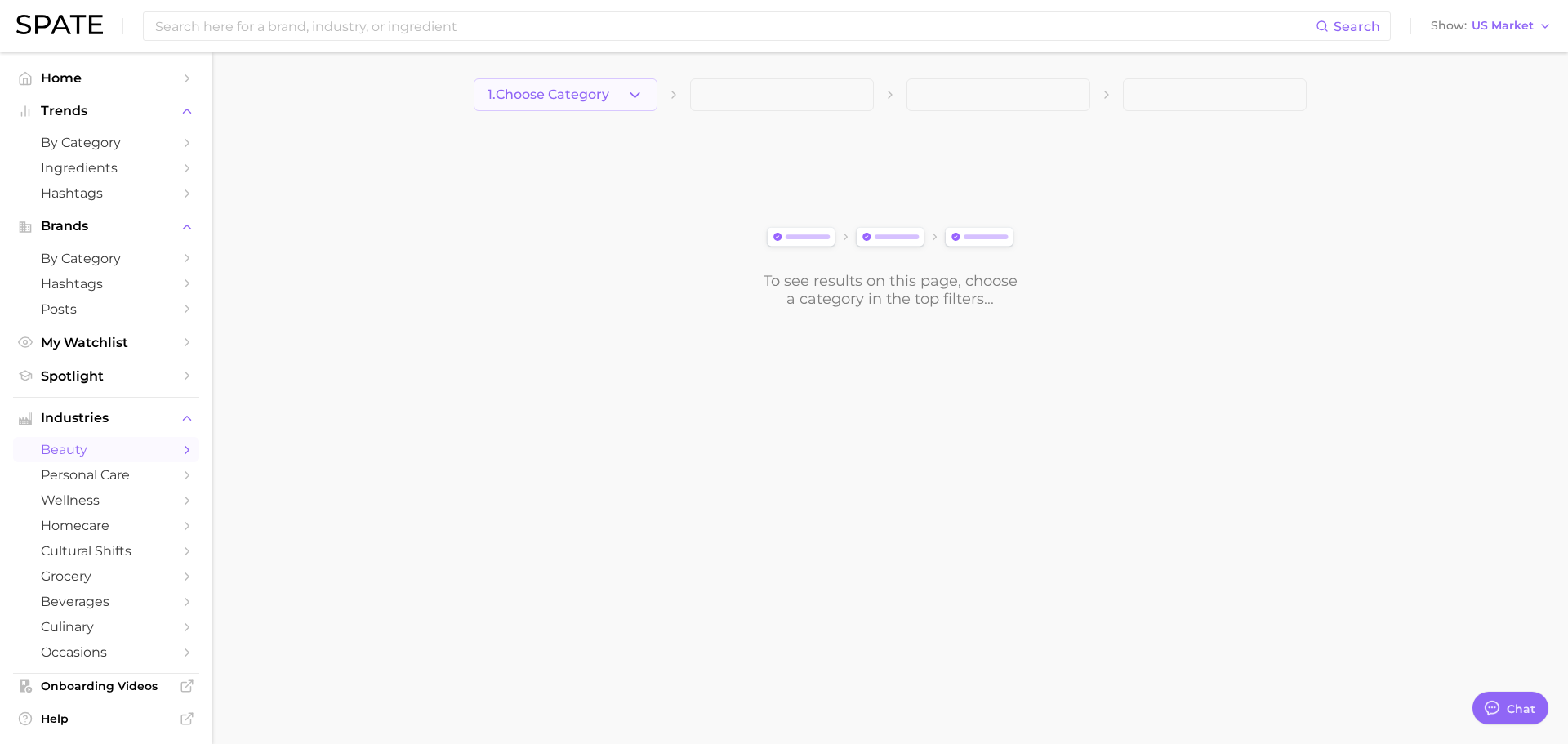
click at [612, 98] on button "1. Choose Category" at bounding box center [565, 95] width 183 height 33
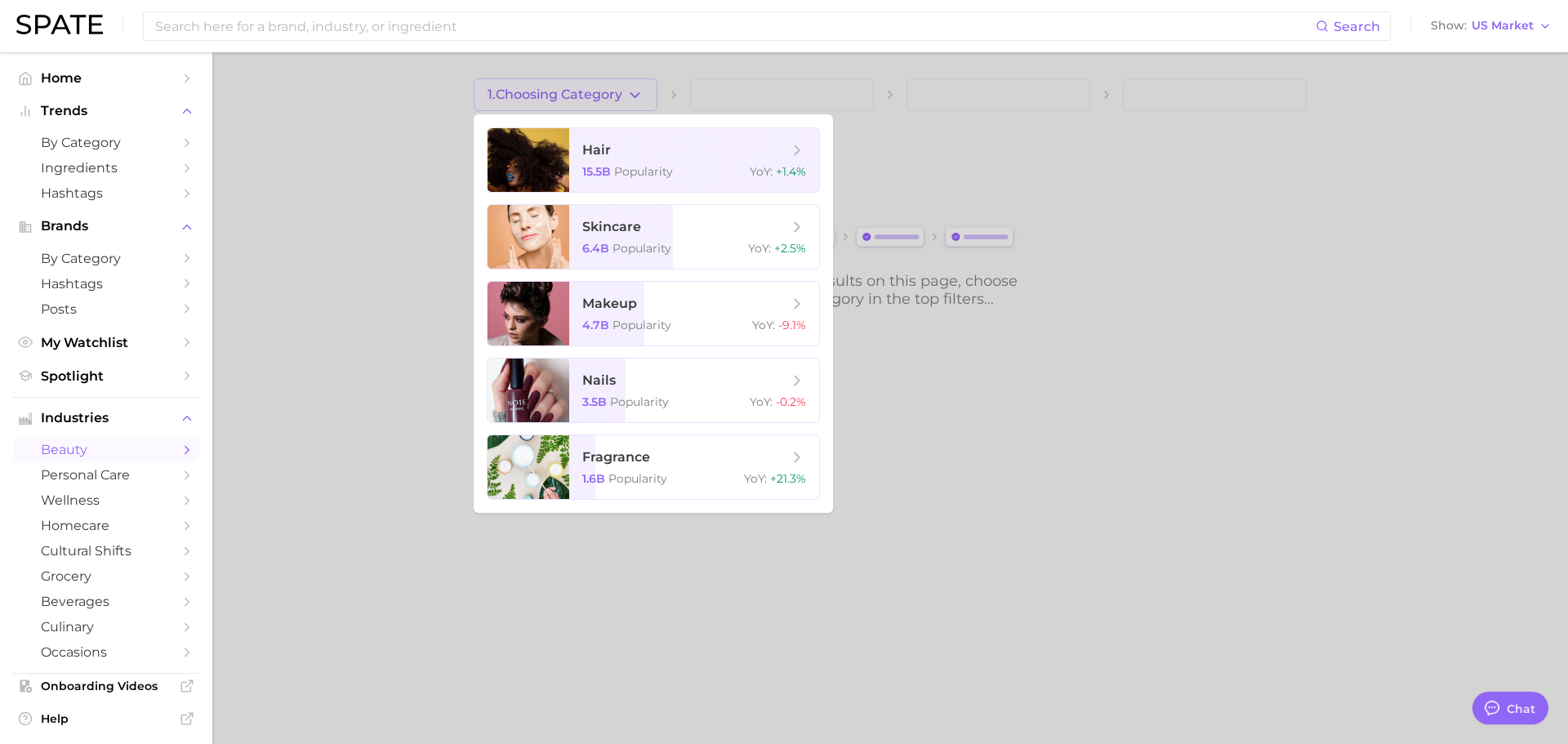
click at [1052, 340] on div at bounding box center [784, 372] width 1568 height 744
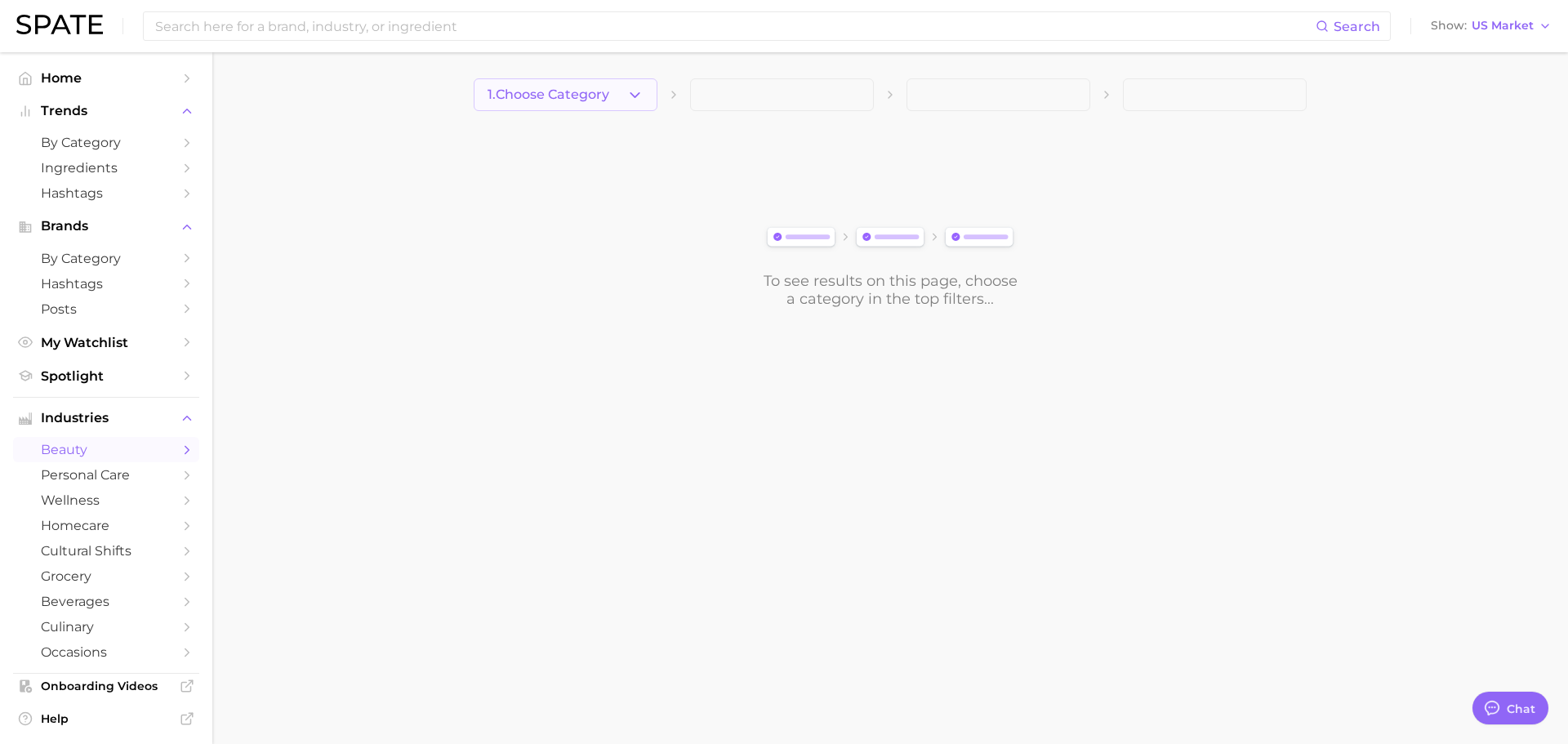
click at [601, 82] on button "1. Choose Category" at bounding box center [565, 95] width 183 height 33
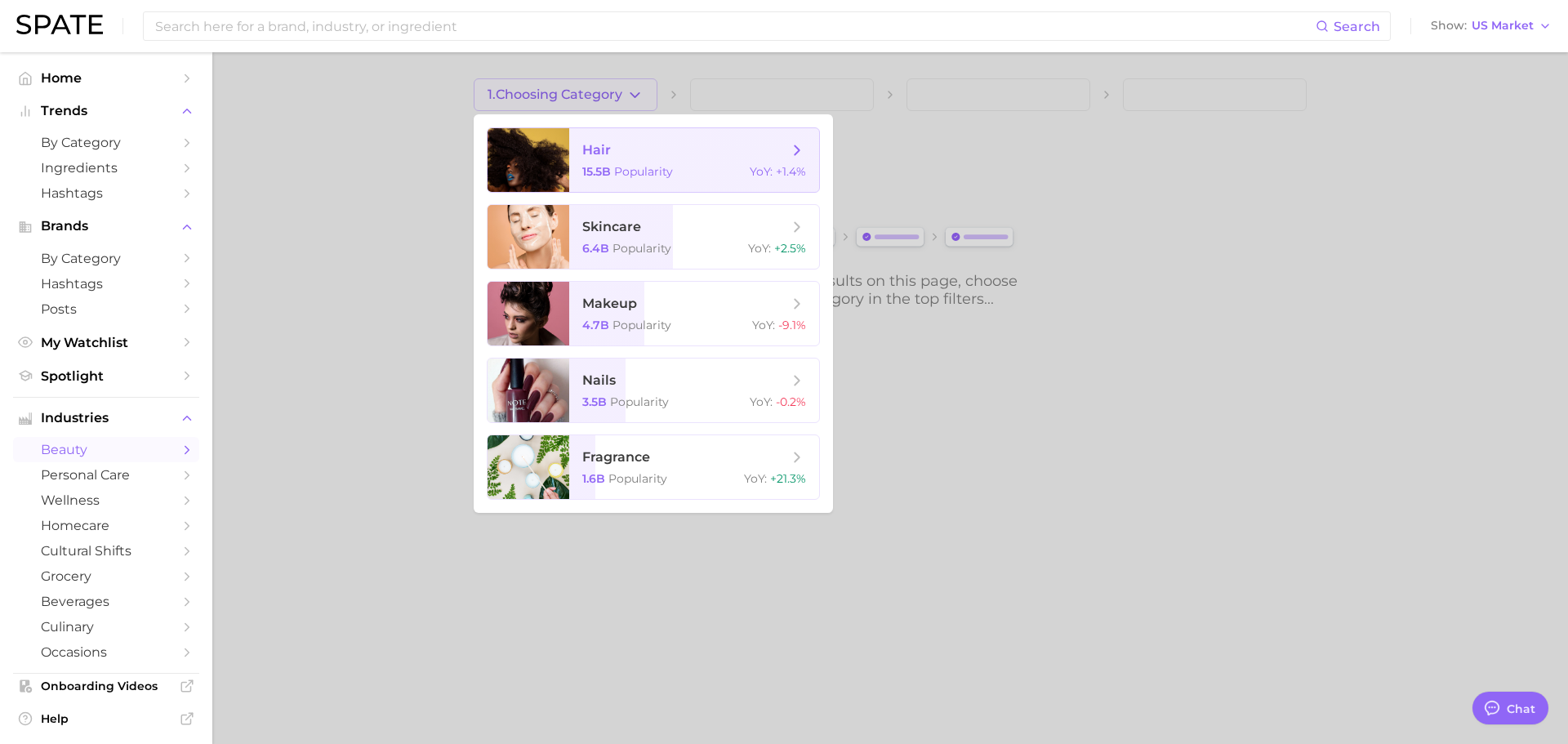
click at [611, 143] on span "hair" at bounding box center [684, 150] width 206 height 18
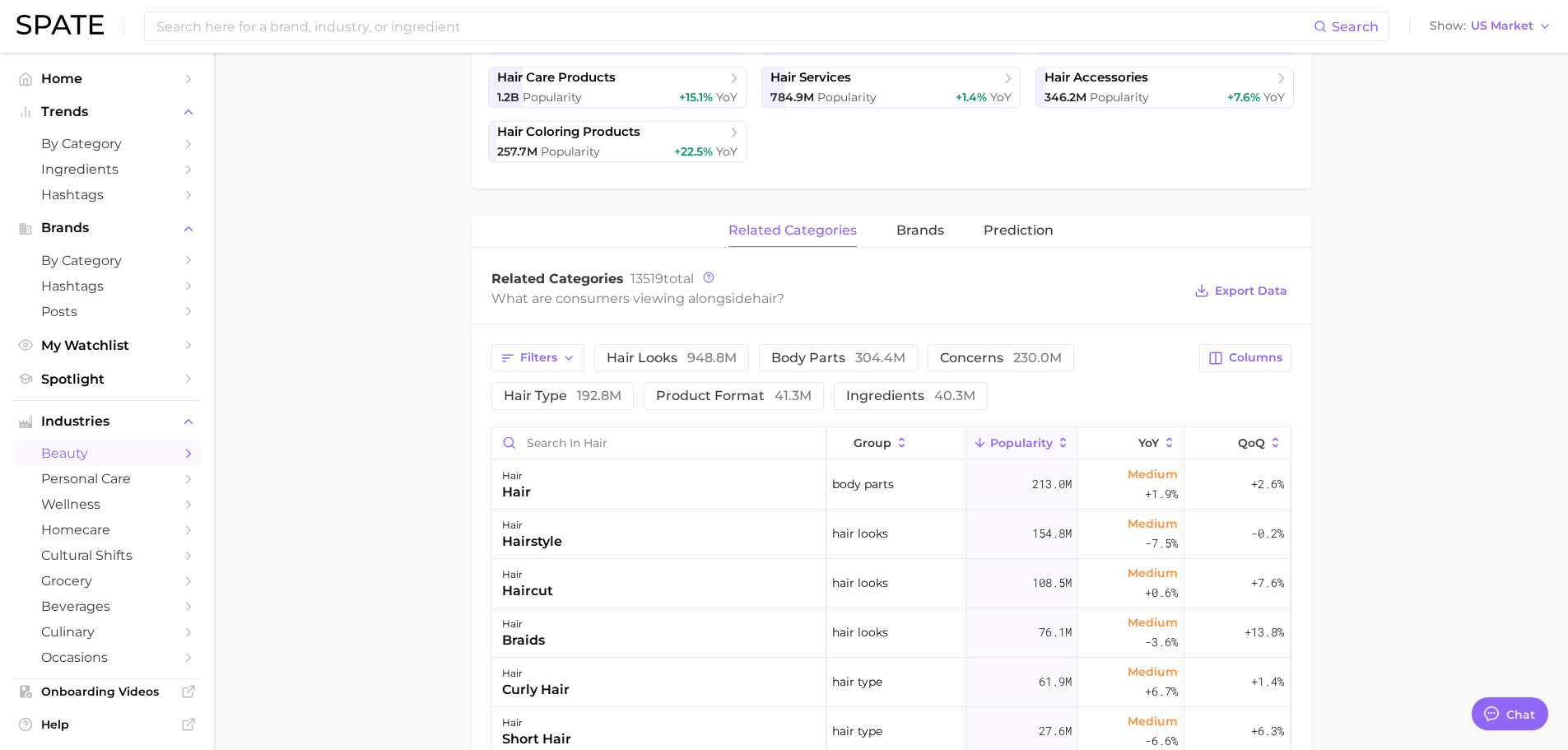
scroll to position [329, 0]
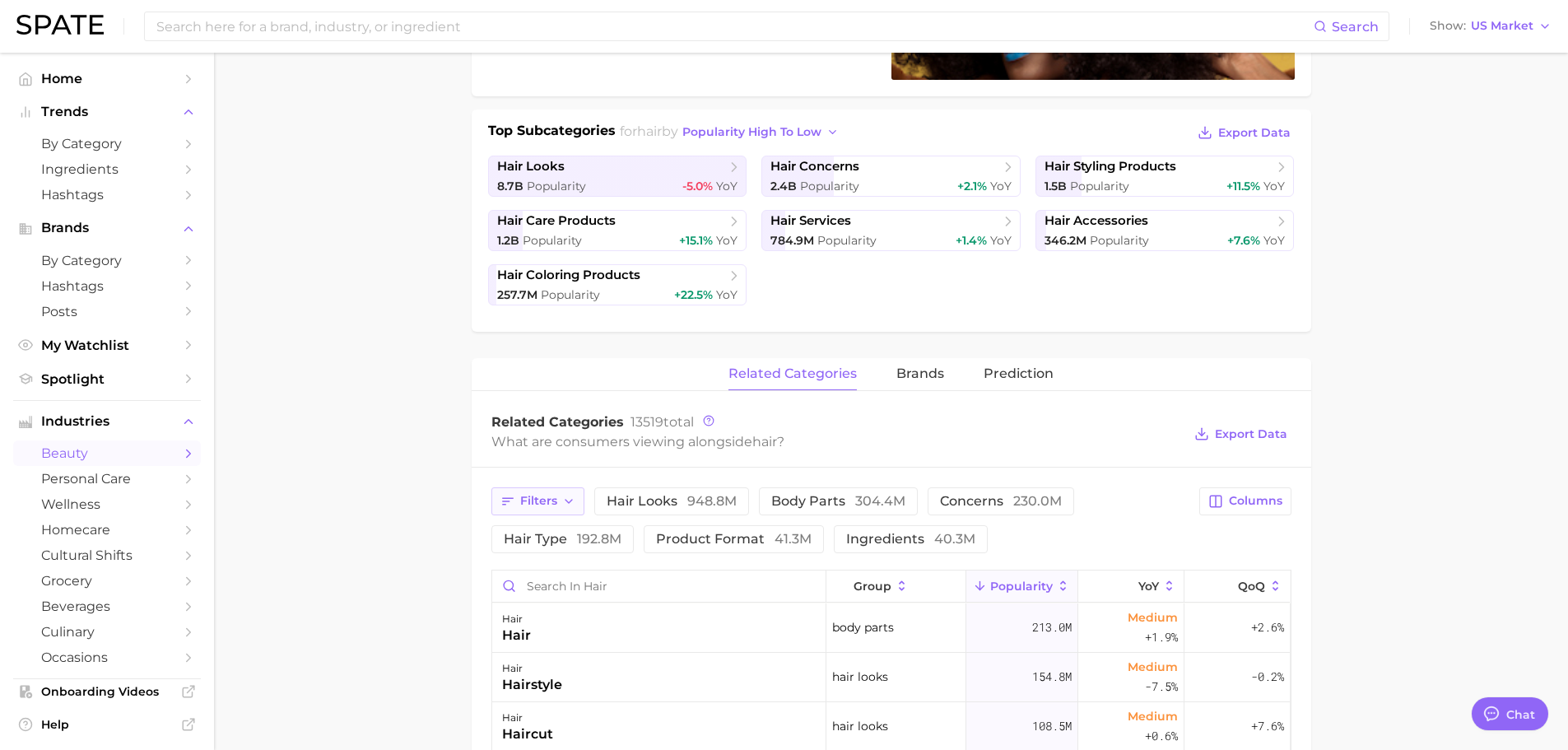
click at [557, 499] on button "Filters" at bounding box center [537, 501] width 93 height 28
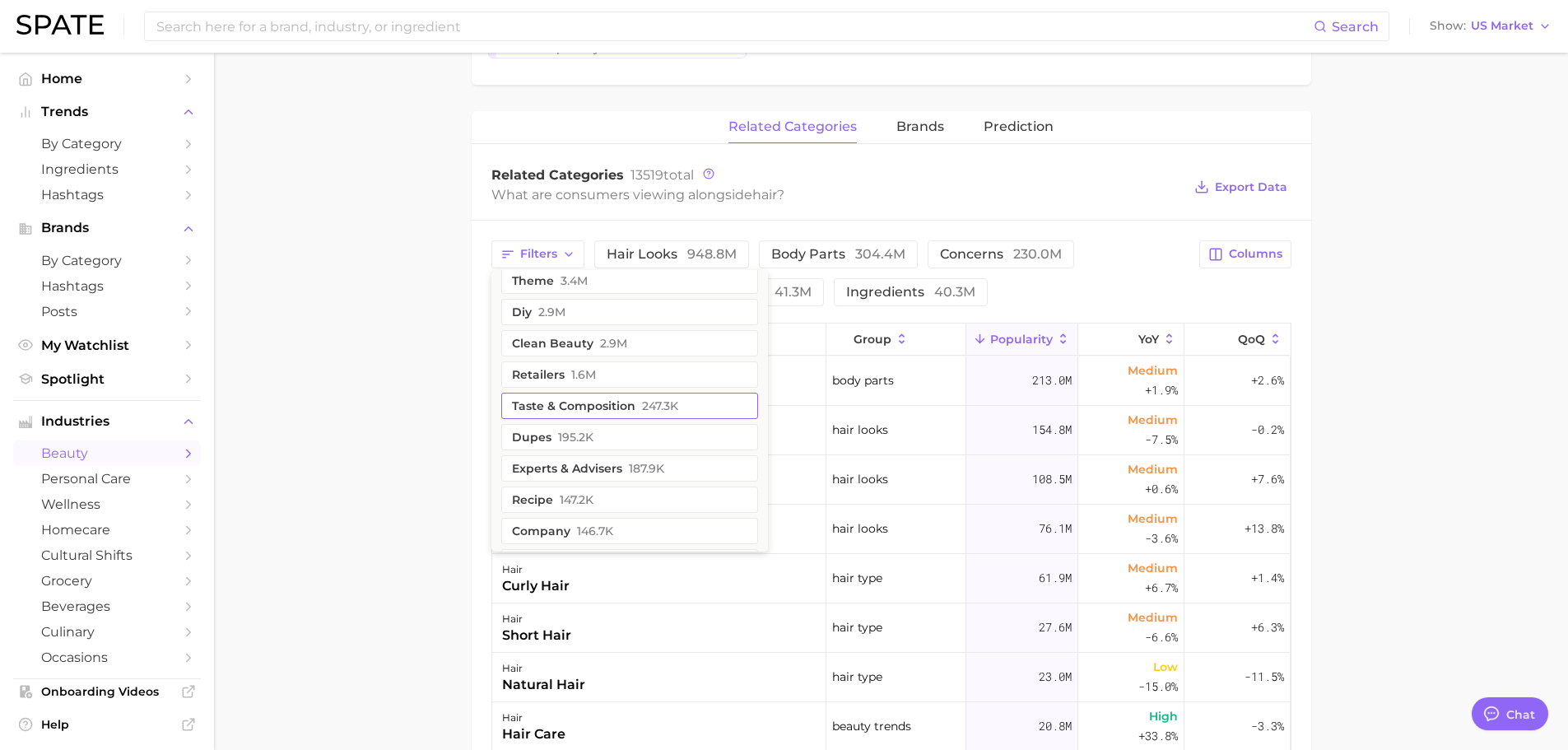
scroll to position [576, 0]
click at [585, 431] on span "195.2k" at bounding box center [576, 435] width 35 height 13
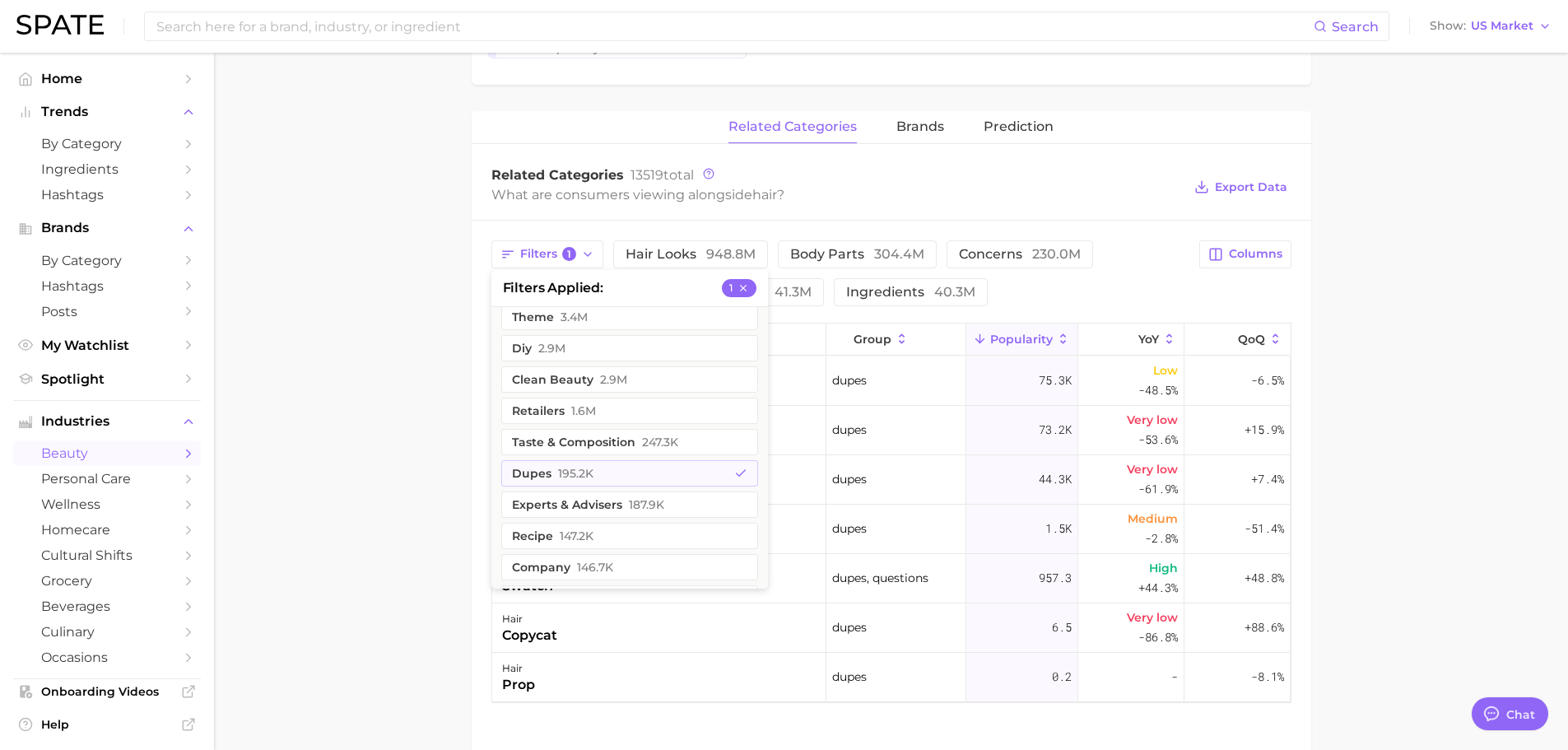
drag, startPoint x: 1469, startPoint y: 490, endPoint x: 1246, endPoint y: 531, distance: 226.7
click at [1468, 490] on main "1. hair 2. Subcategory Overview Google TikTok Instagram Beta hair Popularity 15…" at bounding box center [891, 157] width 1354 height 1362
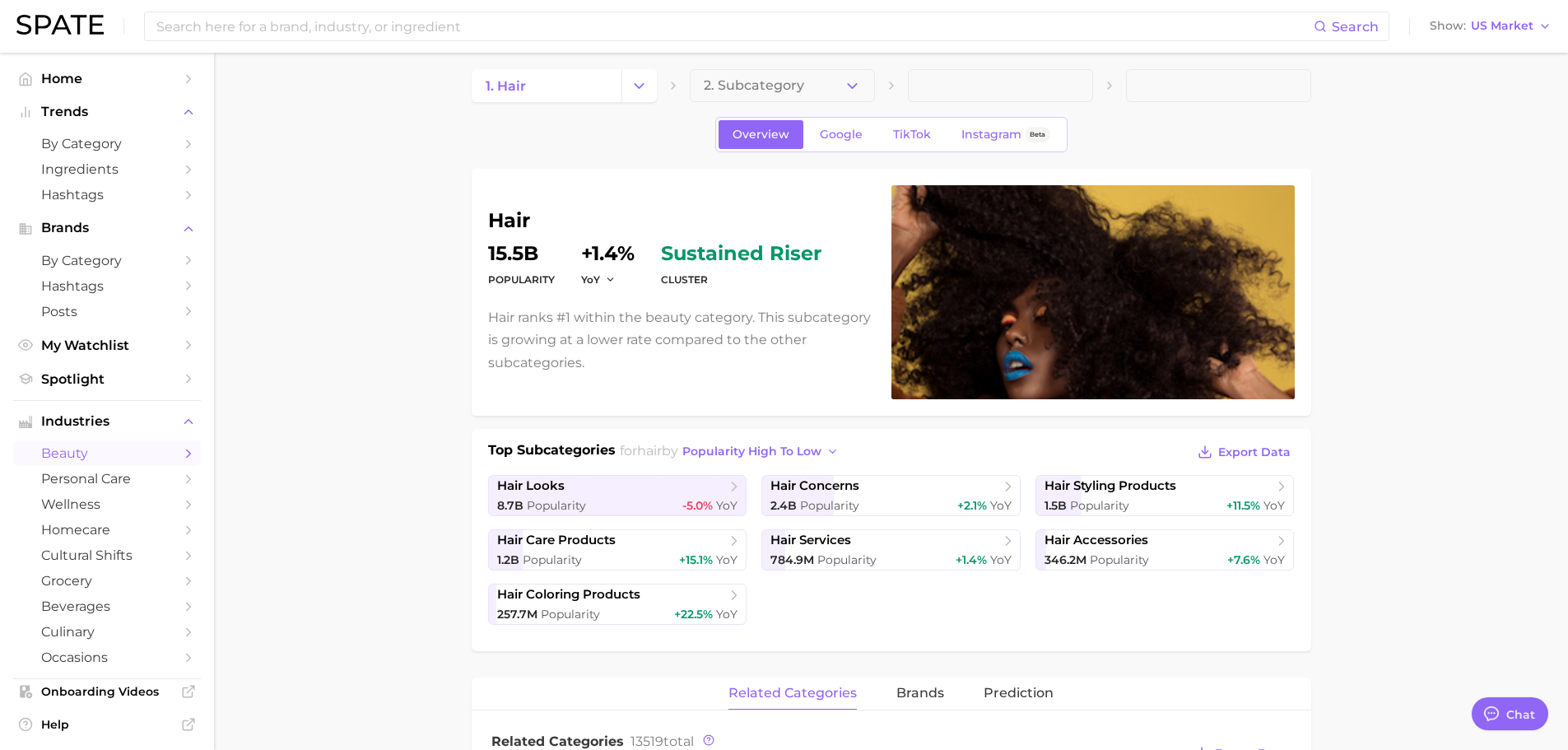
scroll to position [0, 0]
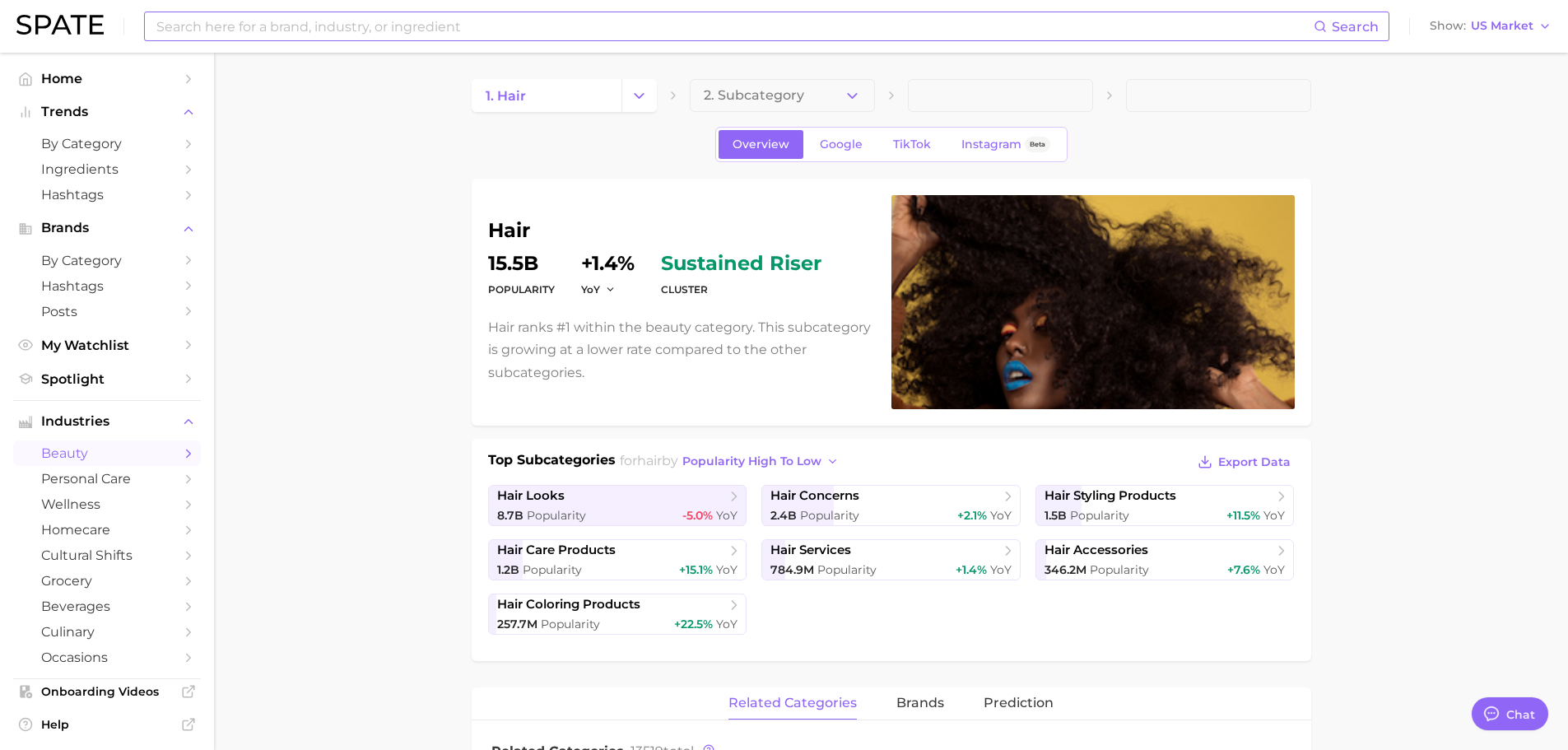
drag, startPoint x: 312, startPoint y: 28, endPoint x: 393, endPoint y: 26, distance: 81.0
click at [312, 28] on input at bounding box center [734, 27] width 1159 height 28
type input "dupe"
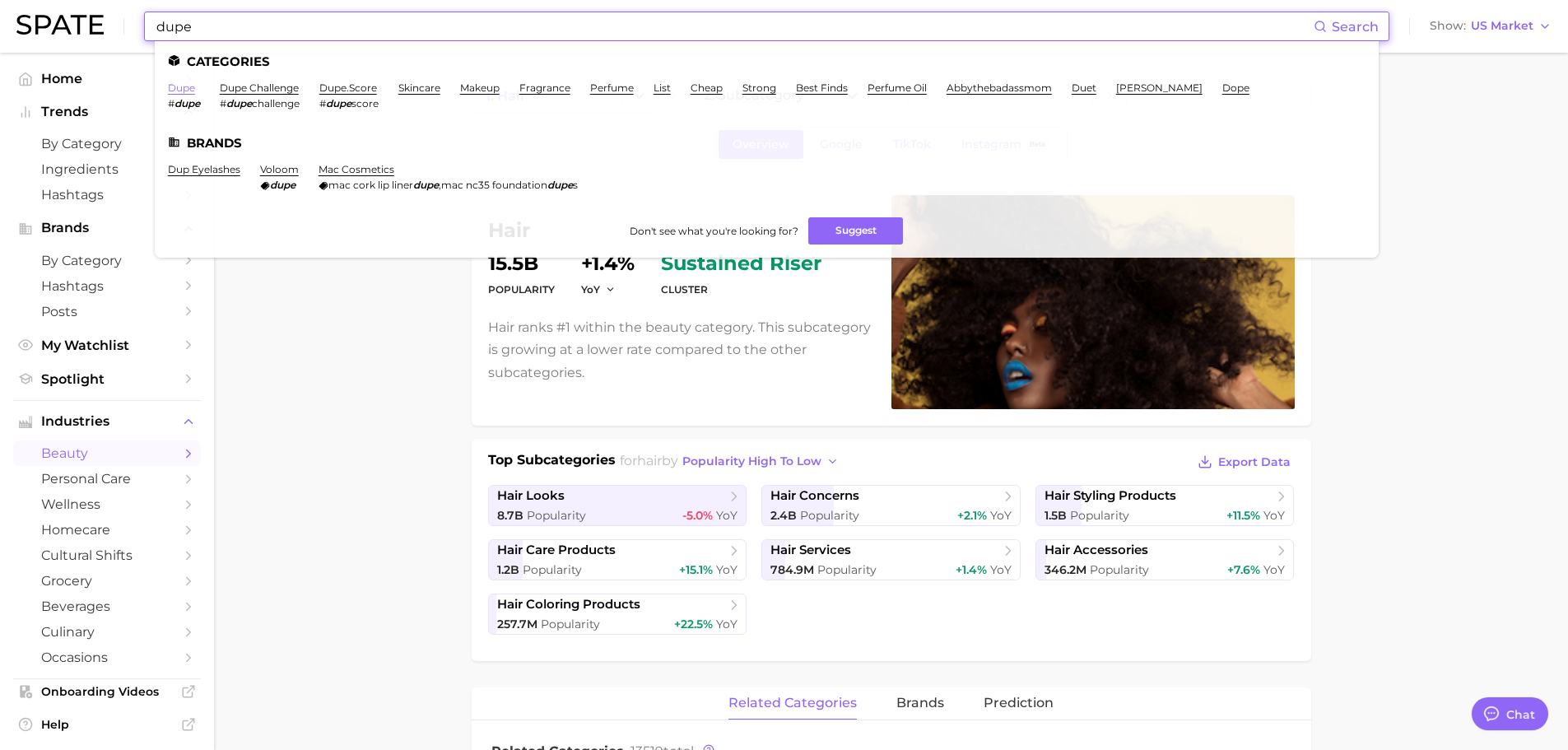
click at [181, 88] on link "dupe" at bounding box center [182, 87] width 28 height 13
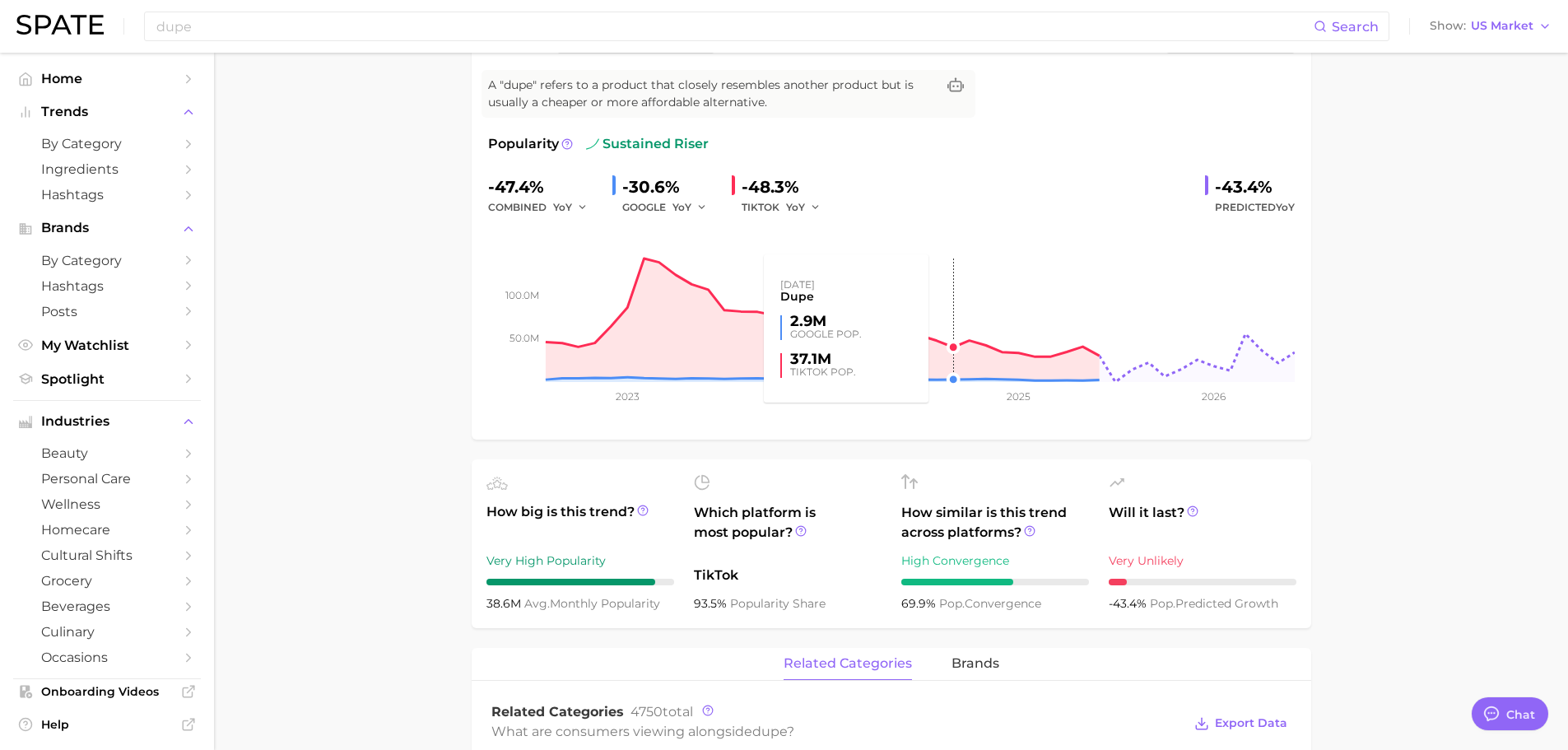
drag, startPoint x: 946, startPoint y: 409, endPoint x: 967, endPoint y: 435, distance: 33.4
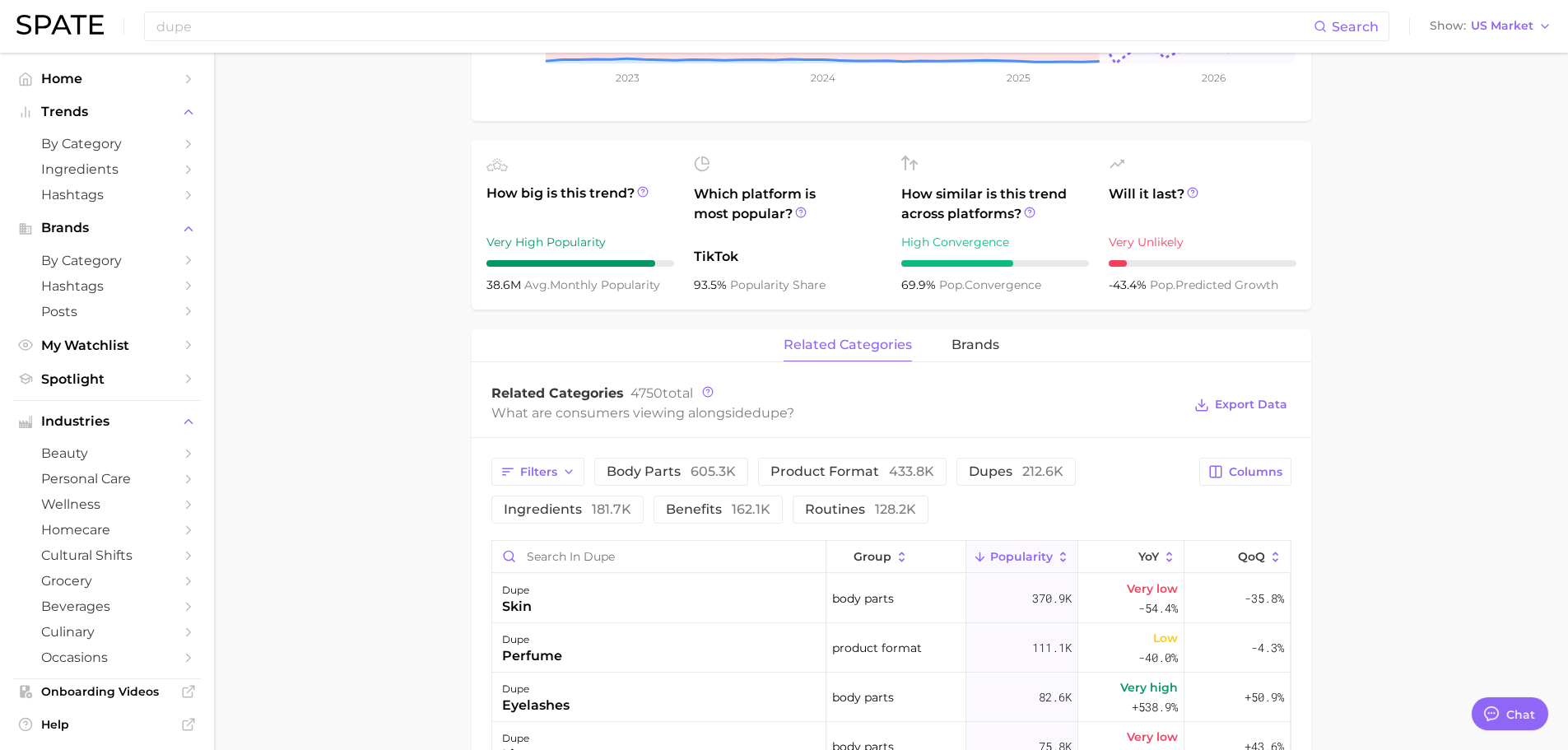
scroll to position [494, 0]
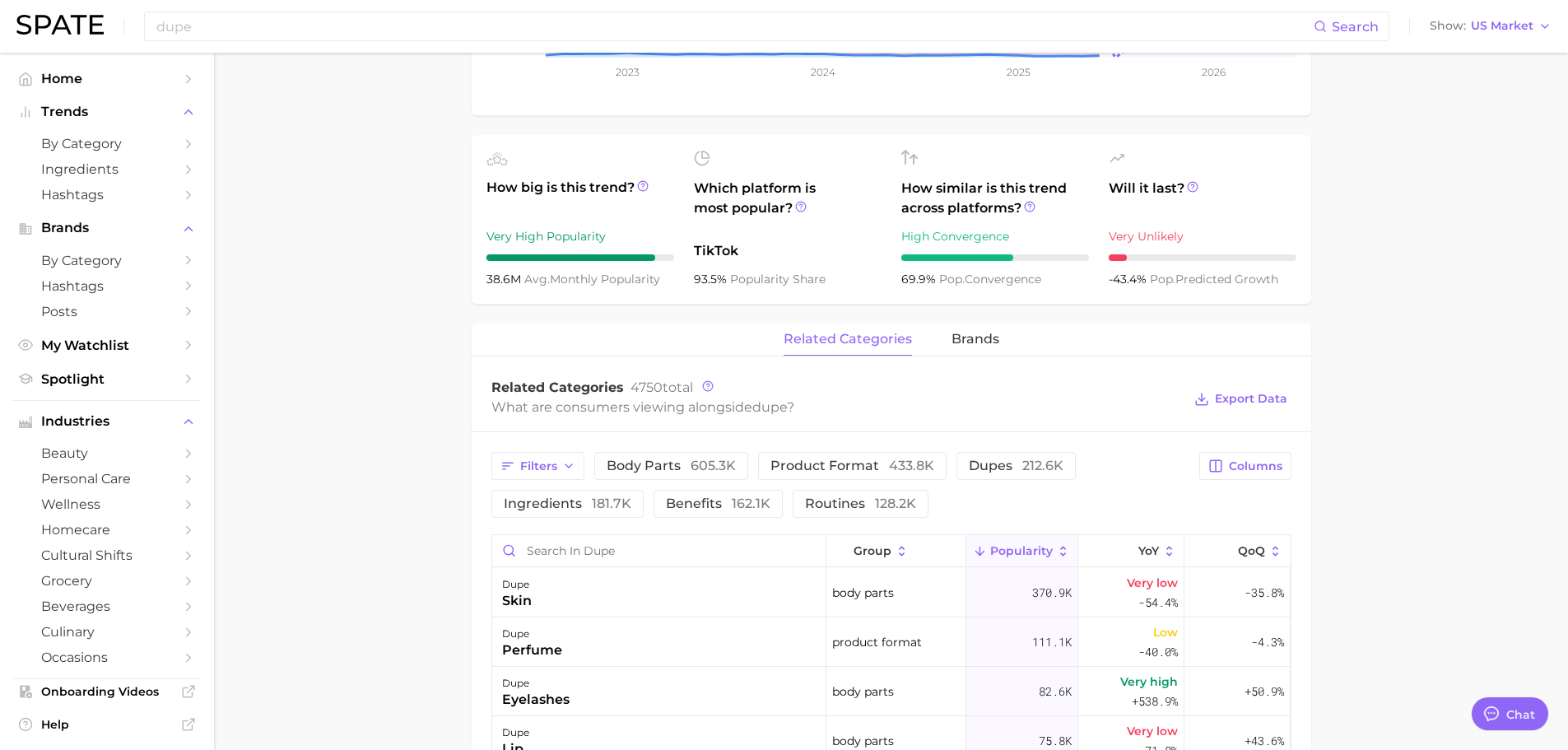
click at [350, 246] on main "dupe Overview Google TikTok Instagram Beta dupe Add to Watchlist Export Data A …" at bounding box center [891, 473] width 1354 height 1828
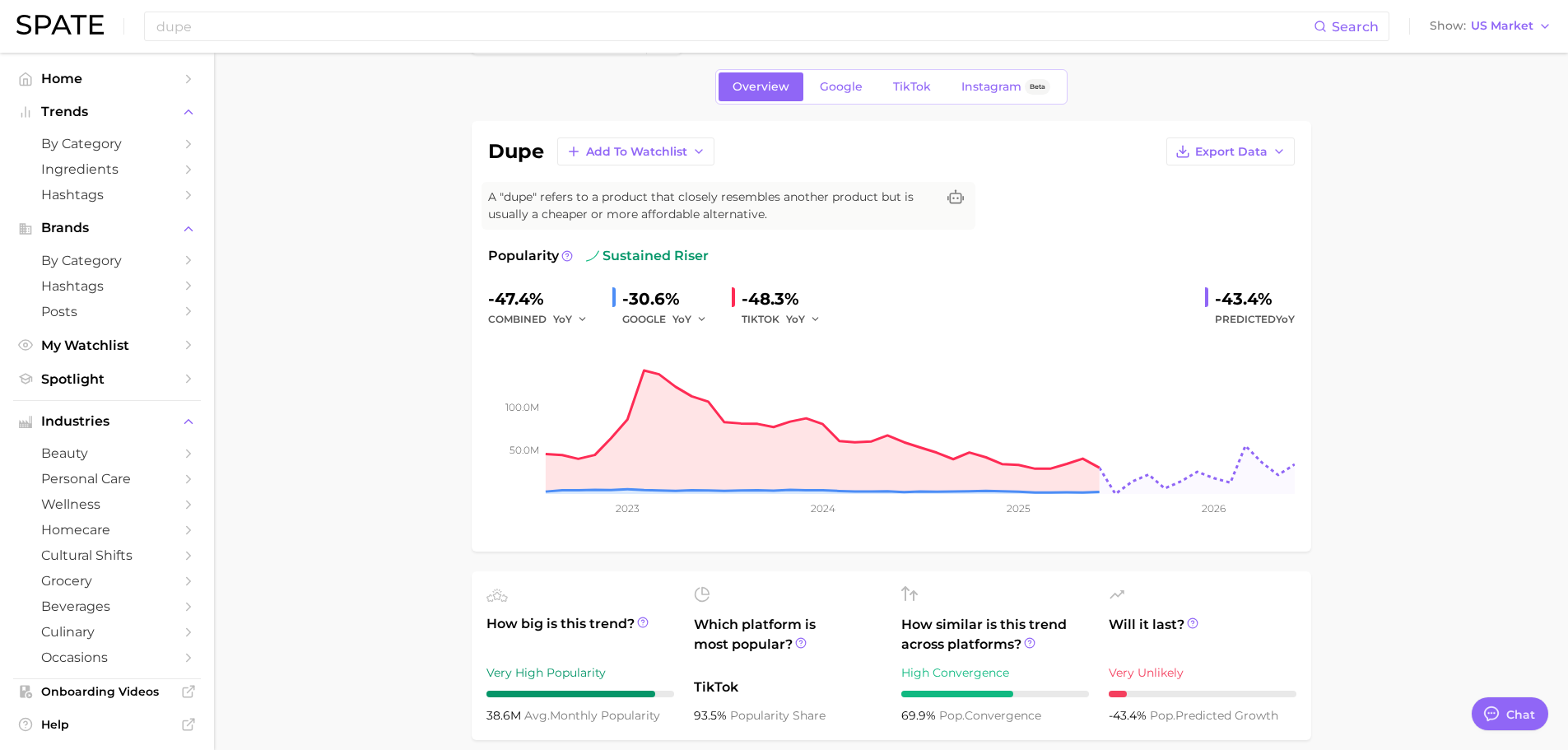
scroll to position [0, 0]
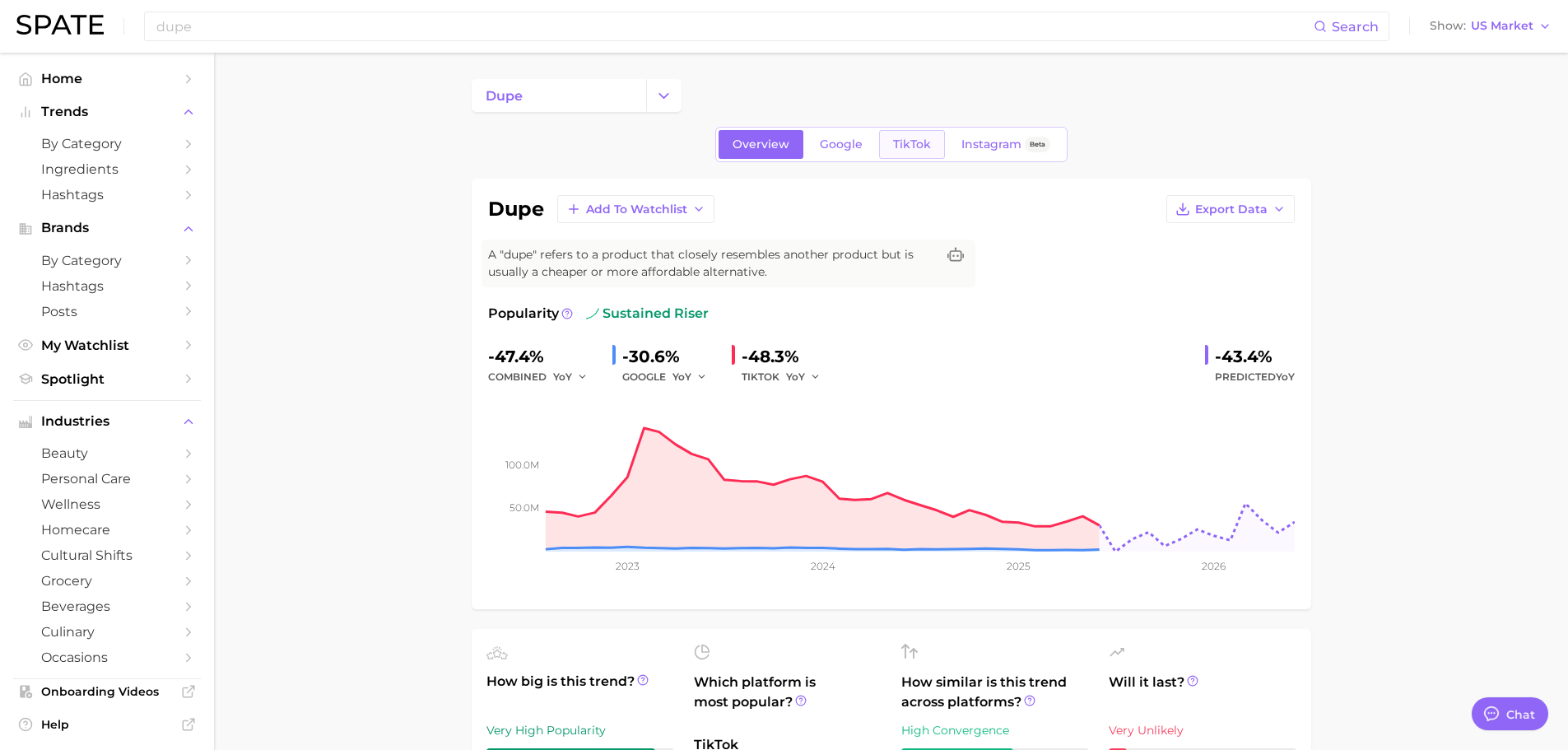
click at [917, 142] on span "TikTok" at bounding box center [912, 144] width 38 height 14
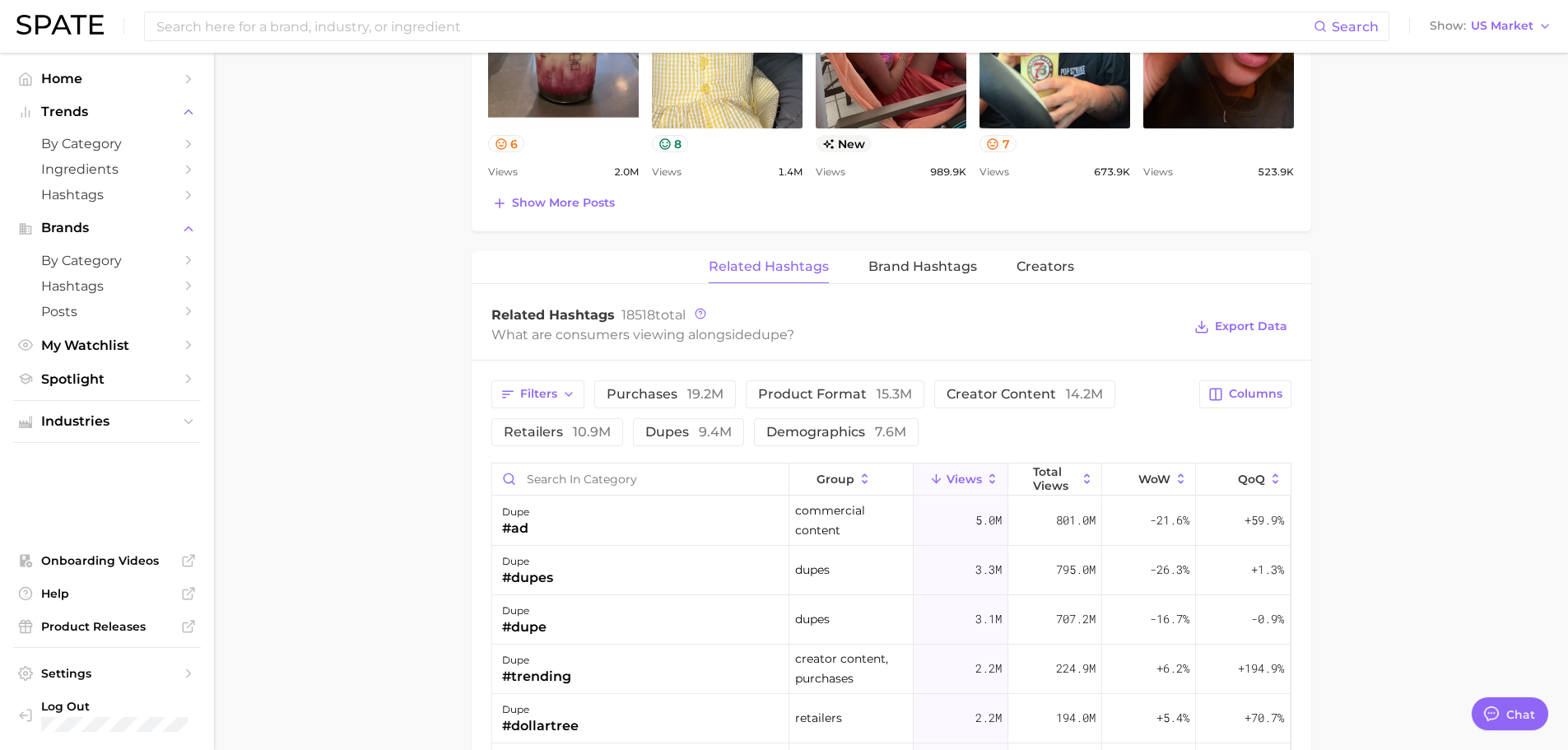
scroll to position [987, 0]
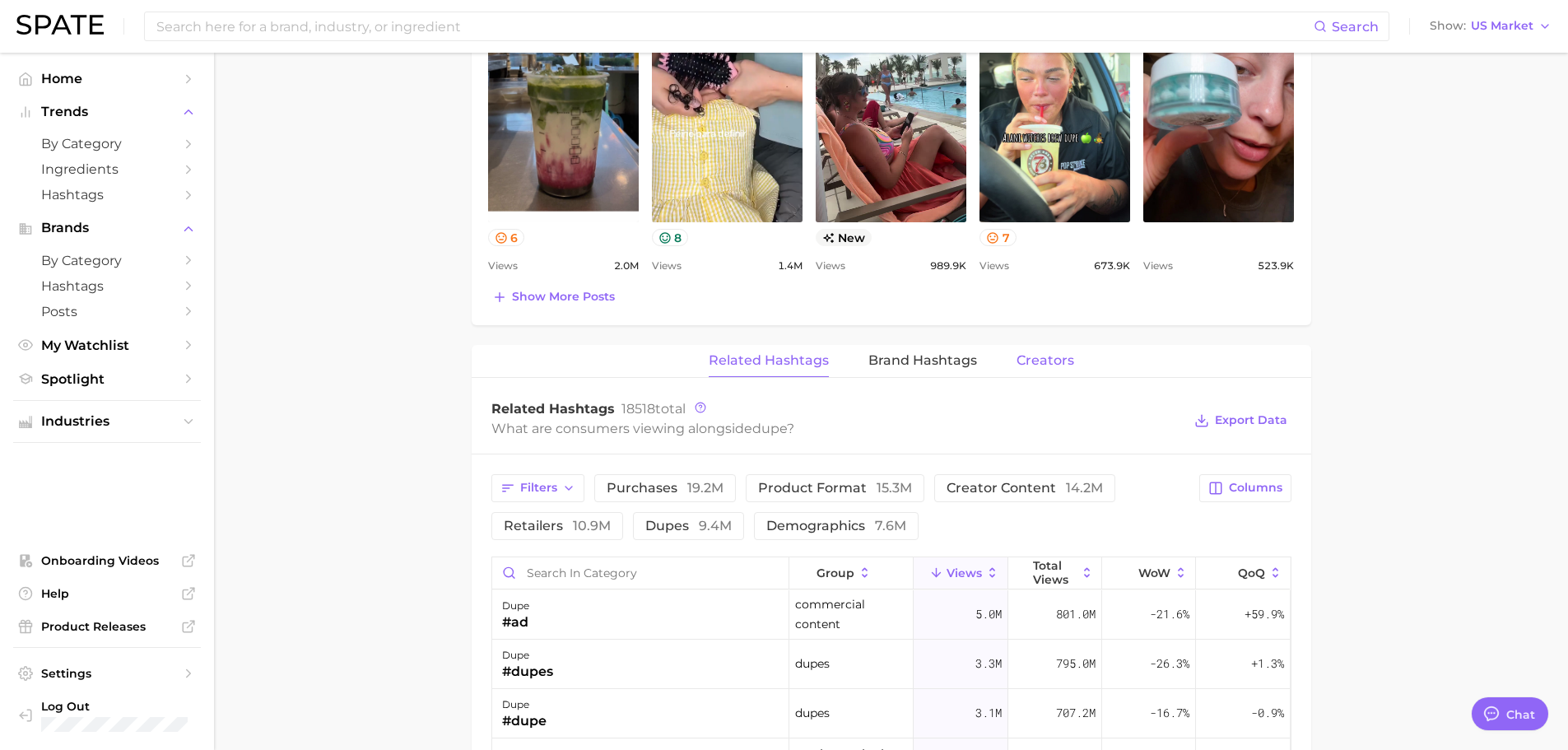
drag, startPoint x: 1050, startPoint y: 363, endPoint x: 723, endPoint y: 325, distance: 329.2
click at [1049, 363] on span "Creators" at bounding box center [1045, 360] width 58 height 15
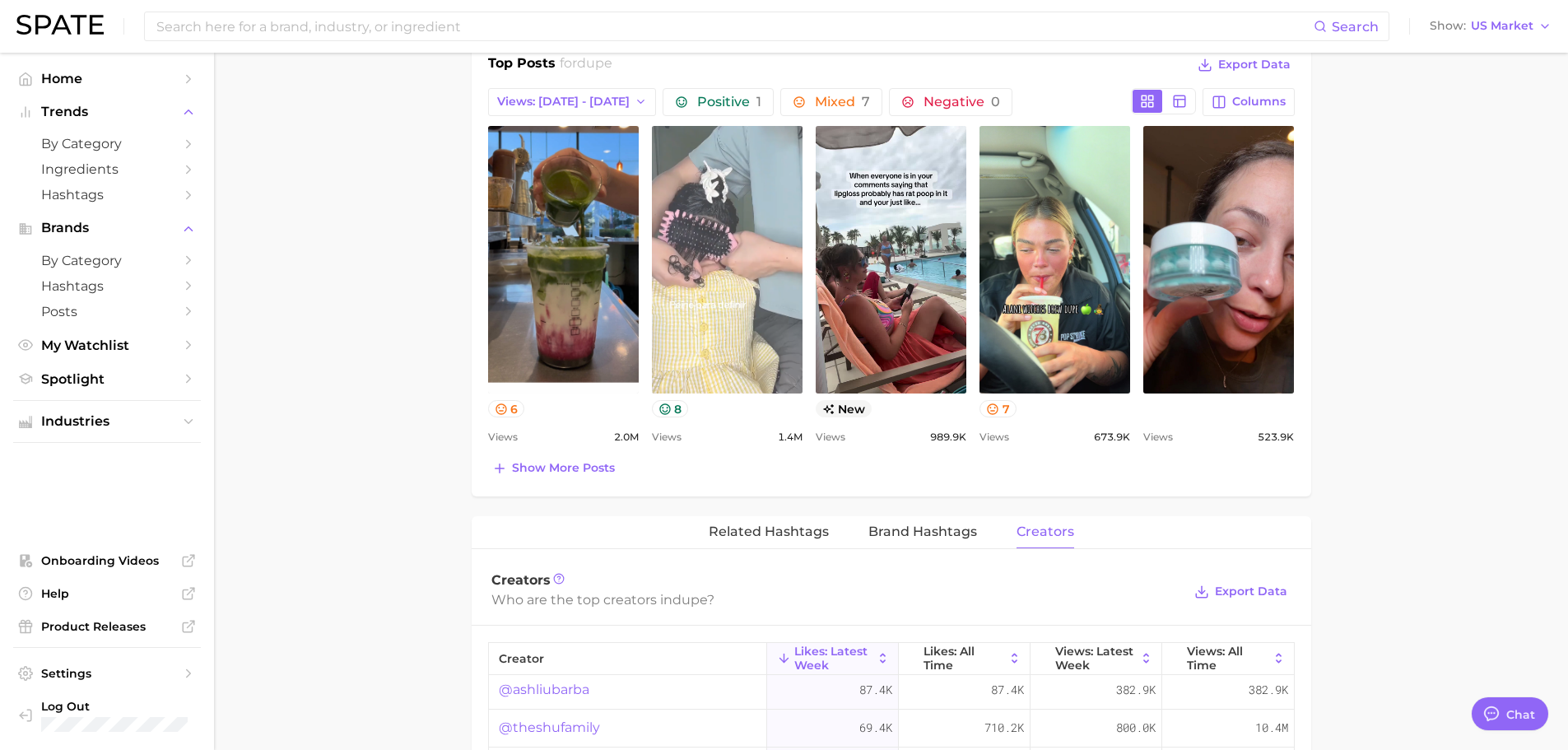
scroll to position [486, 0]
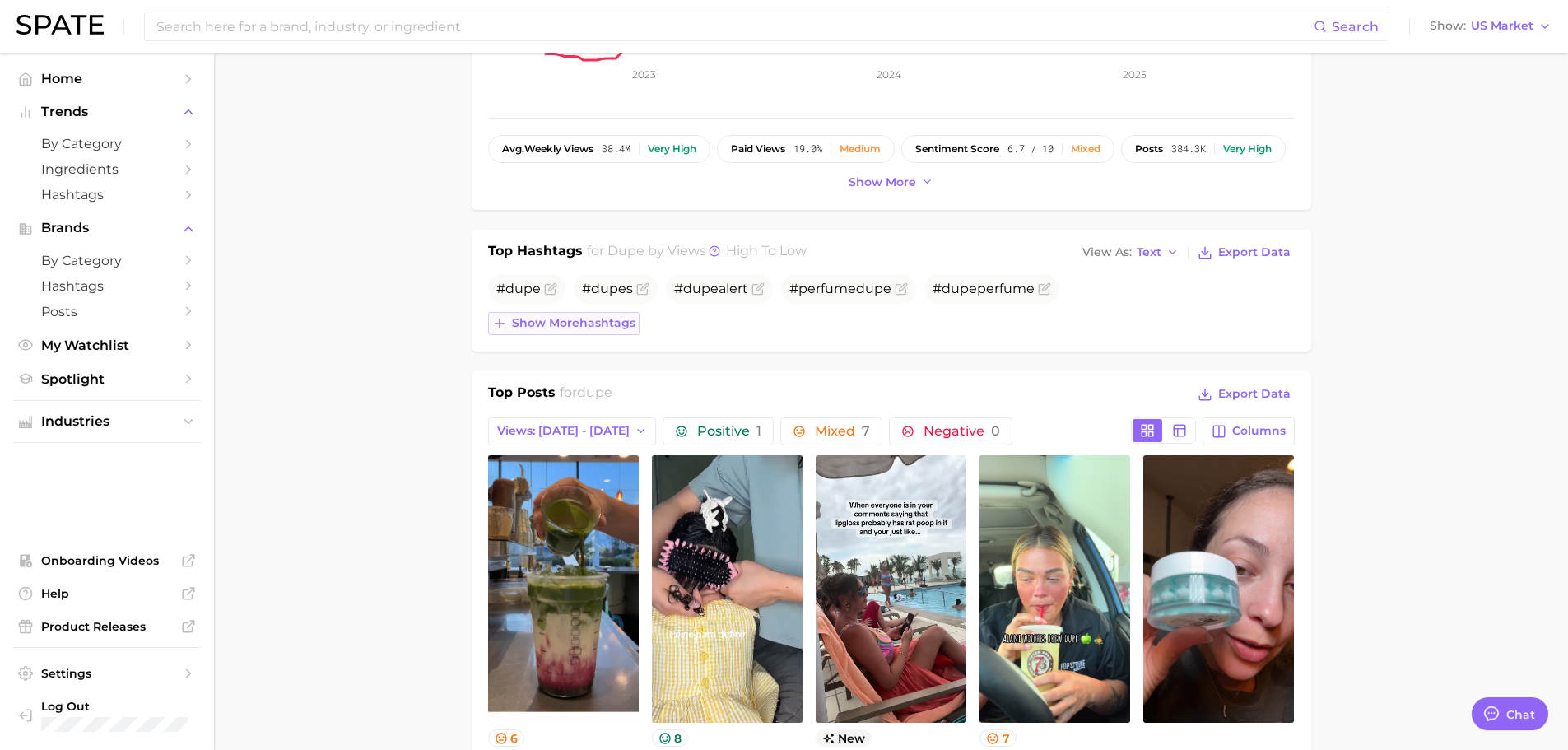
click at [555, 320] on span "Show more hashtags" at bounding box center [574, 323] width 124 height 14
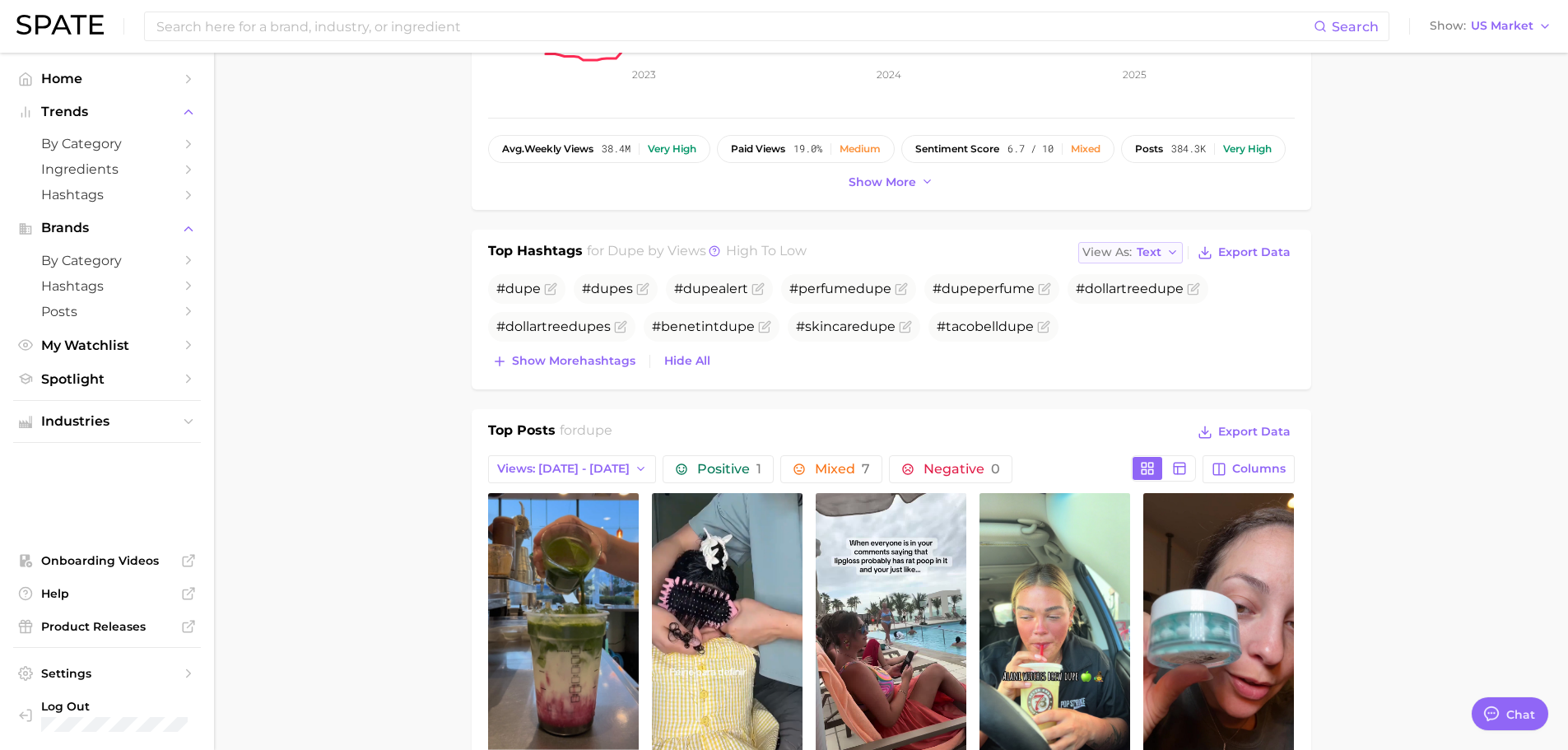
click at [1168, 252] on icon "button" at bounding box center [1172, 252] width 13 height 13
click at [1171, 317] on button "Table" at bounding box center [1168, 310] width 181 height 29
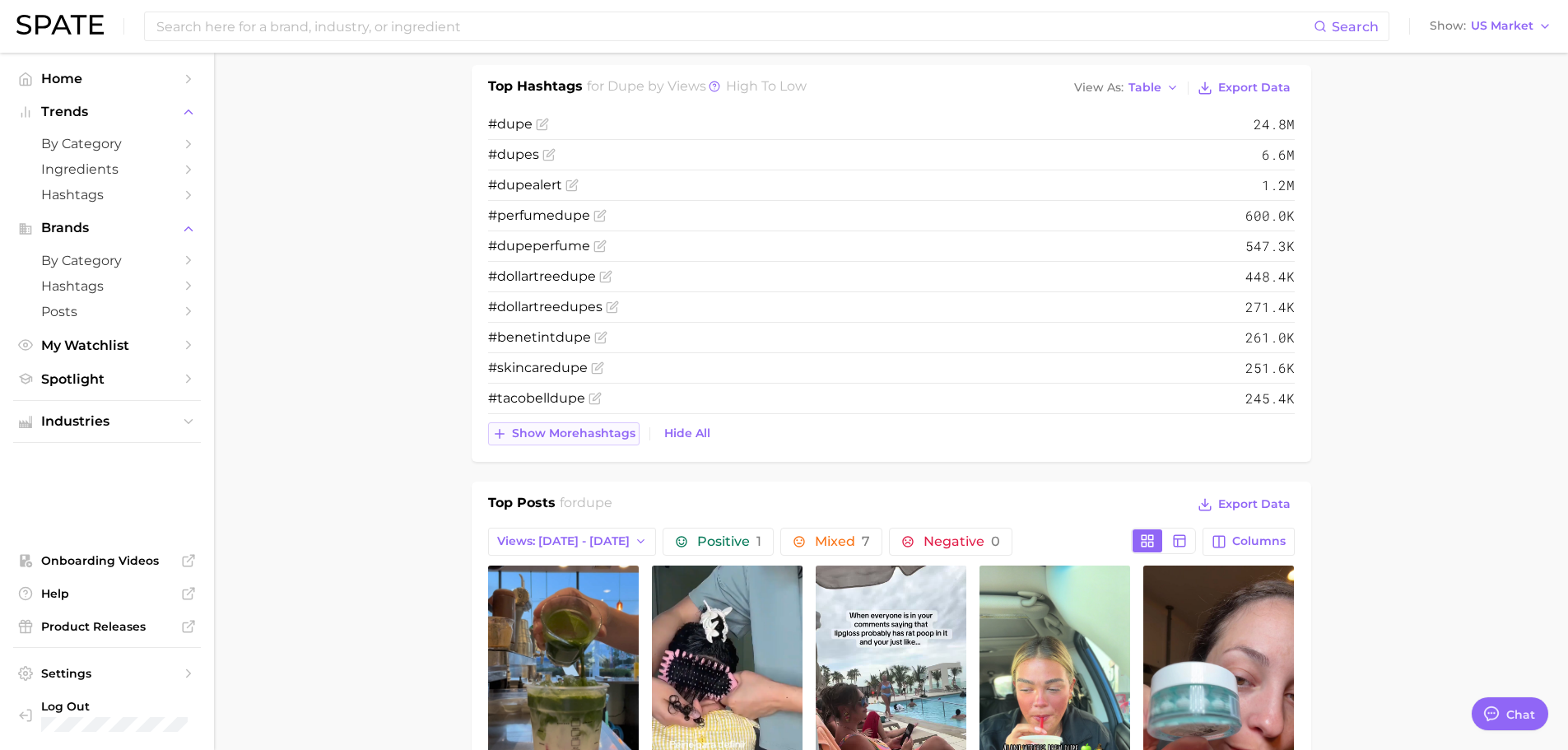
click at [577, 434] on span "Show more hashtags" at bounding box center [574, 433] width 124 height 14
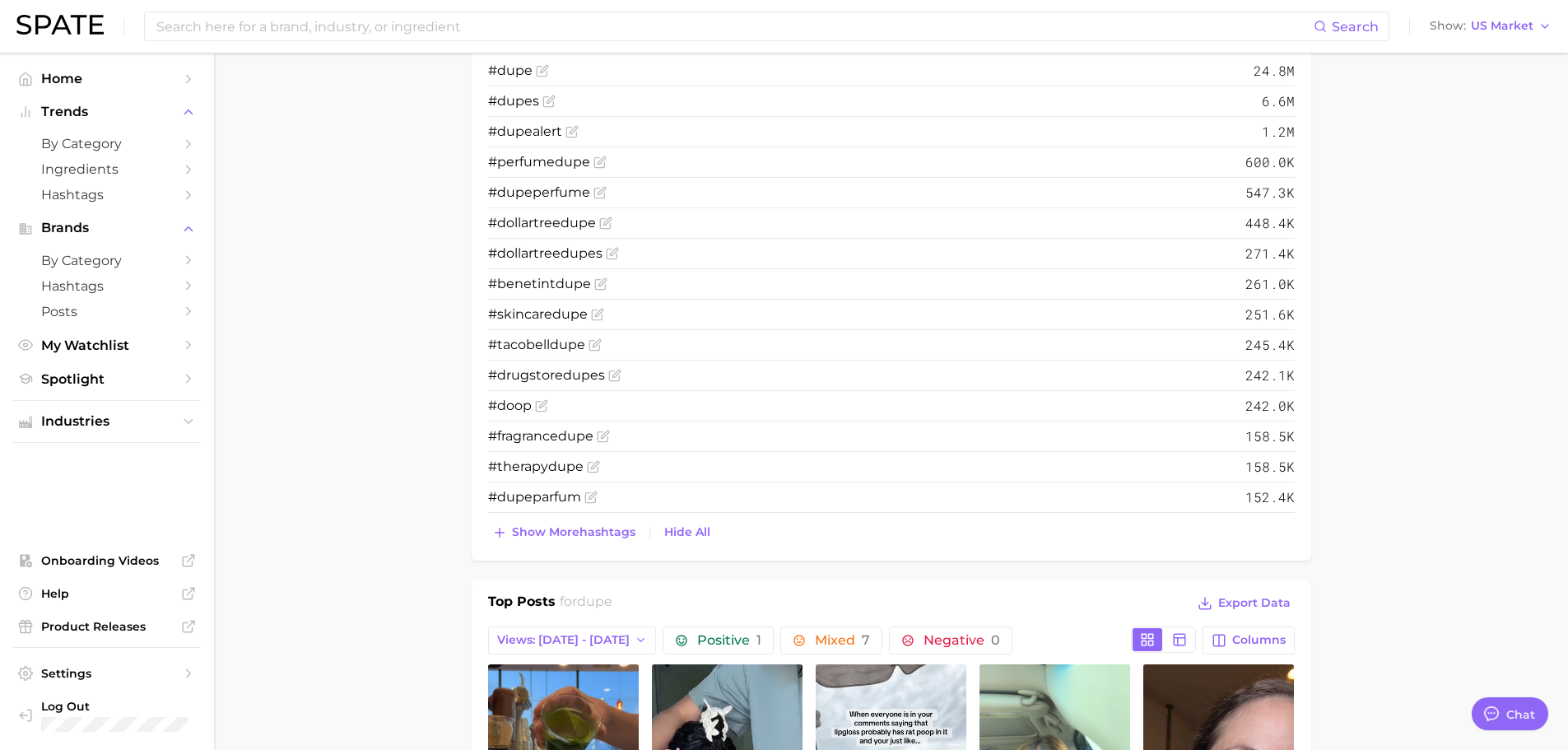
scroll to position [733, 0]
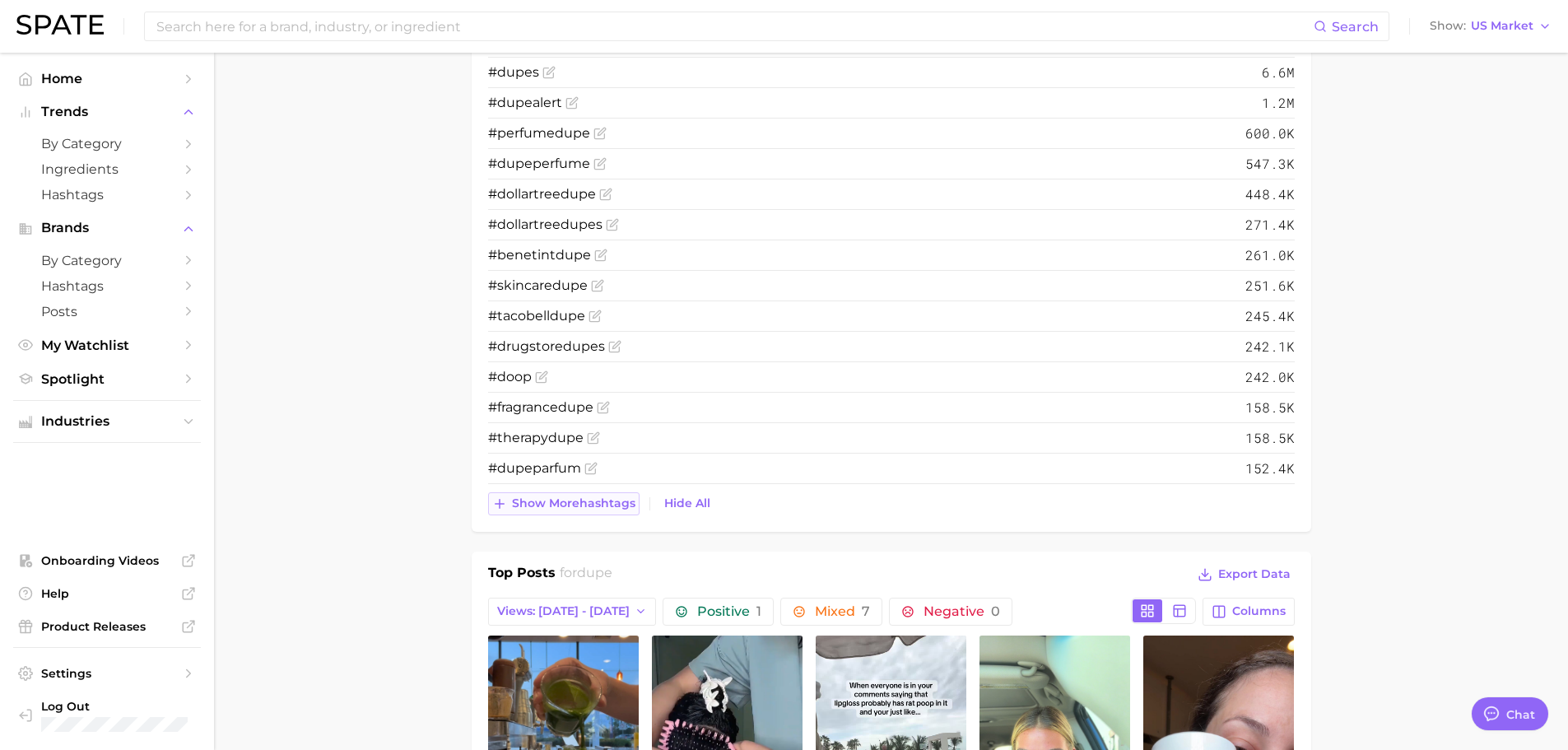
click at [569, 499] on span "Show more hashtags" at bounding box center [574, 503] width 124 height 14
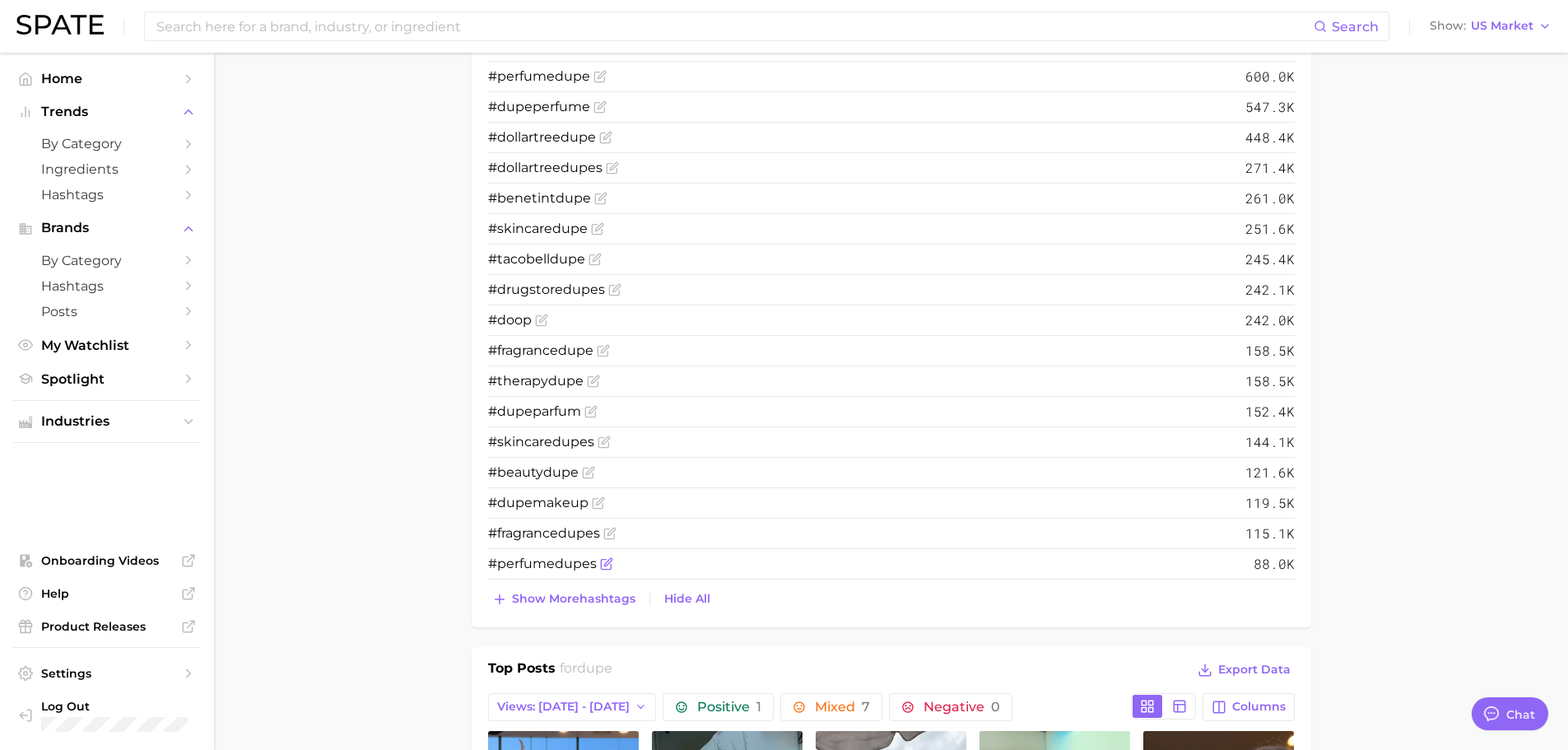
scroll to position [815, 0]
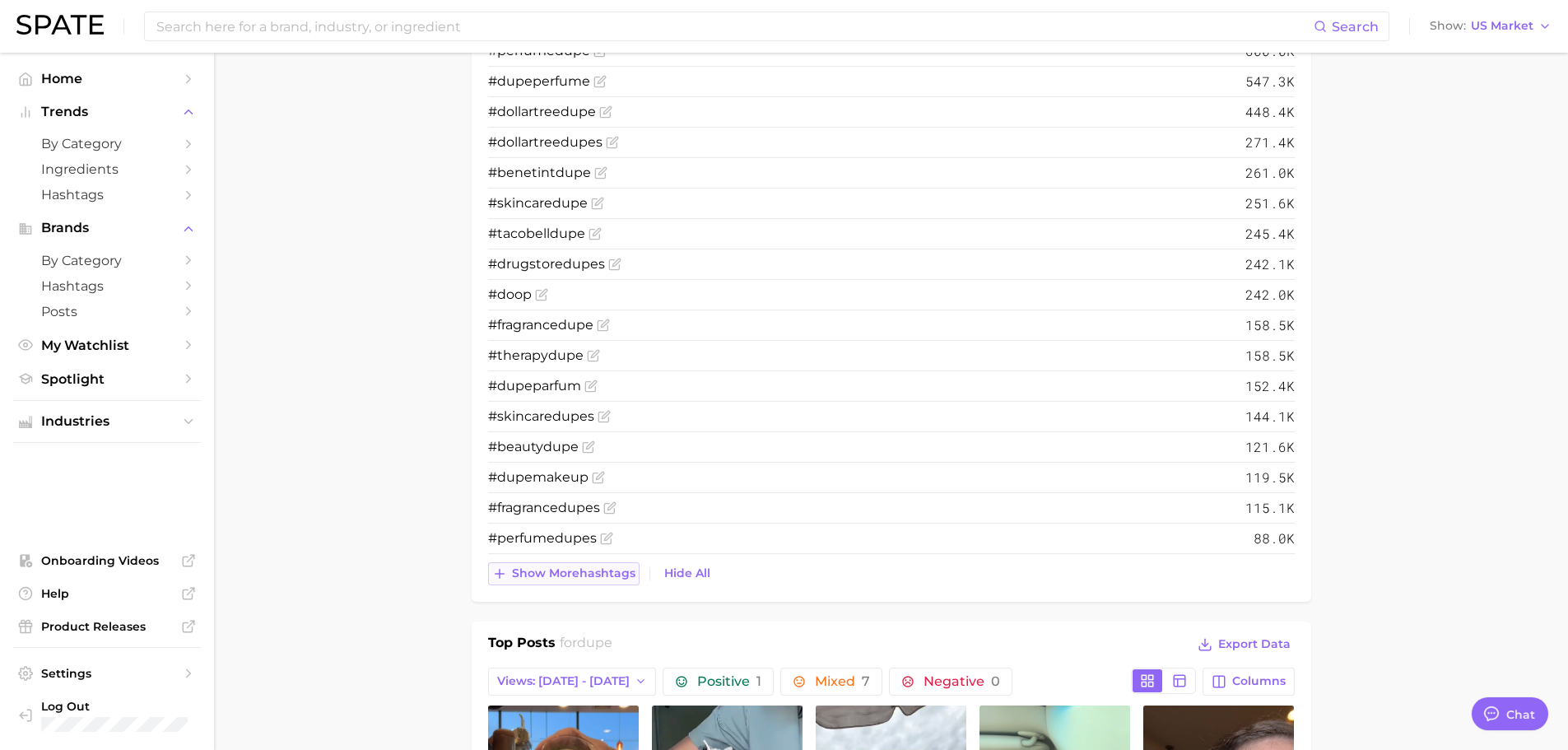
click at [581, 569] on span "Show more hashtags" at bounding box center [574, 573] width 124 height 14
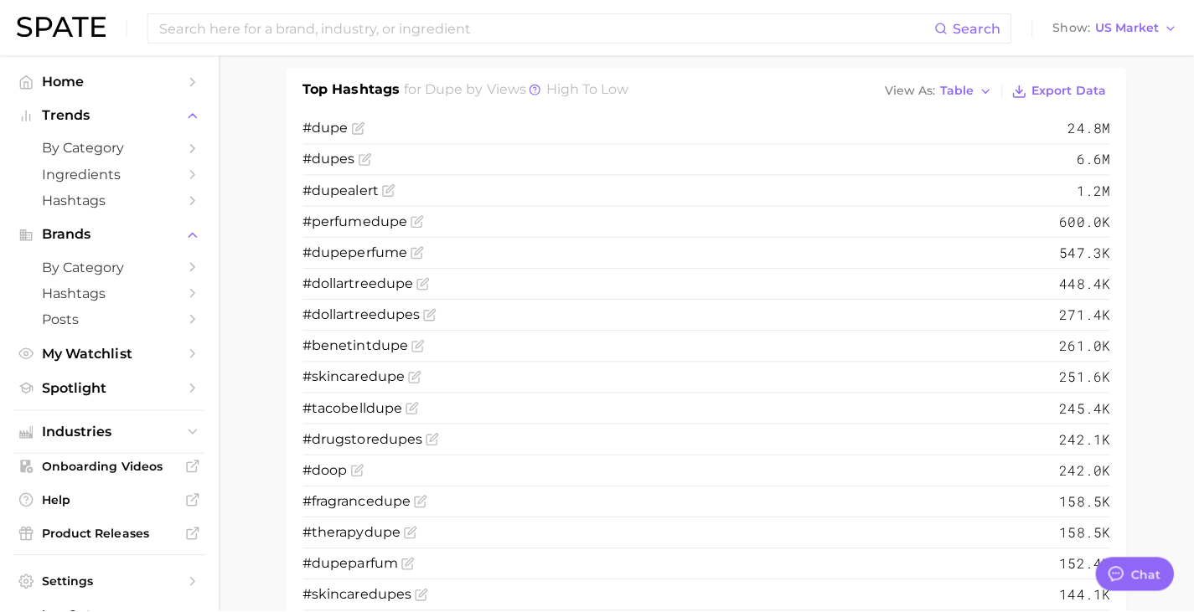
scroll to position [43, 0]
type textarea "x"
